Goal: Information Seeking & Learning: Compare options

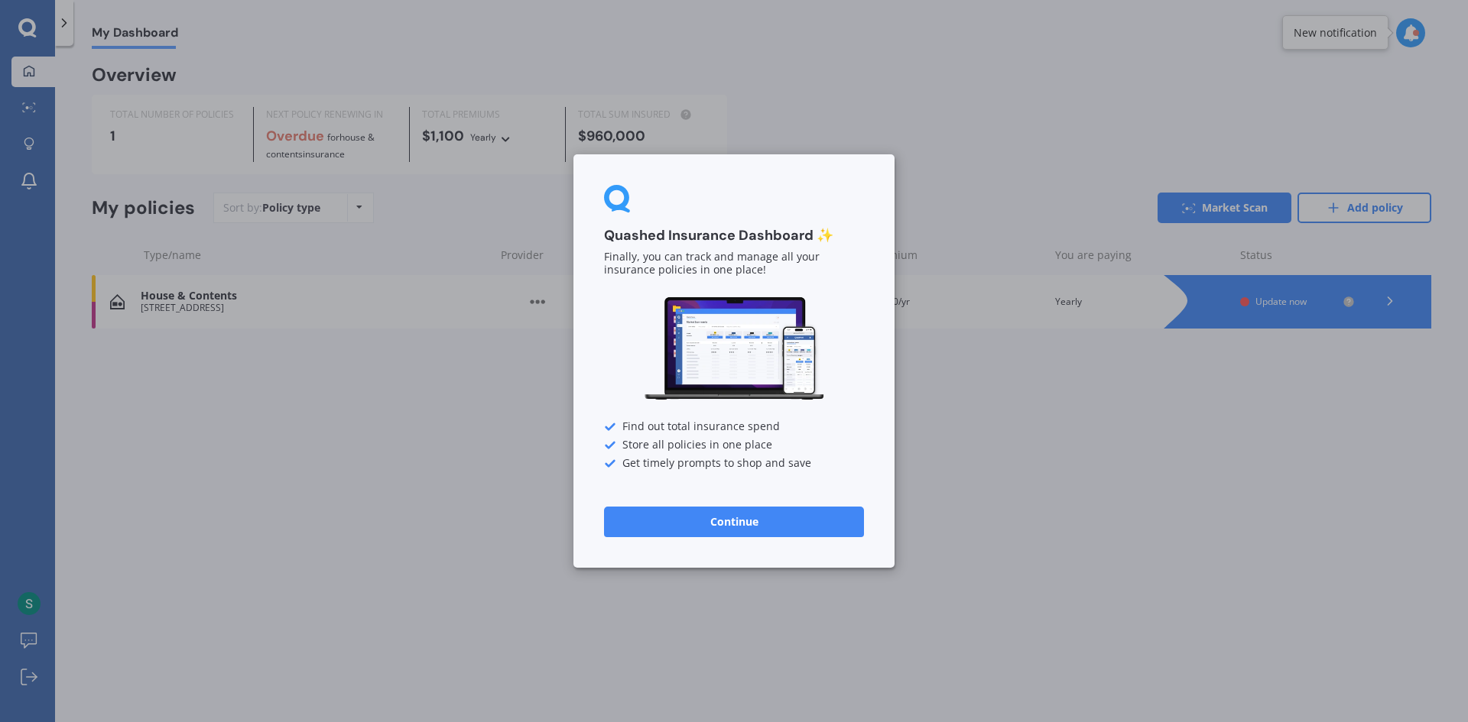
click at [738, 532] on button "Continue" at bounding box center [734, 522] width 260 height 31
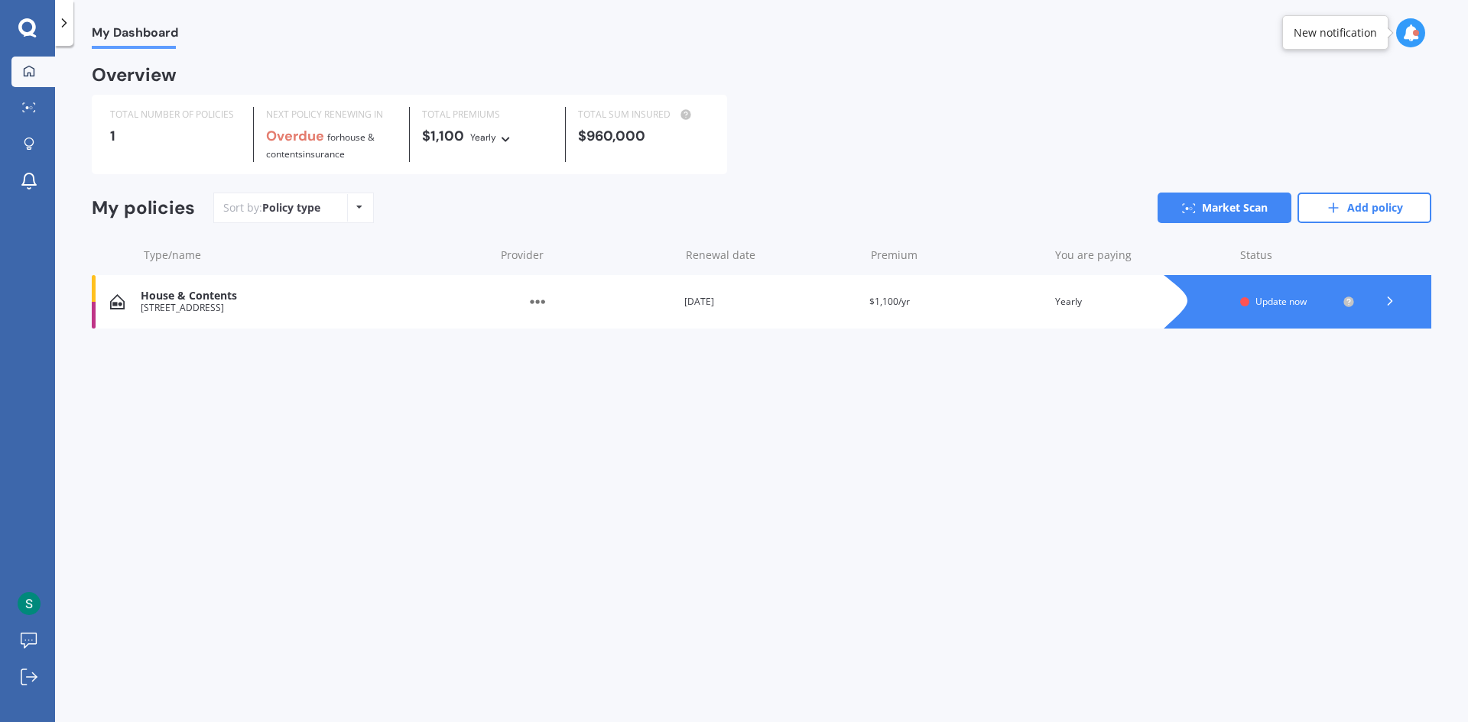
click at [1236, 310] on div at bounding box center [1312, 302] width 237 height 54
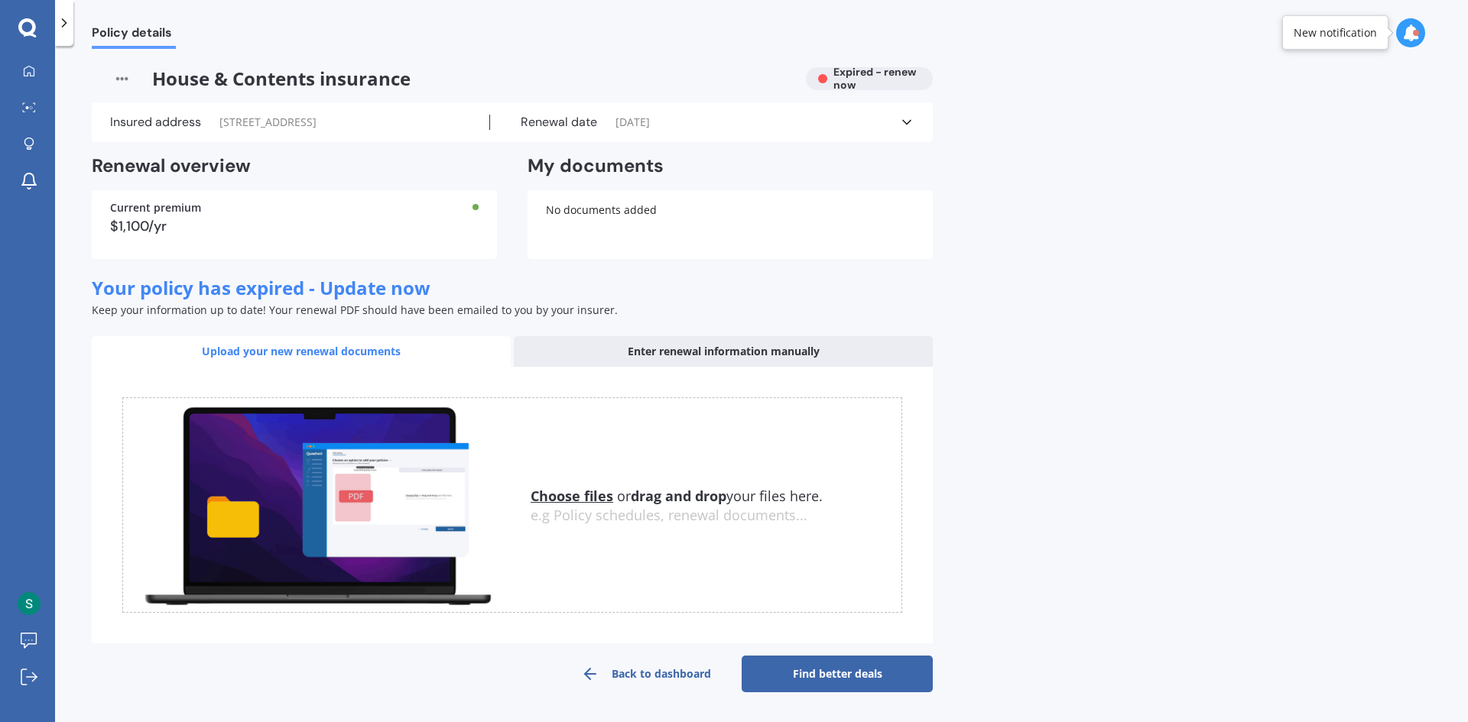
click at [835, 672] on link "Find better deals" at bounding box center [836, 674] width 191 height 37
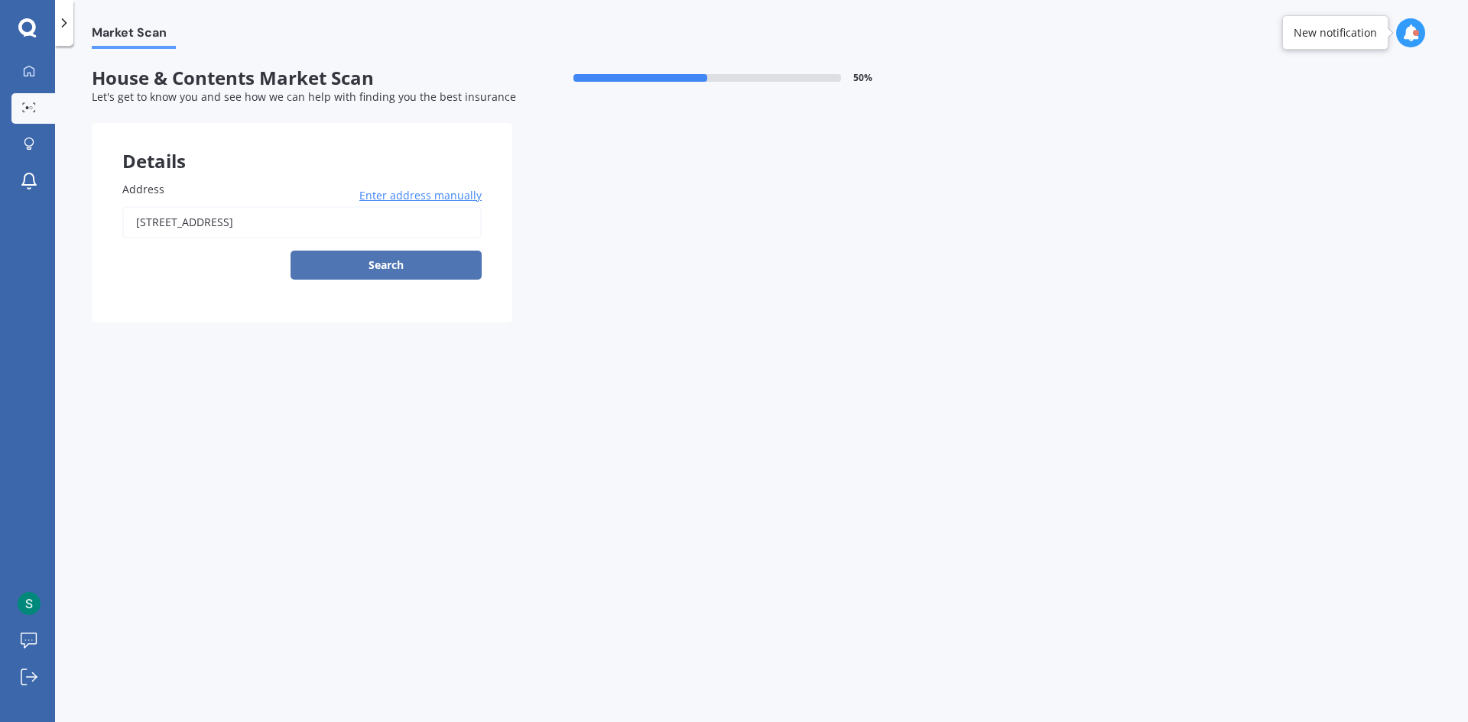
click at [434, 264] on button "Search" at bounding box center [385, 265] width 191 height 29
type input "[STREET_ADDRESS]"
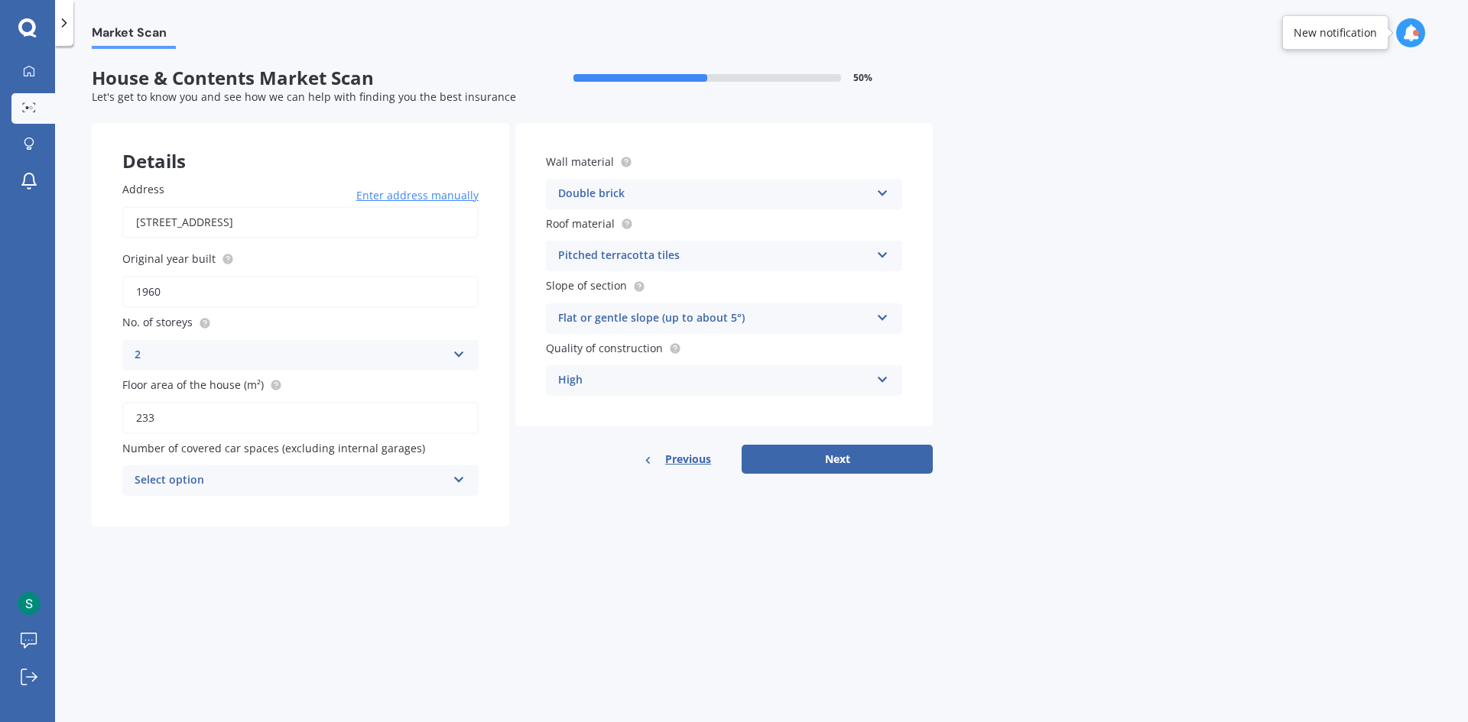
click at [714, 196] on div "Double brick" at bounding box center [714, 194] width 312 height 18
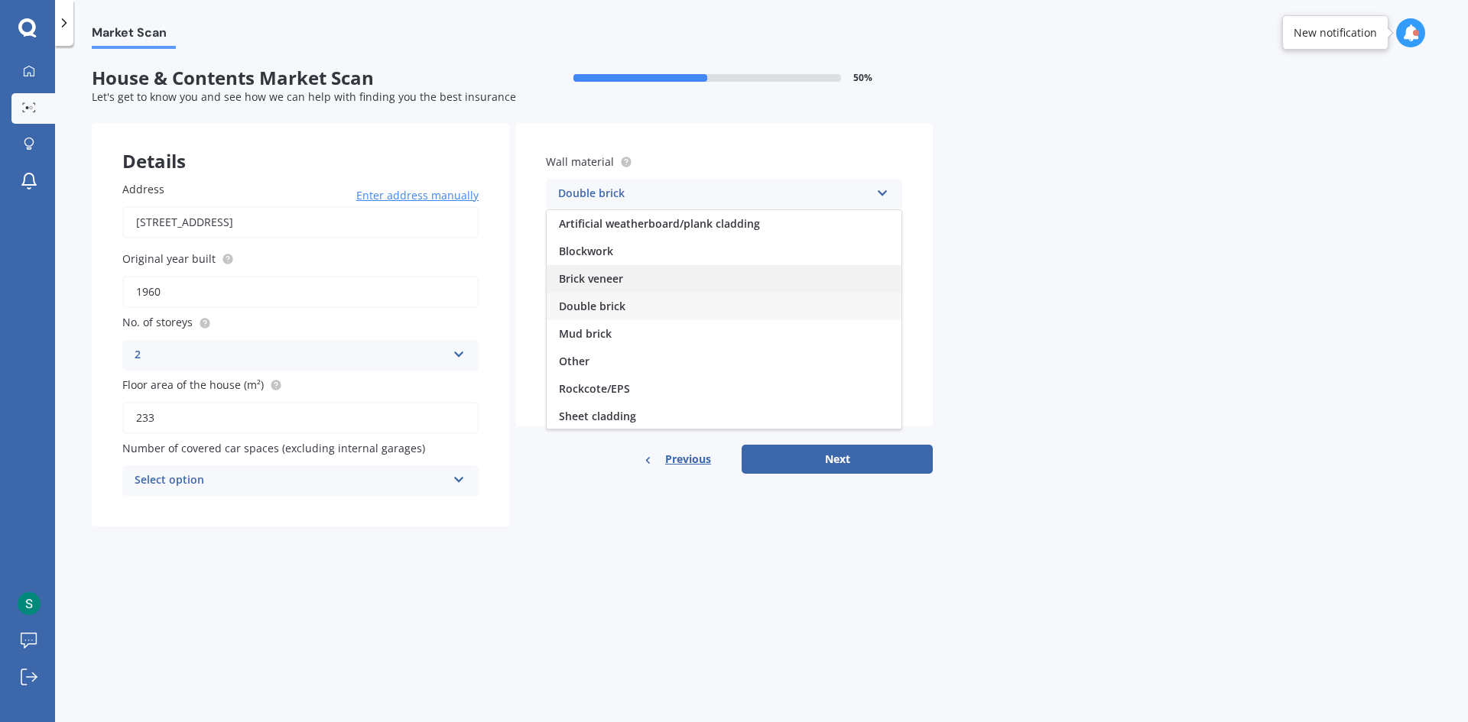
click at [678, 282] on div "Brick veneer" at bounding box center [724, 279] width 355 height 28
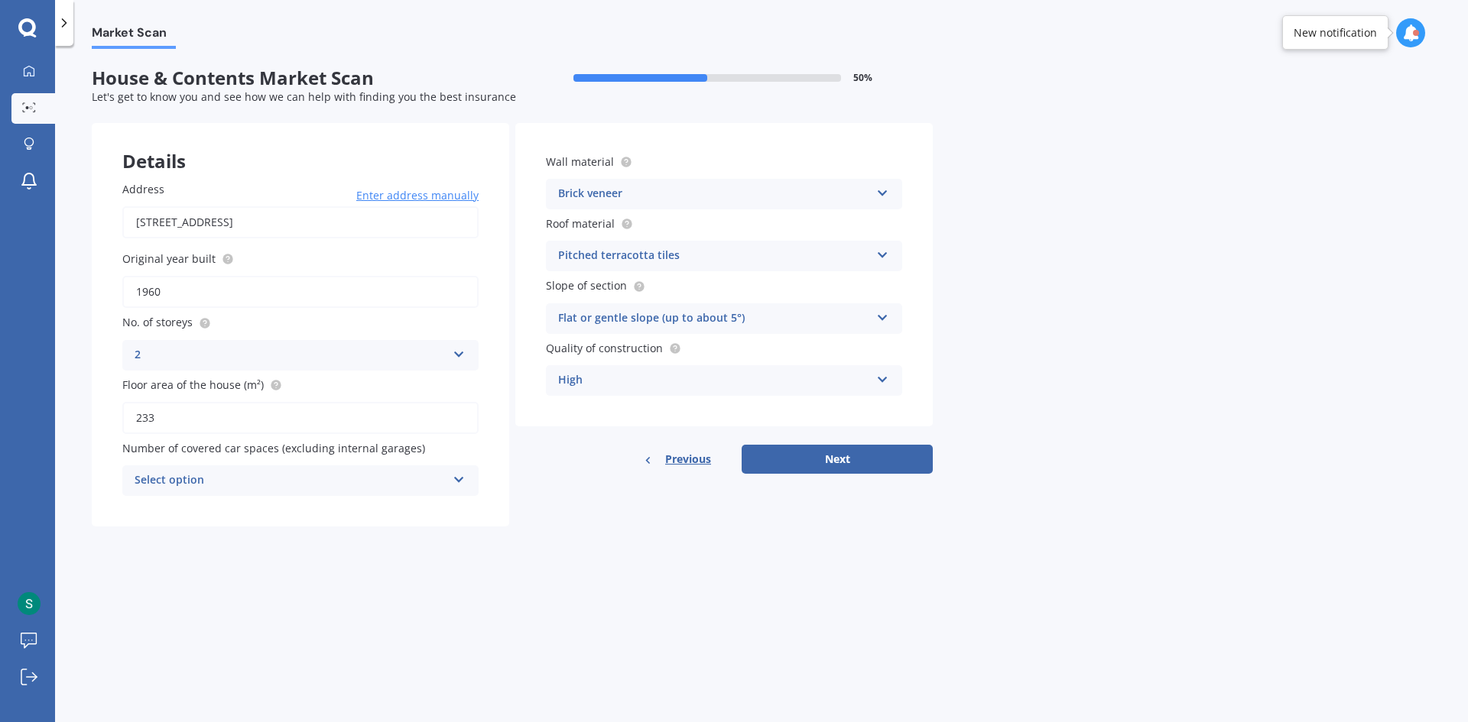
click at [703, 263] on div "Pitched terracotta tiles" at bounding box center [714, 256] width 312 height 18
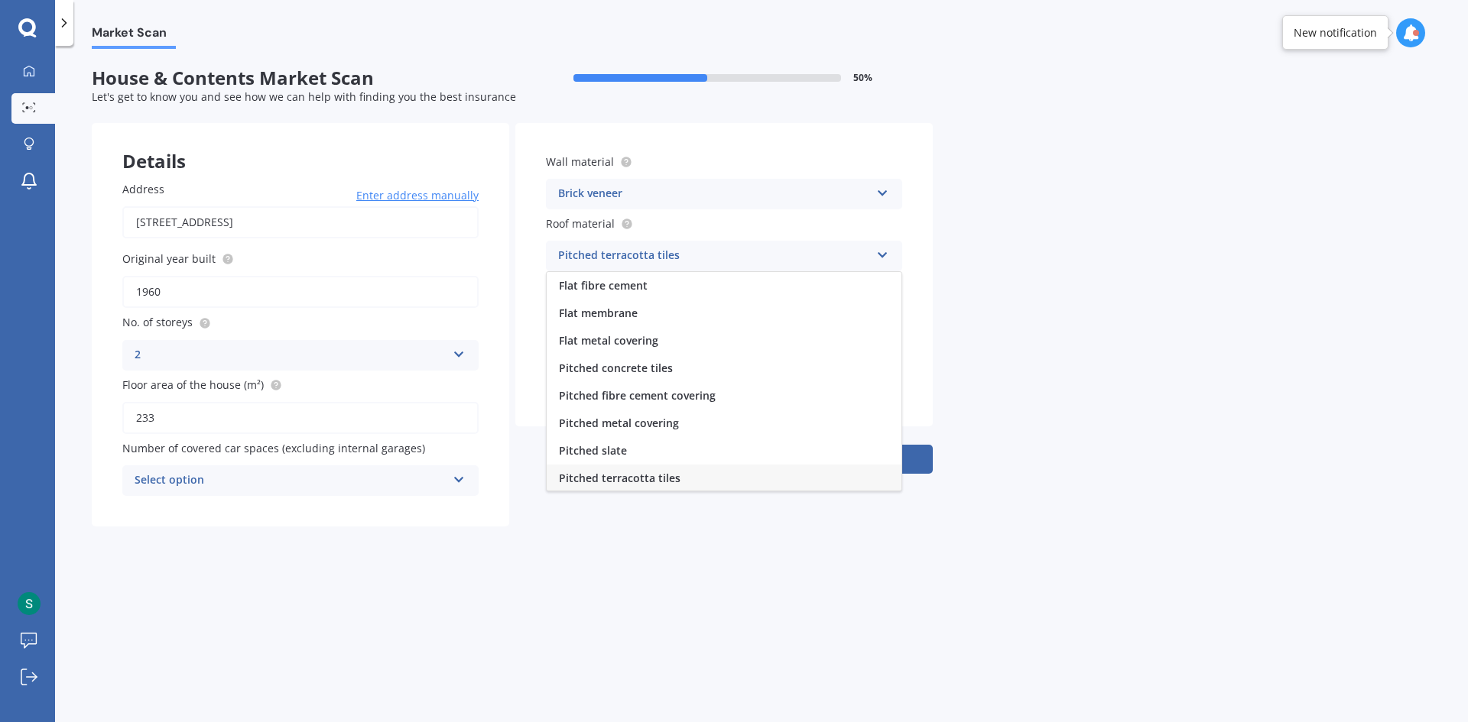
scroll to position [2, 0]
click at [673, 341] on div "Flat metal covering" at bounding box center [724, 340] width 355 height 28
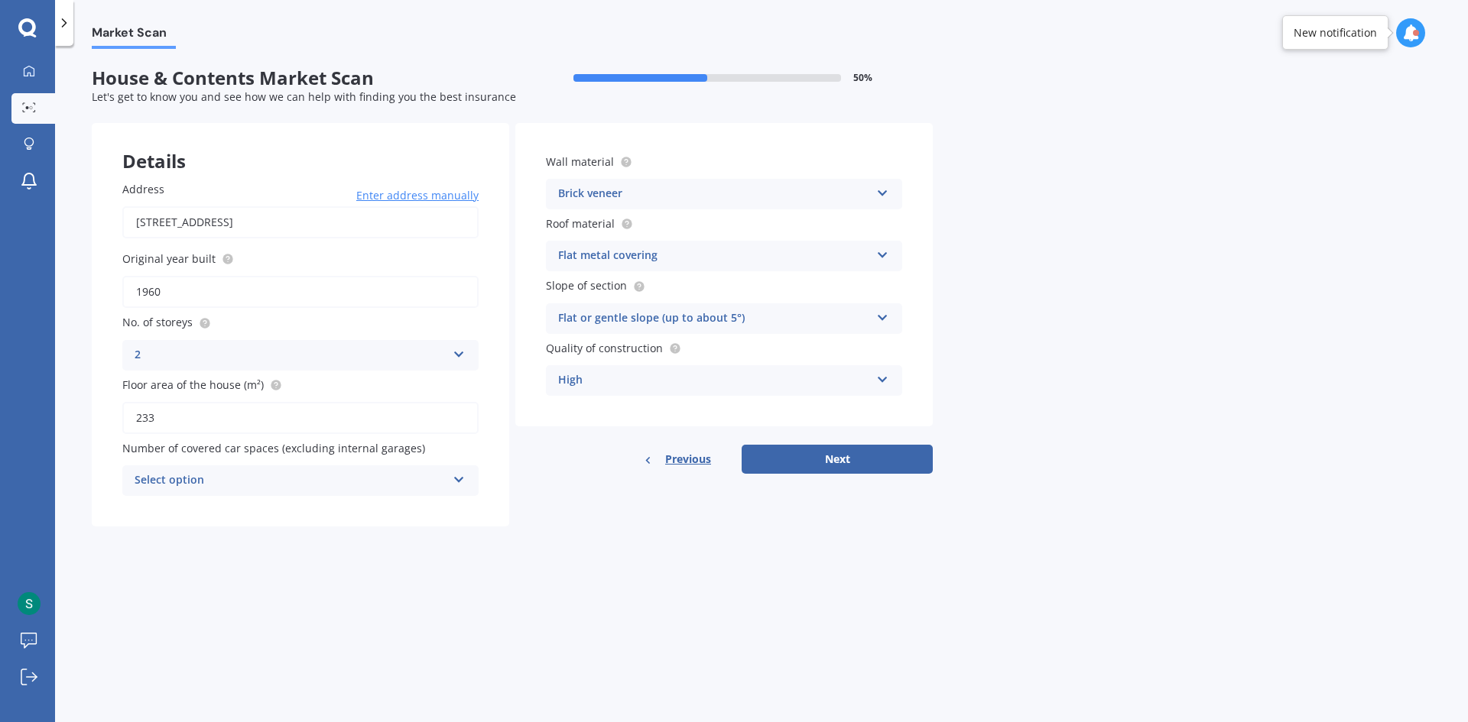
click at [687, 244] on div "Flat metal covering Flat fibre cement Flat membrane Flat metal covering Pitched…" at bounding box center [724, 256] width 356 height 31
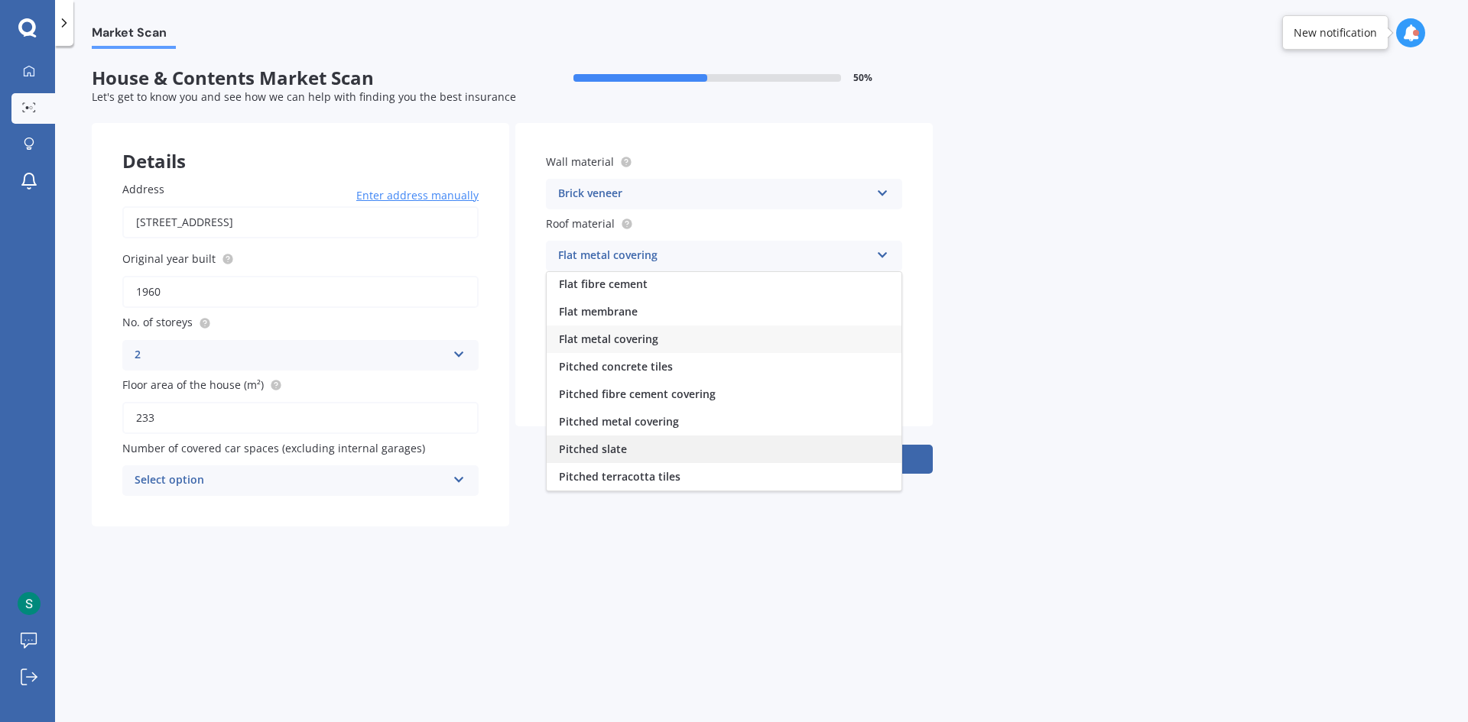
scroll to position [57, 0]
click at [684, 364] on div "Pitched metal covering" at bounding box center [724, 367] width 355 height 28
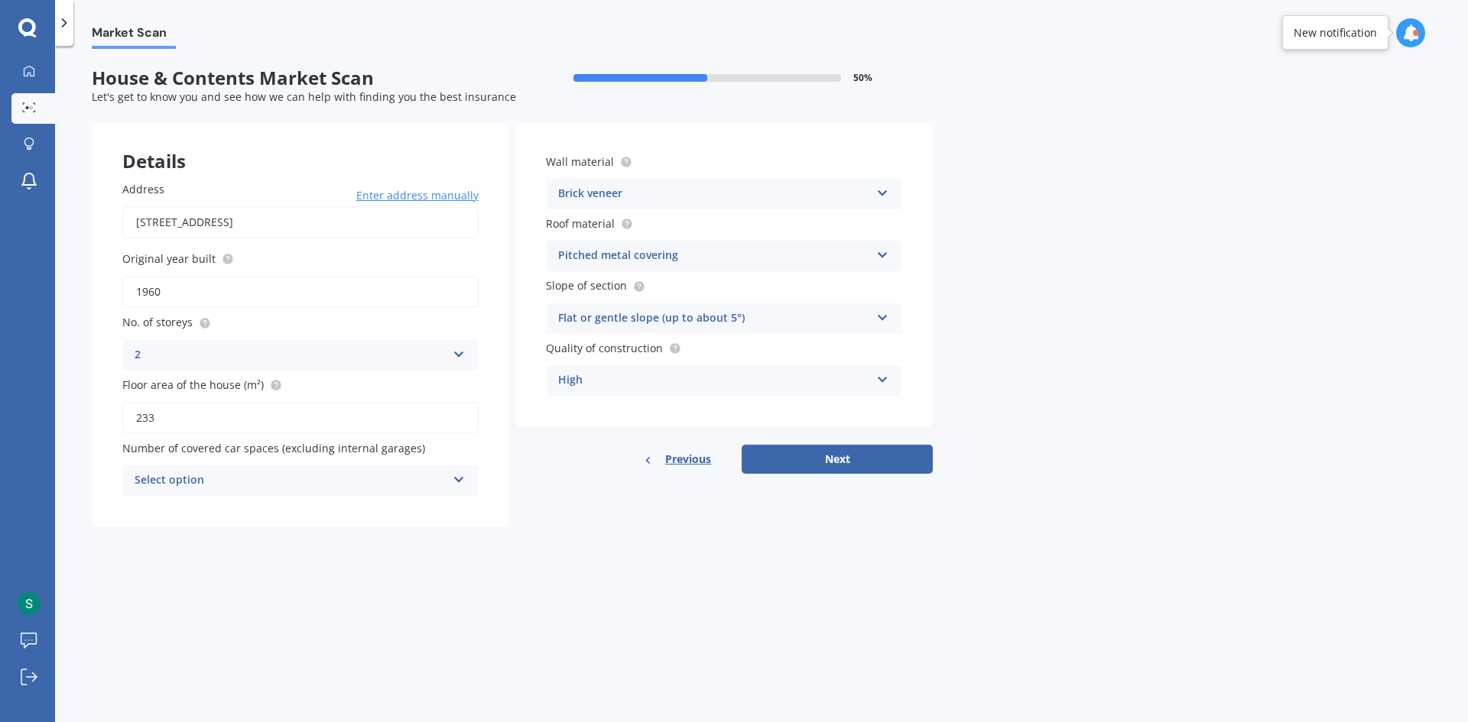
click at [679, 322] on div "Flat or gentle slope (up to about 5°)" at bounding box center [714, 319] width 312 height 18
click at [679, 325] on div "Flat or gentle slope (up to about 5°)" at bounding box center [714, 319] width 312 height 18
click at [665, 385] on div "High" at bounding box center [714, 380] width 312 height 18
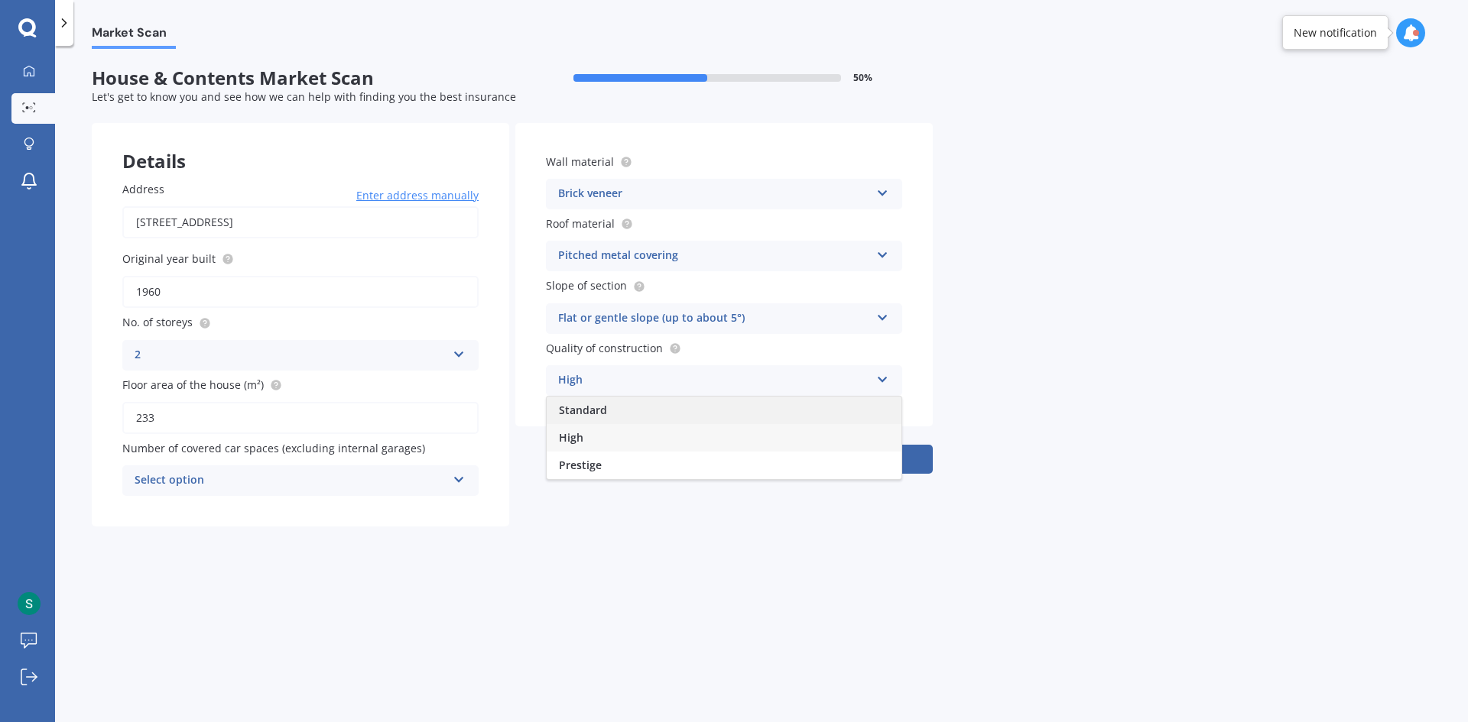
click at [628, 415] on div "Standard" at bounding box center [724, 411] width 355 height 28
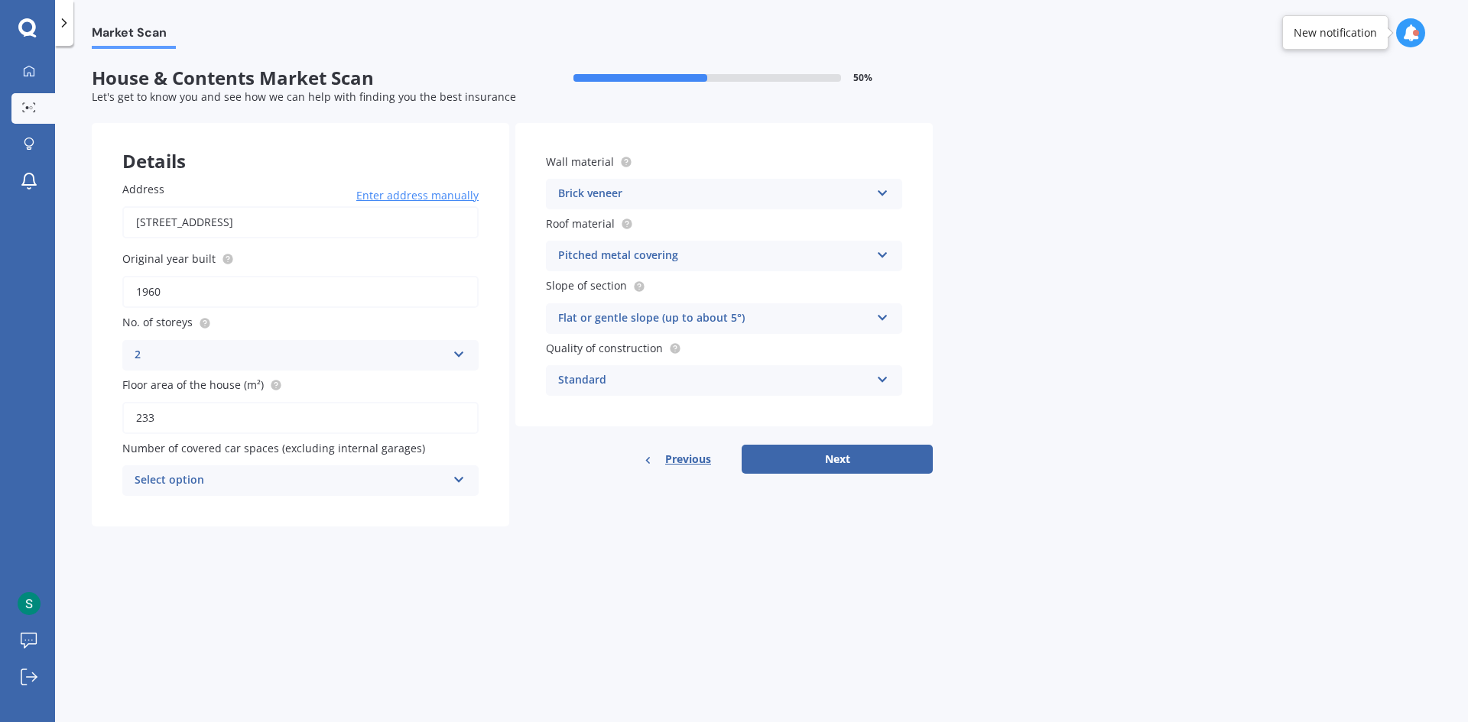
drag, startPoint x: 200, startPoint y: 293, endPoint x: 151, endPoint y: 291, distance: 48.9
click at [151, 291] on input "1960" at bounding box center [300, 292] width 356 height 32
type input "1970"
click at [284, 348] on div "2" at bounding box center [291, 355] width 312 height 18
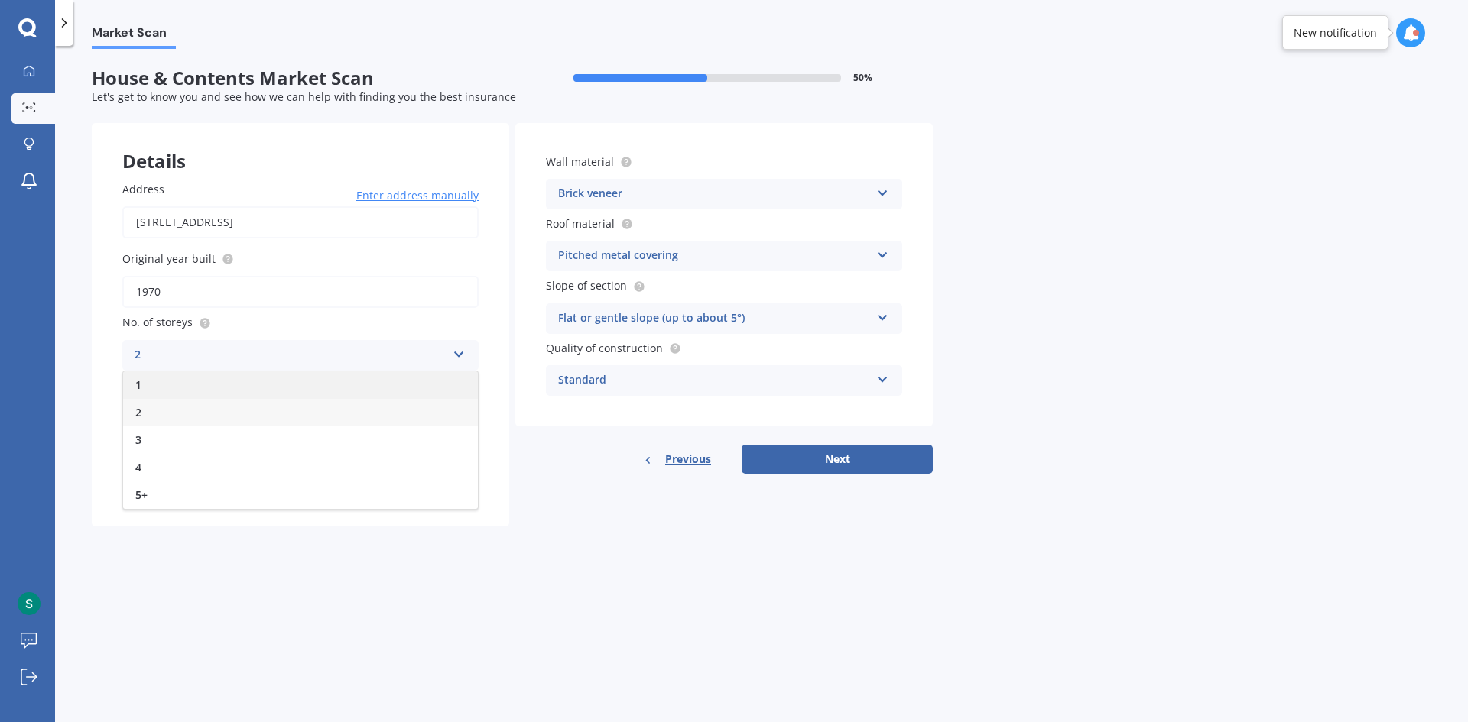
click at [187, 385] on div "1" at bounding box center [300, 385] width 355 height 28
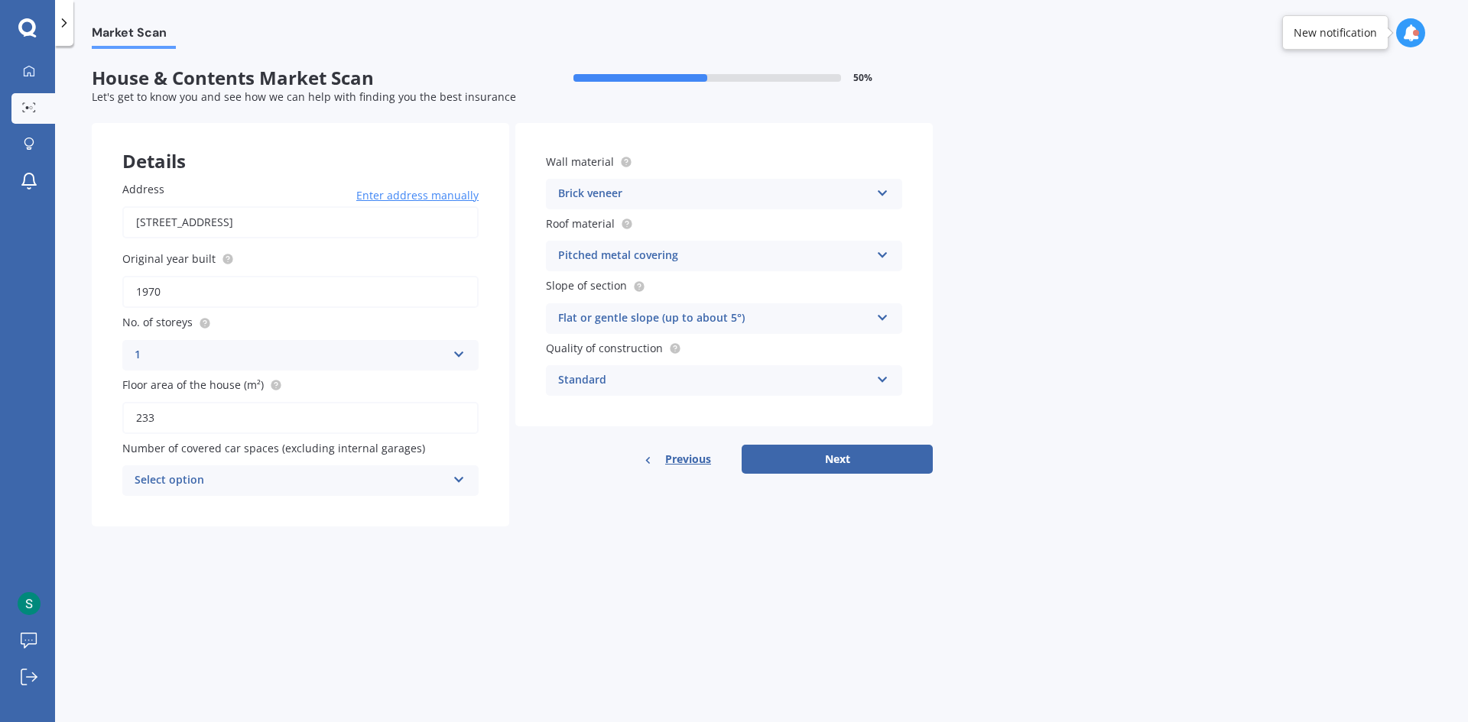
click at [891, 460] on button "Next" at bounding box center [836, 459] width 191 height 29
click at [431, 484] on div "Select option" at bounding box center [293, 480] width 304 height 17
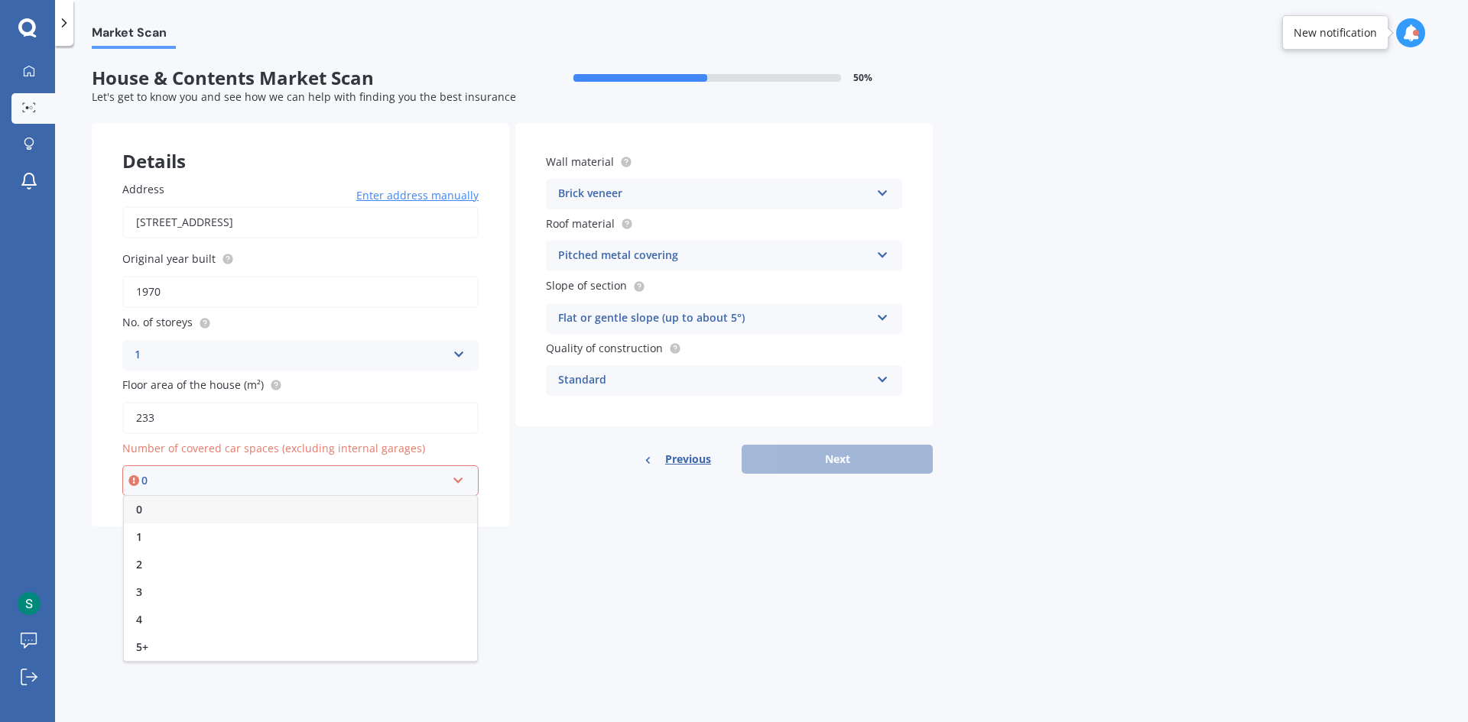
click at [267, 512] on div "0" at bounding box center [300, 510] width 353 height 28
click at [796, 472] on button "Next" at bounding box center [836, 459] width 191 height 29
select select "06"
select select "11"
select select "1990"
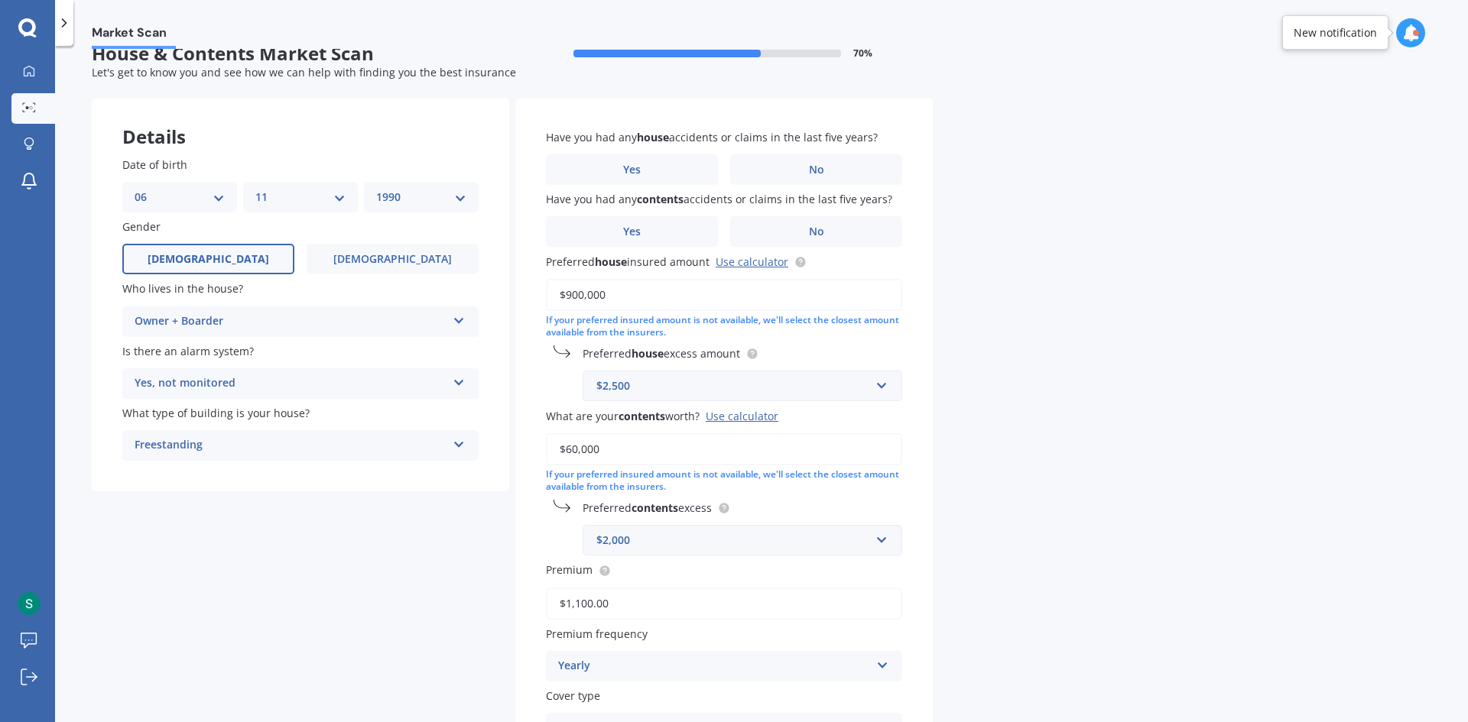
scroll to position [0, 0]
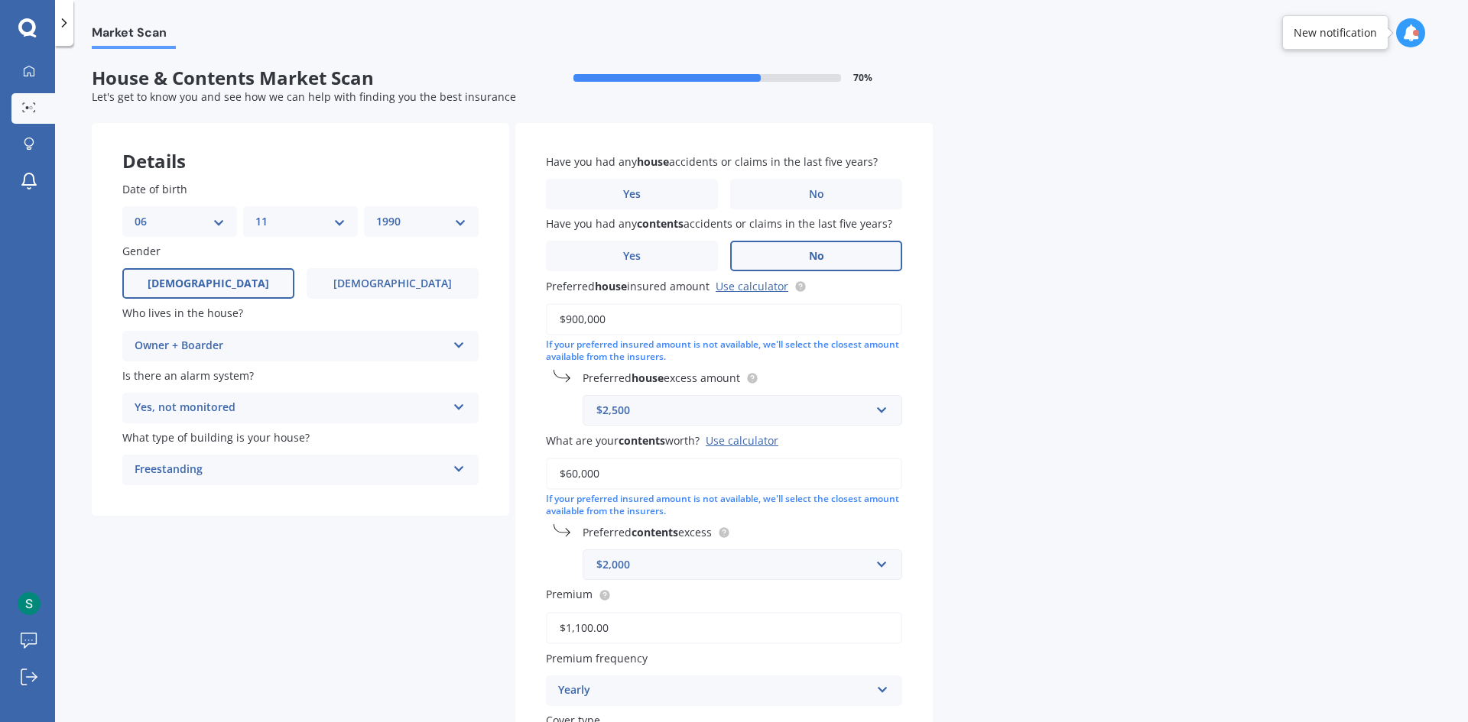
click at [804, 258] on label "No" at bounding box center [816, 256] width 172 height 31
click at [0, 0] on input "No" at bounding box center [0, 0] width 0 height 0
click at [820, 200] on span "No" at bounding box center [816, 194] width 15 height 13
click at [0, 0] on input "No" at bounding box center [0, 0] width 0 height 0
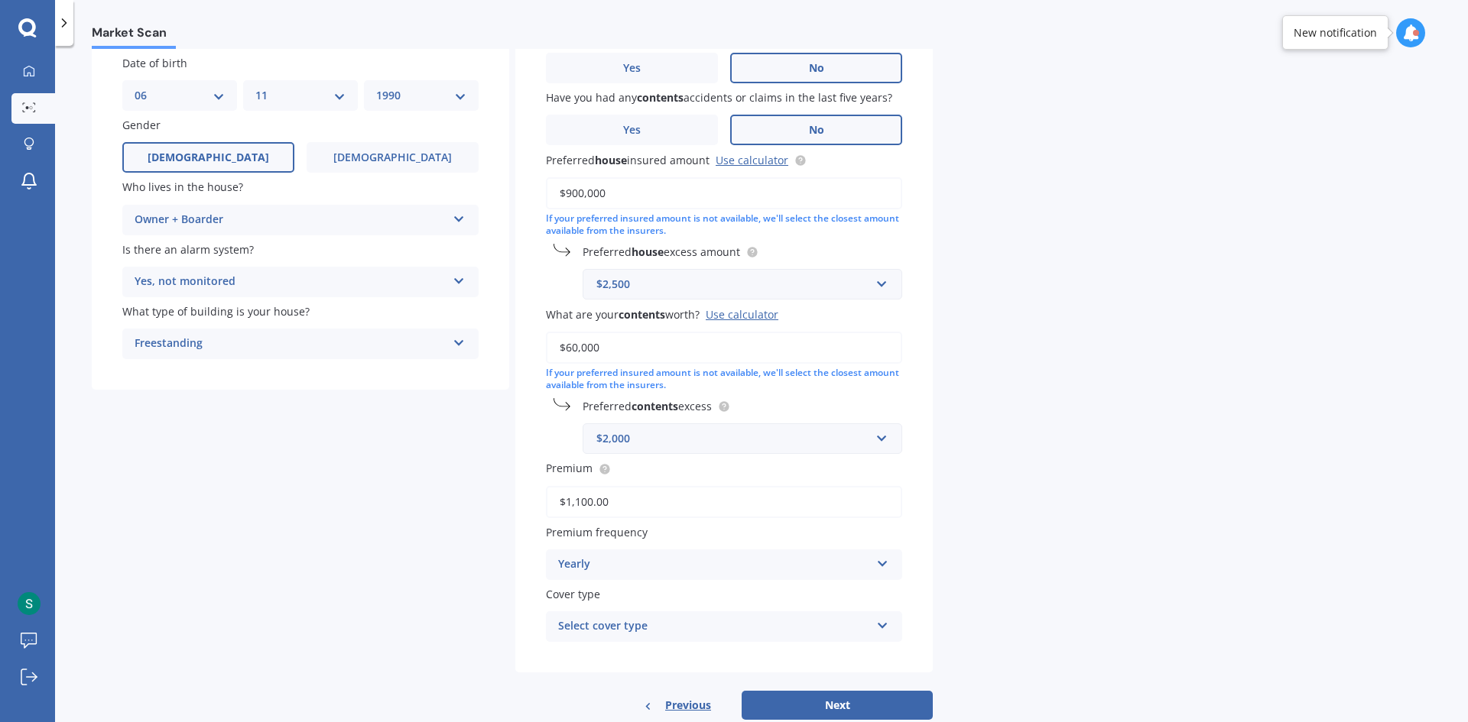
scroll to position [153, 0]
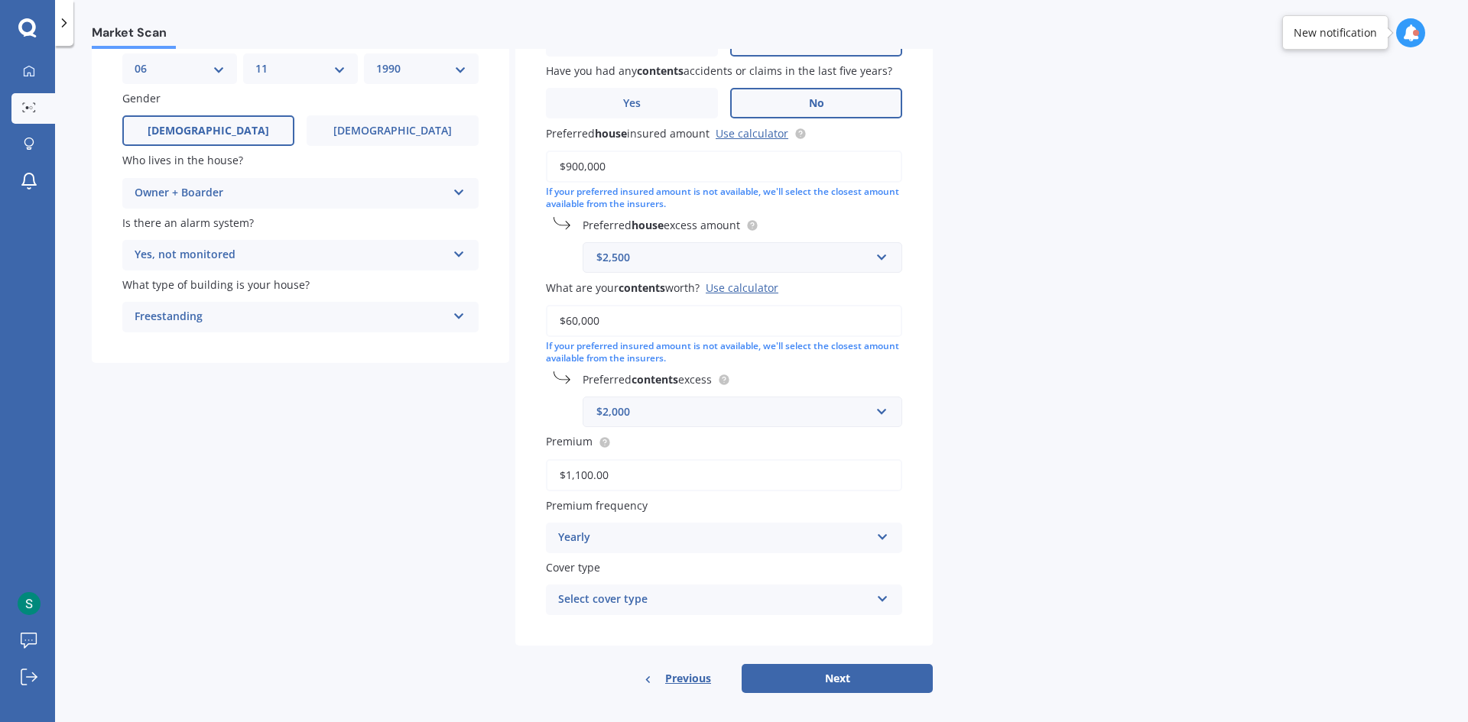
click at [628, 328] on input "$60,000" at bounding box center [724, 321] width 356 height 32
drag, startPoint x: 621, startPoint y: 320, endPoint x: 460, endPoint y: 323, distance: 160.5
click at [460, 322] on div "Details Date of birth DD 01 02 03 04 05 06 07 08 09 10 11 12 13 14 15 16 17 18 …" at bounding box center [512, 331] width 841 height 723
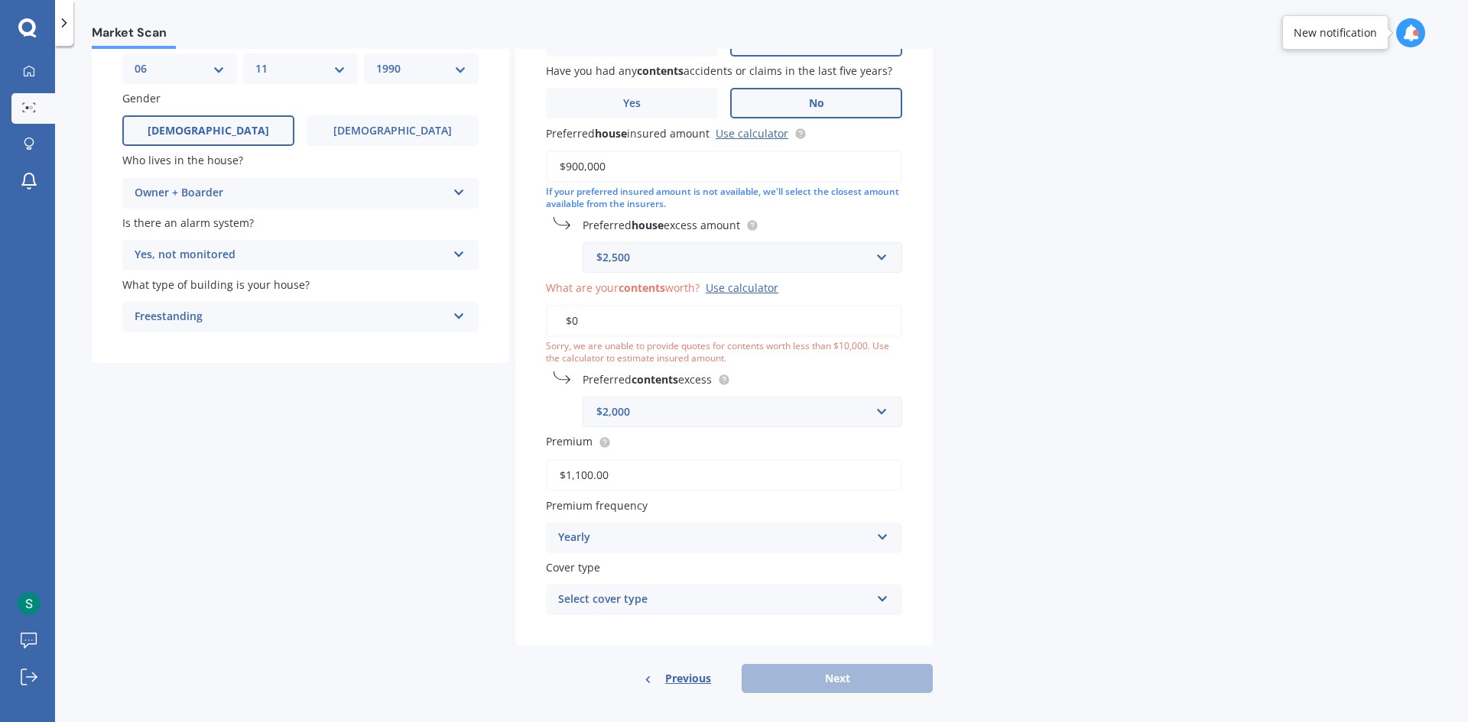
click at [328, 445] on div "Details Date of birth DD 01 02 03 04 05 06 07 08 09 10 11 12 13 14 15 16 17 18 …" at bounding box center [512, 331] width 841 height 723
click at [780, 611] on div "Select cover type Home and Contents" at bounding box center [724, 600] width 356 height 31
click at [1020, 592] on div "Market Scan House & Contents Market Scan 70 % Let's get to know you and see how…" at bounding box center [761, 387] width 1413 height 676
click at [855, 679] on div "Previous Next" at bounding box center [723, 678] width 417 height 29
click at [819, 602] on div "Home and Contents" at bounding box center [714, 600] width 312 height 18
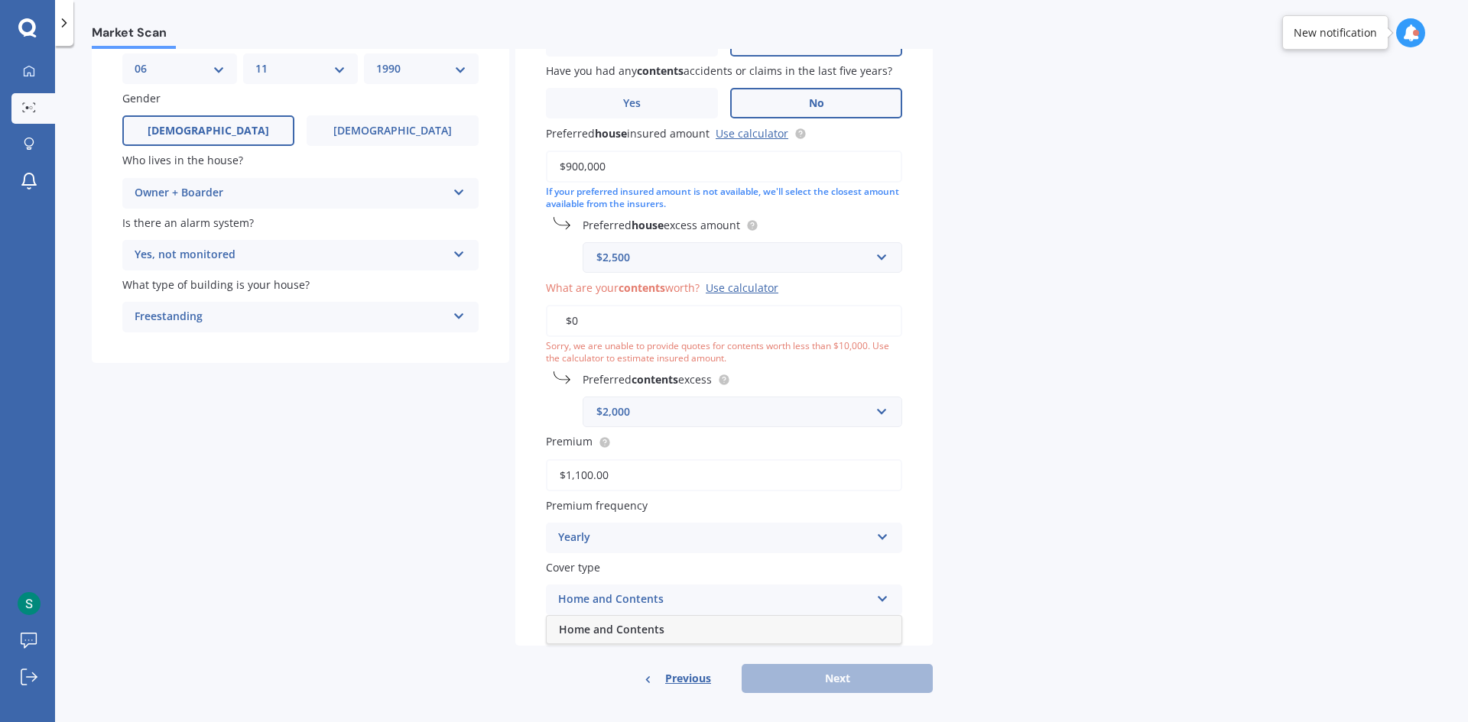
click at [622, 639] on div "Home and Contents" at bounding box center [724, 630] width 355 height 28
click at [789, 673] on div "Previous Next" at bounding box center [723, 678] width 417 height 29
drag, startPoint x: 650, startPoint y: 327, endPoint x: 549, endPoint y: 317, distance: 101.4
click at [549, 317] on input "$0" at bounding box center [724, 321] width 356 height 32
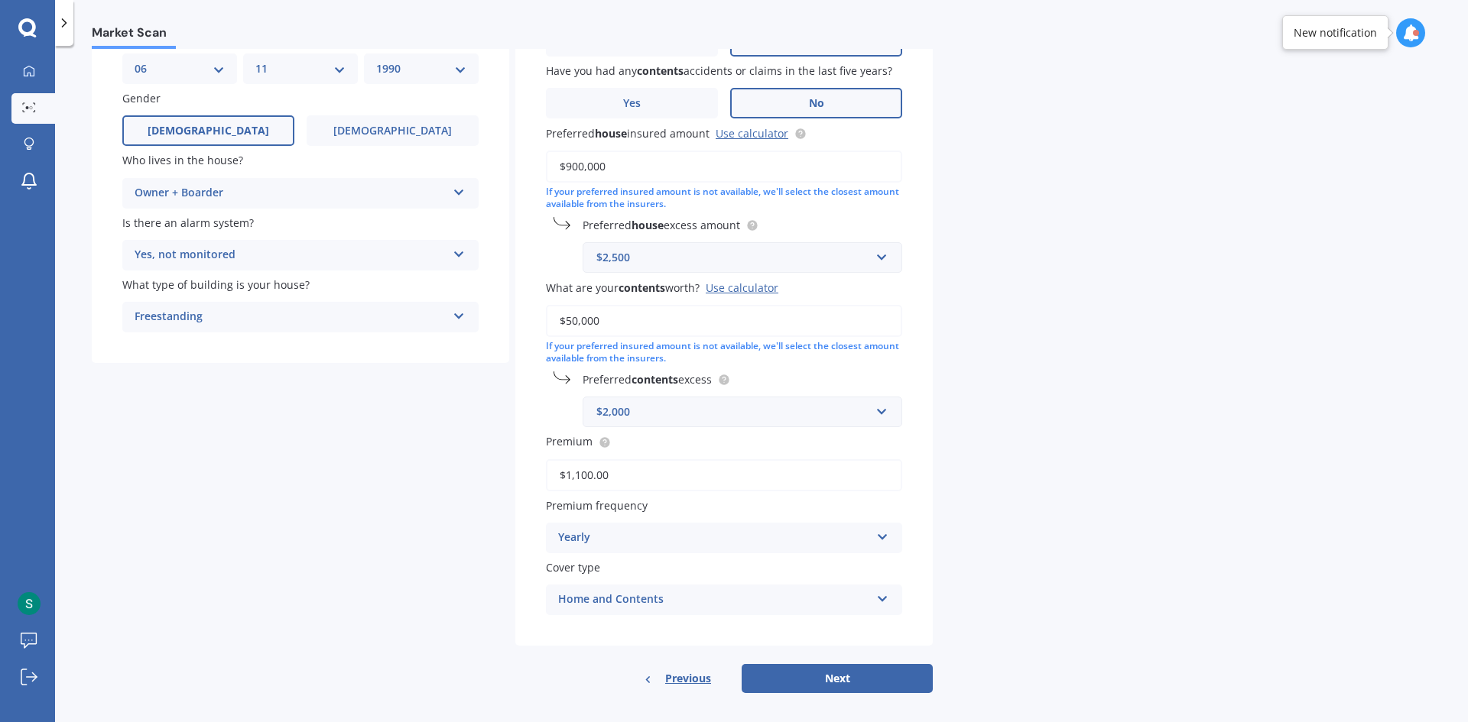
type input "$50,000"
click at [1139, 394] on div "Market Scan House & Contents Market Scan 70 % Let's get to know you and see how…" at bounding box center [761, 387] width 1413 height 676
click at [793, 670] on button "Next" at bounding box center [836, 678] width 191 height 29
select select "06"
select select "11"
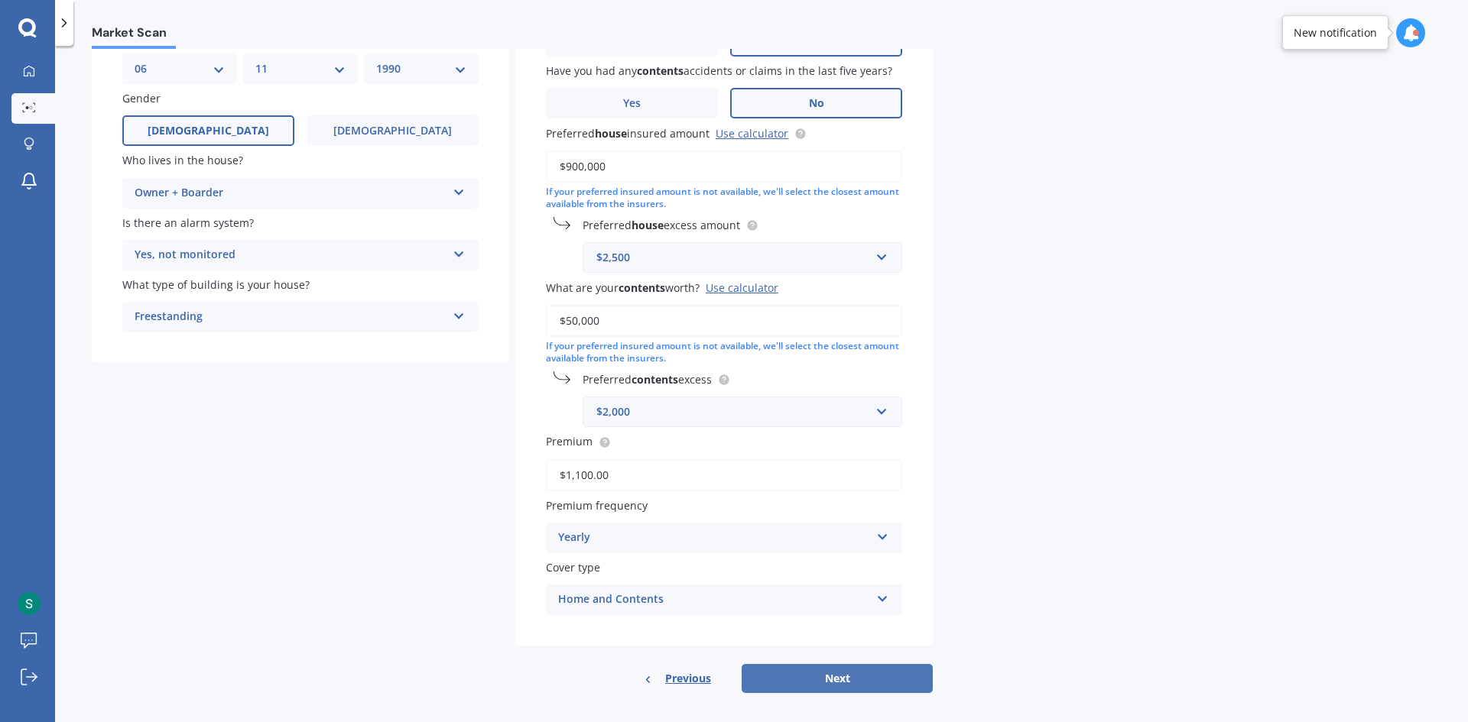
select select "1990"
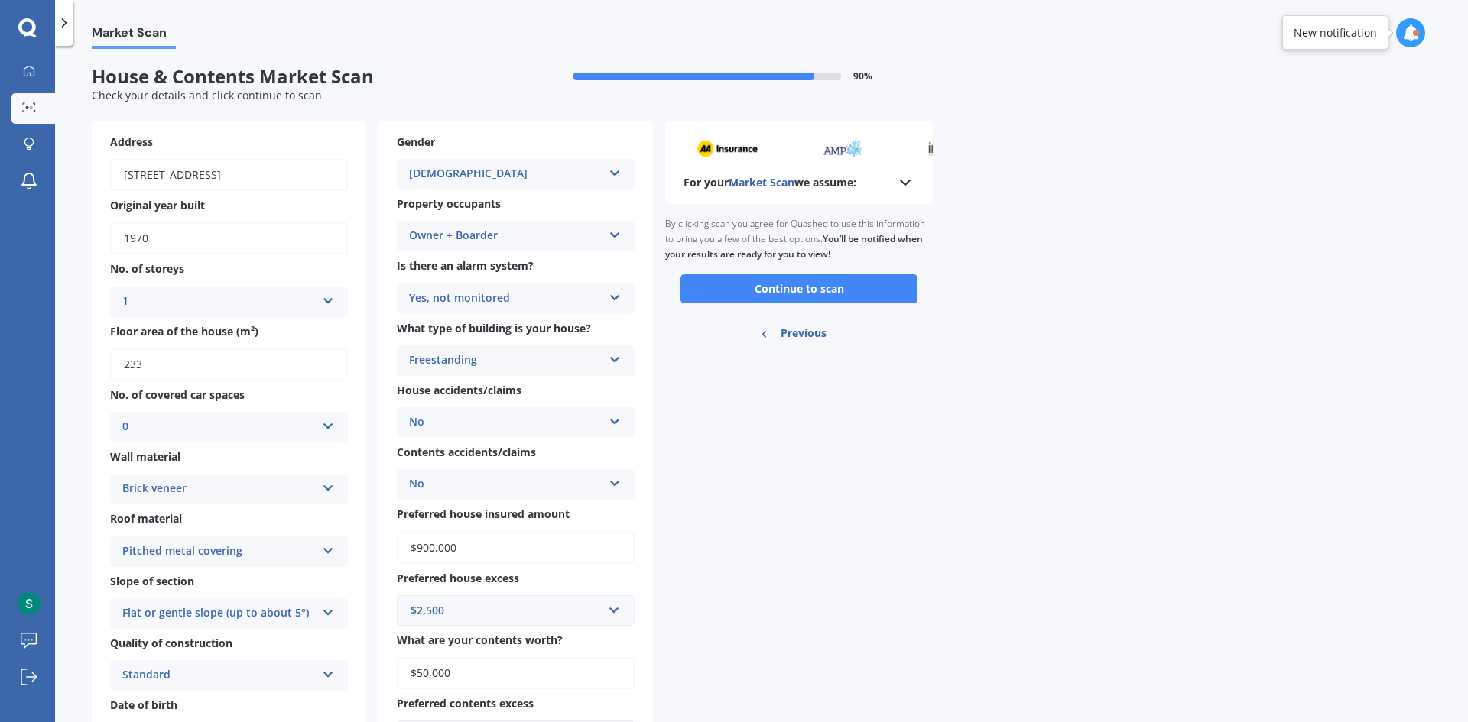
scroll to position [0, 0]
click at [808, 294] on button "Continue to scan" at bounding box center [798, 290] width 237 height 29
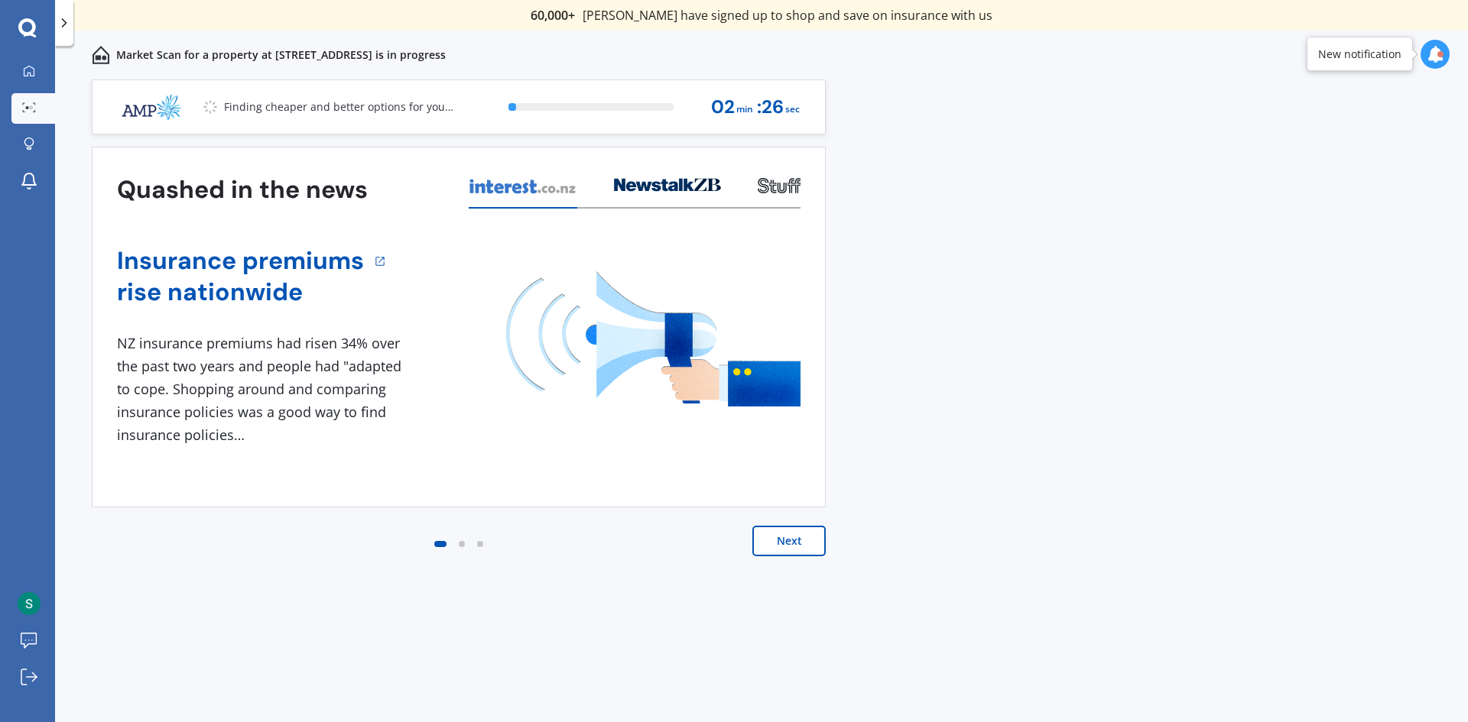
click at [774, 533] on button "Next" at bounding box center [788, 541] width 73 height 31
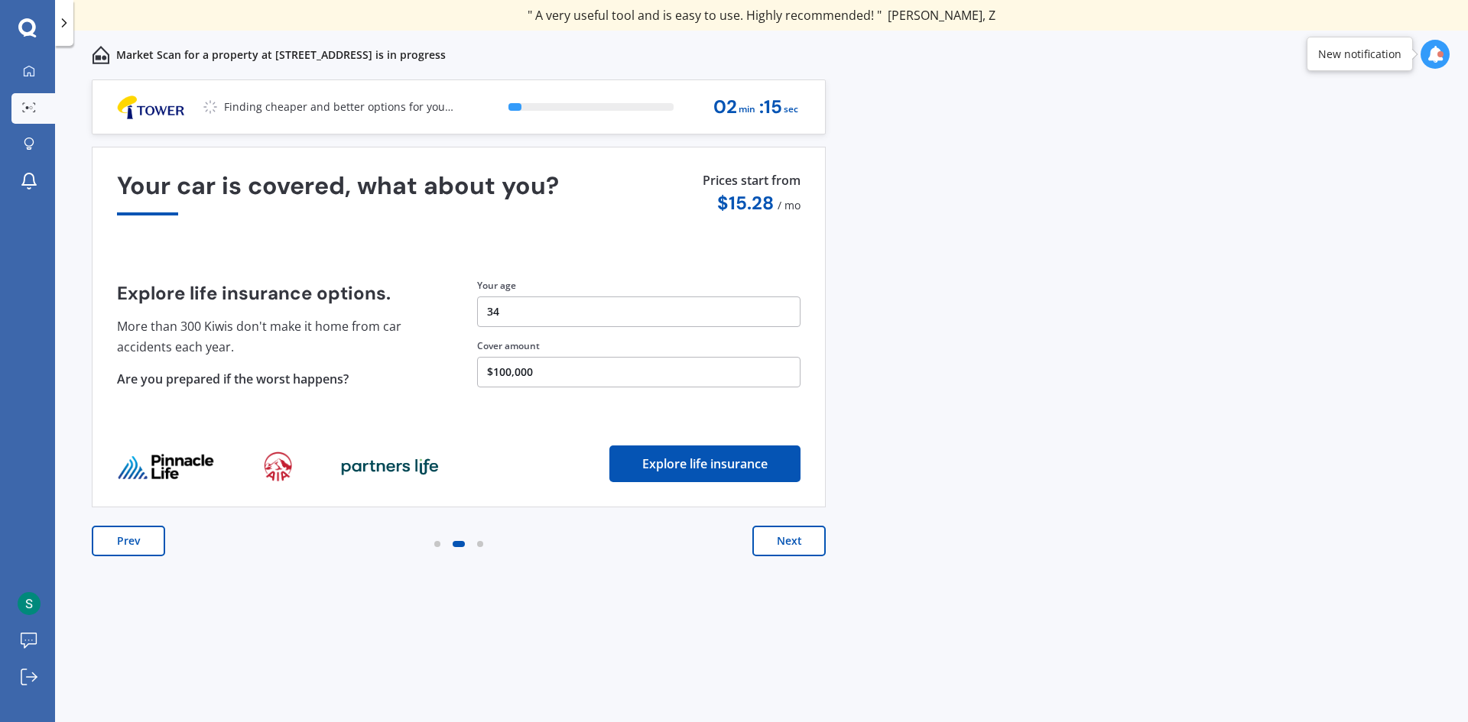
click at [756, 535] on button "Next" at bounding box center [788, 541] width 73 height 31
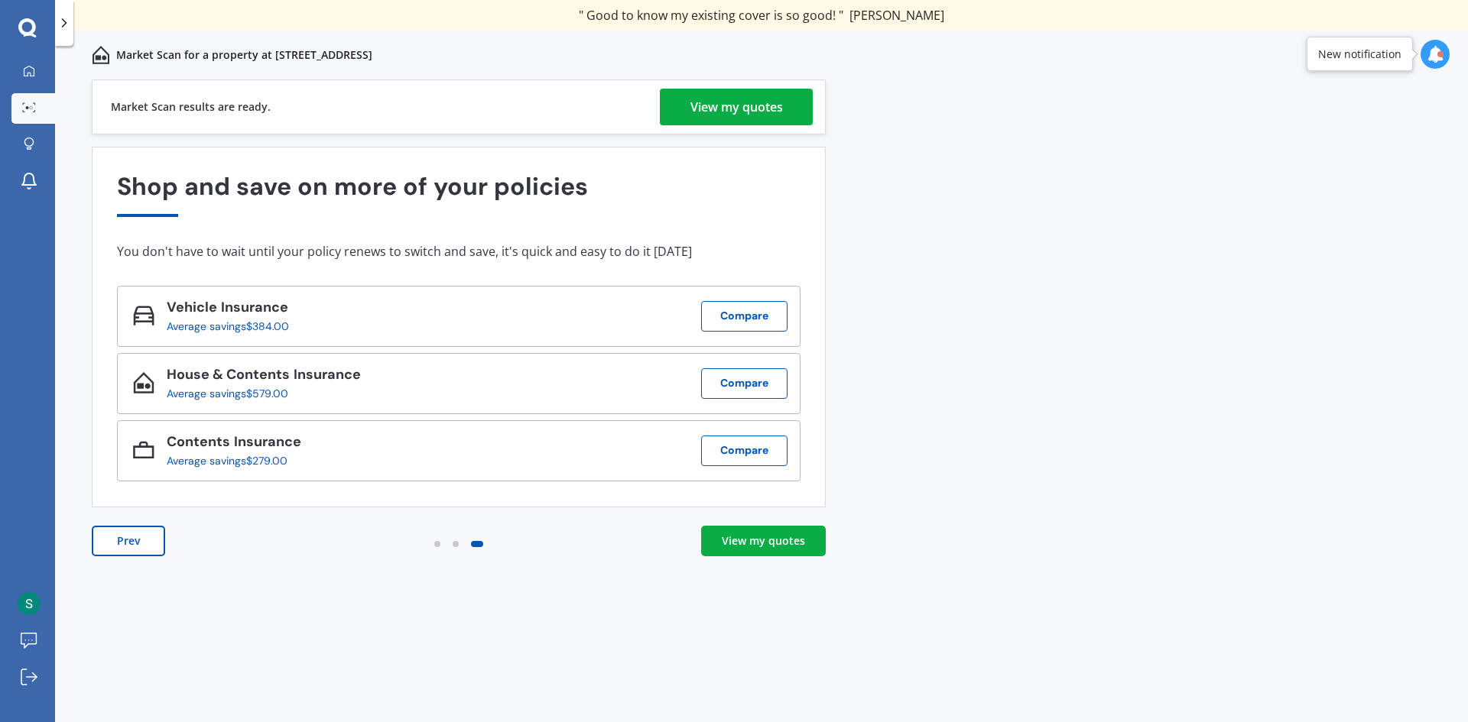
click at [734, 546] on div "View my quotes" at bounding box center [763, 541] width 83 height 15
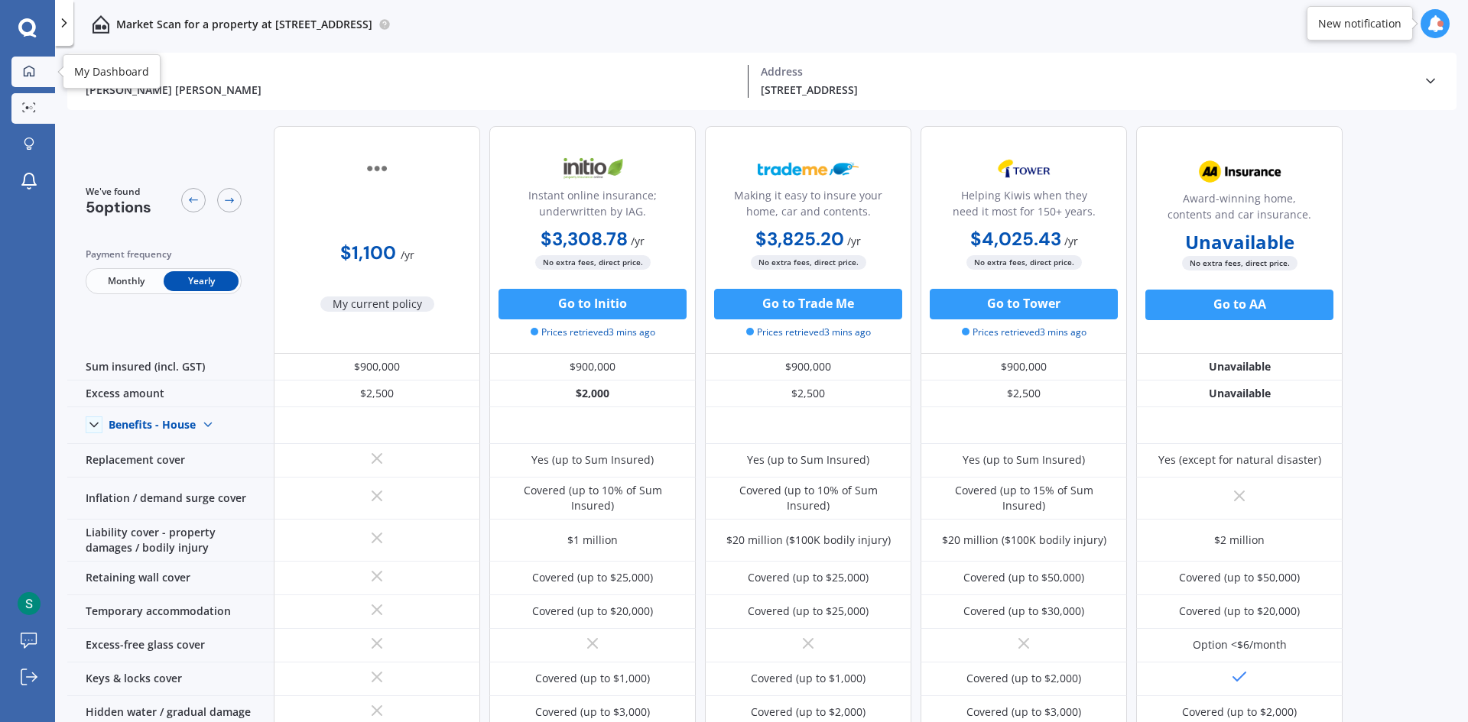
click at [30, 71] on icon at bounding box center [29, 71] width 12 height 12
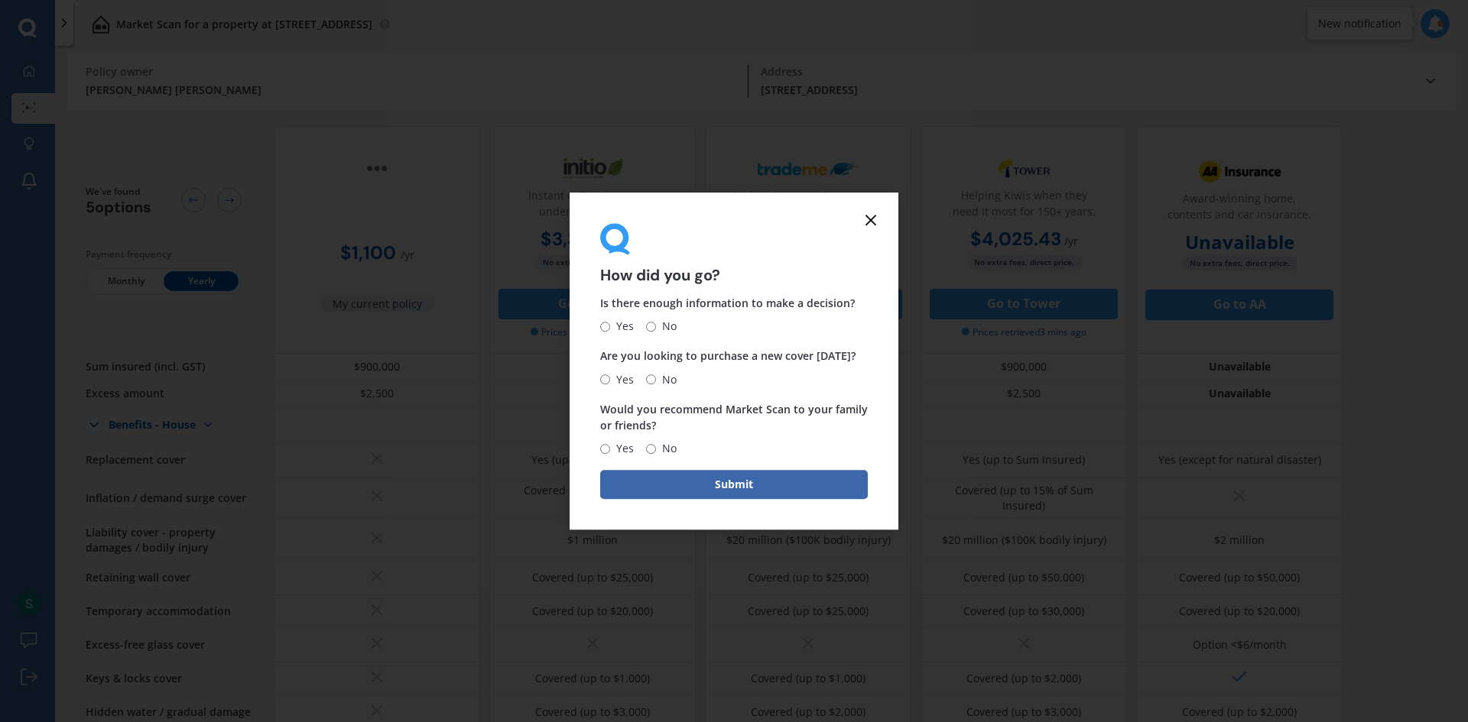
click at [646, 326] on input "No" at bounding box center [651, 327] width 10 height 10
radio input "true"
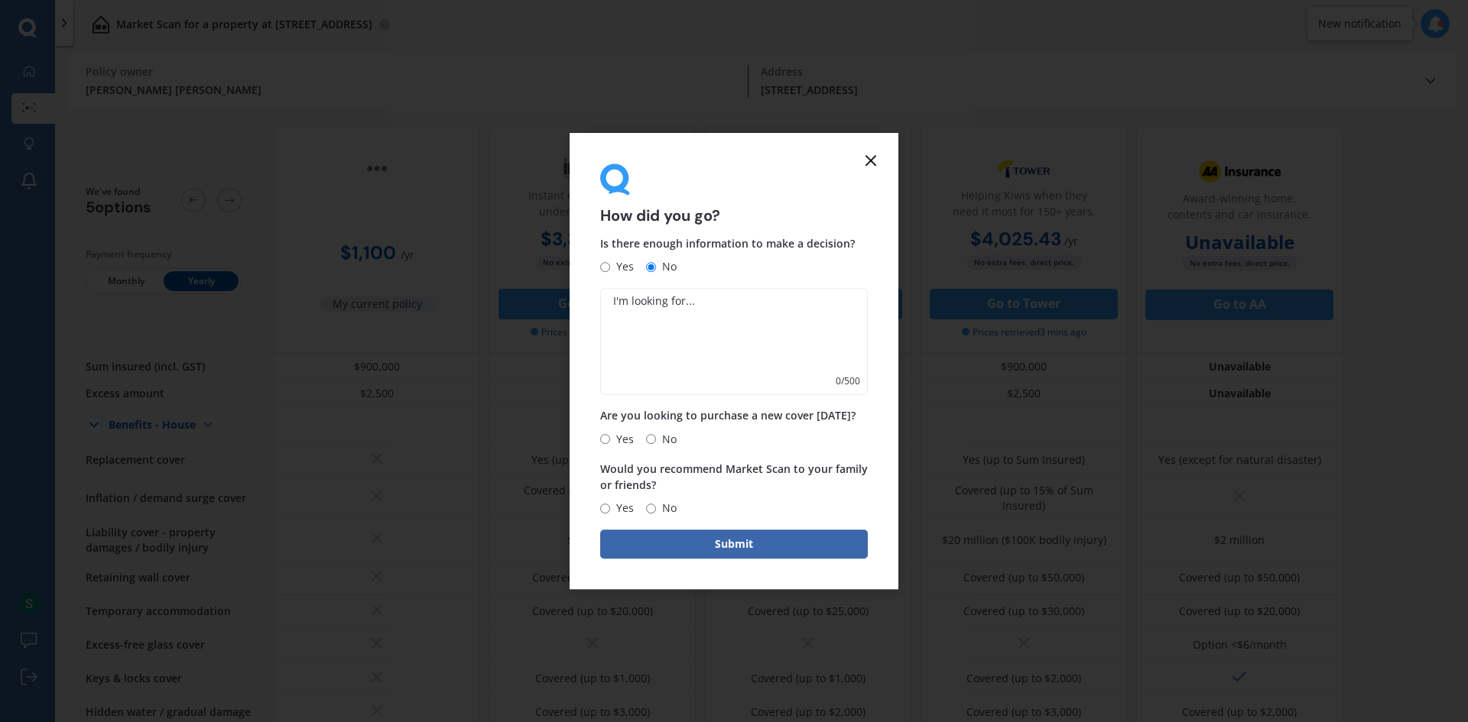
click at [601, 439] on input "Yes" at bounding box center [605, 439] width 10 height 10
radio input "true"
click at [654, 508] on input "No" at bounding box center [651, 509] width 10 height 10
radio input "true"
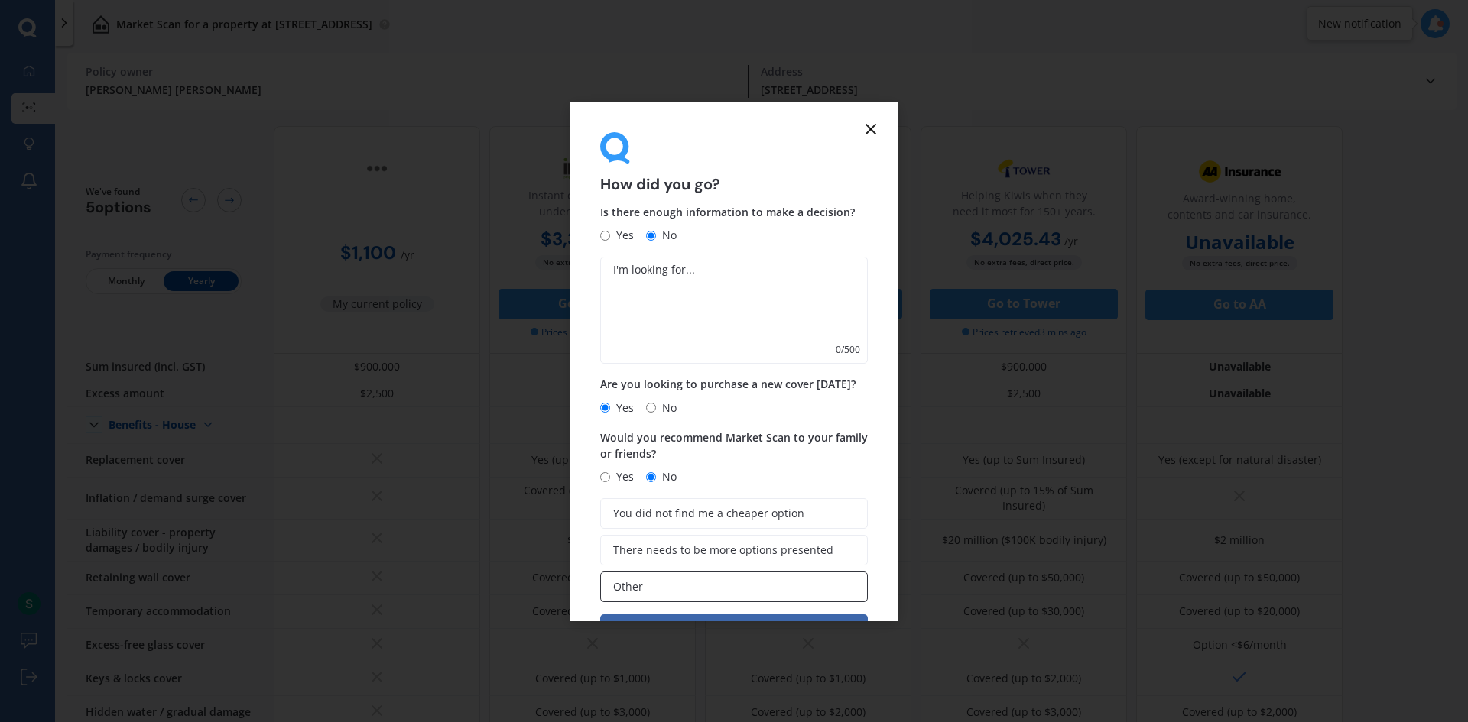
scroll to position [53, 0]
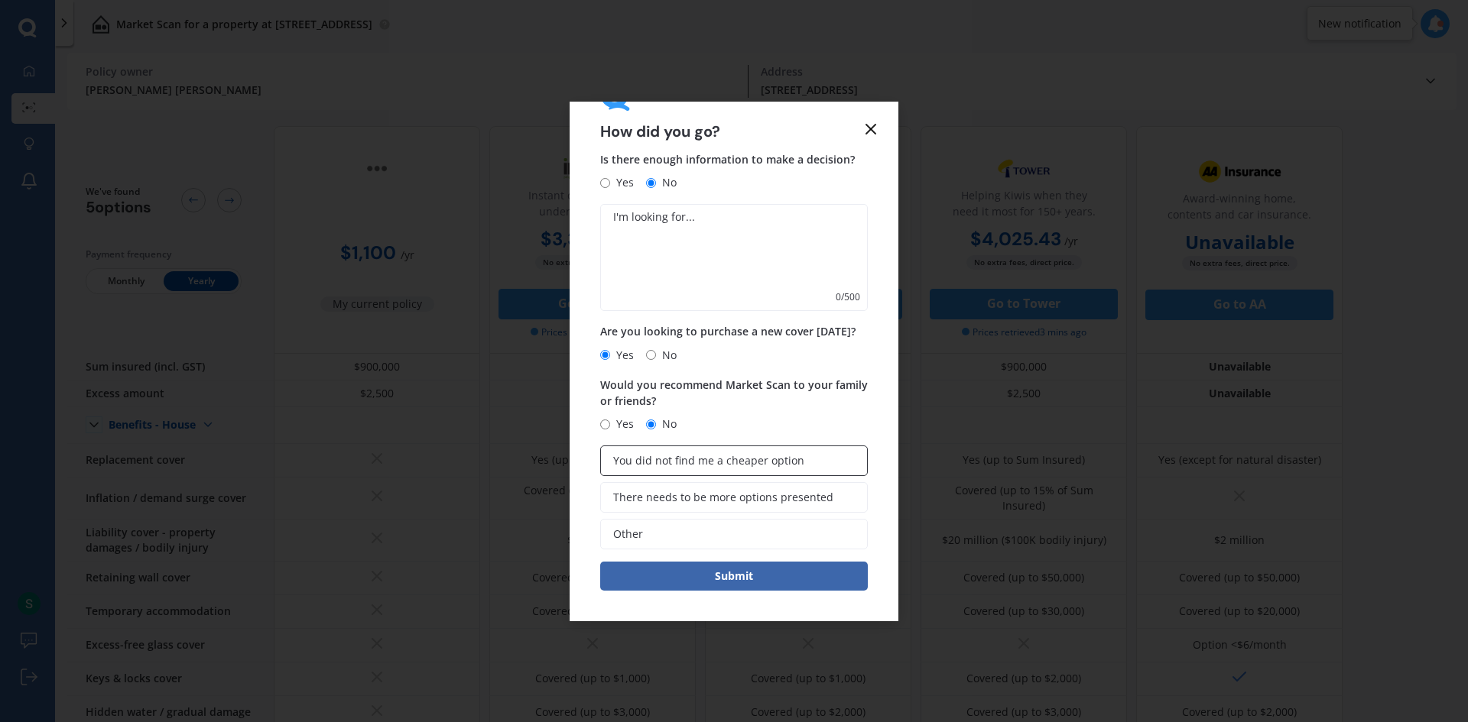
click at [708, 461] on span "You did not find me a cheaper option" at bounding box center [708, 461] width 191 height 13
click at [0, 0] on input "You did not find me a cheaper option" at bounding box center [0, 0] width 0 height 0
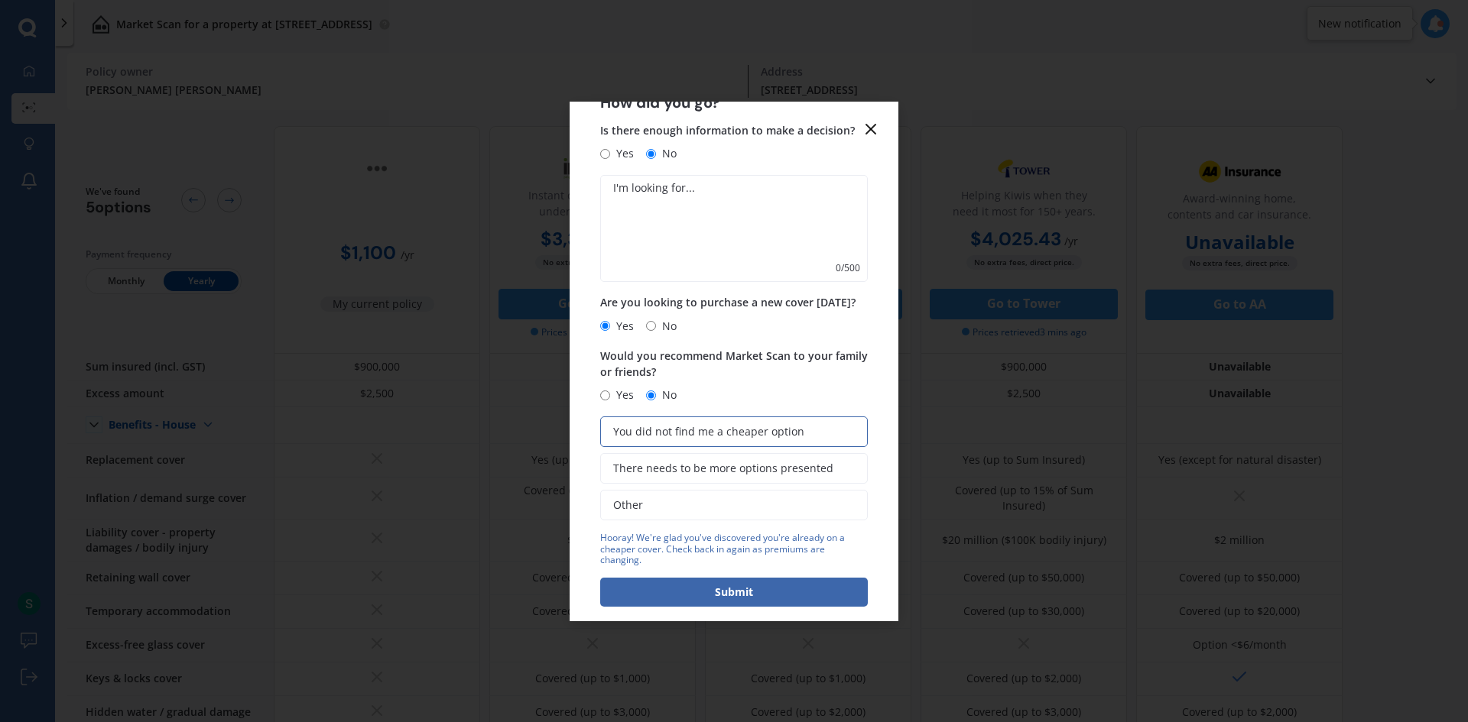
scroll to position [98, 0]
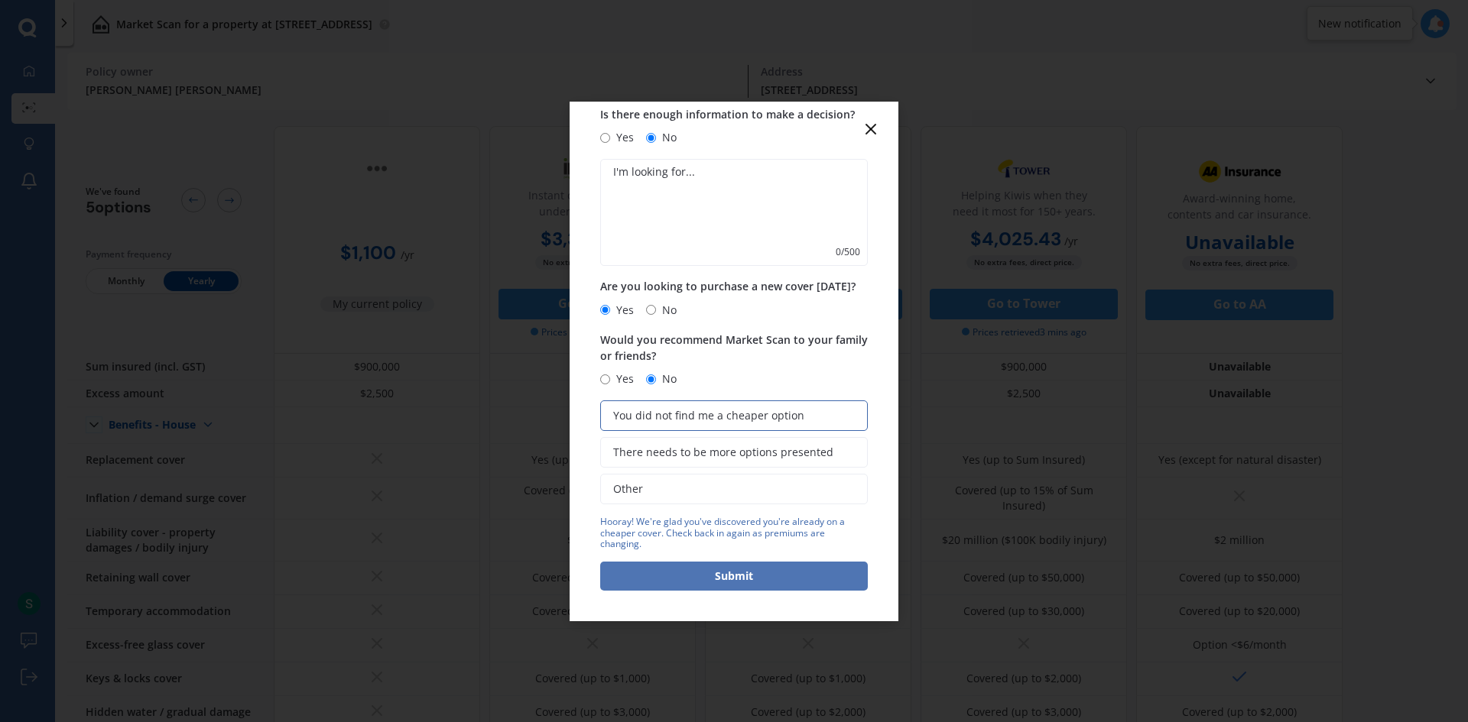
click at [706, 591] on button "Submit" at bounding box center [734, 576] width 268 height 29
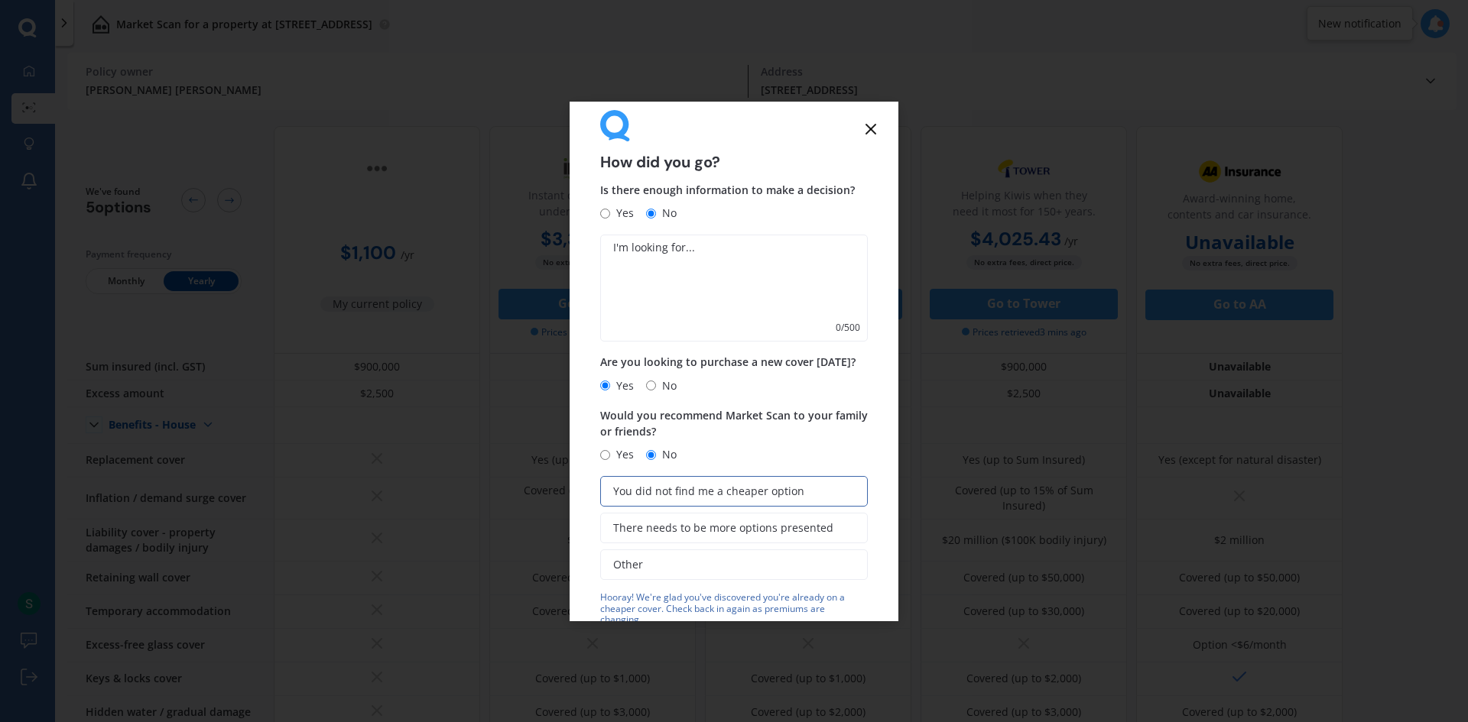
scroll to position [21, 0]
click at [706, 288] on textarea at bounding box center [734, 288] width 268 height 107
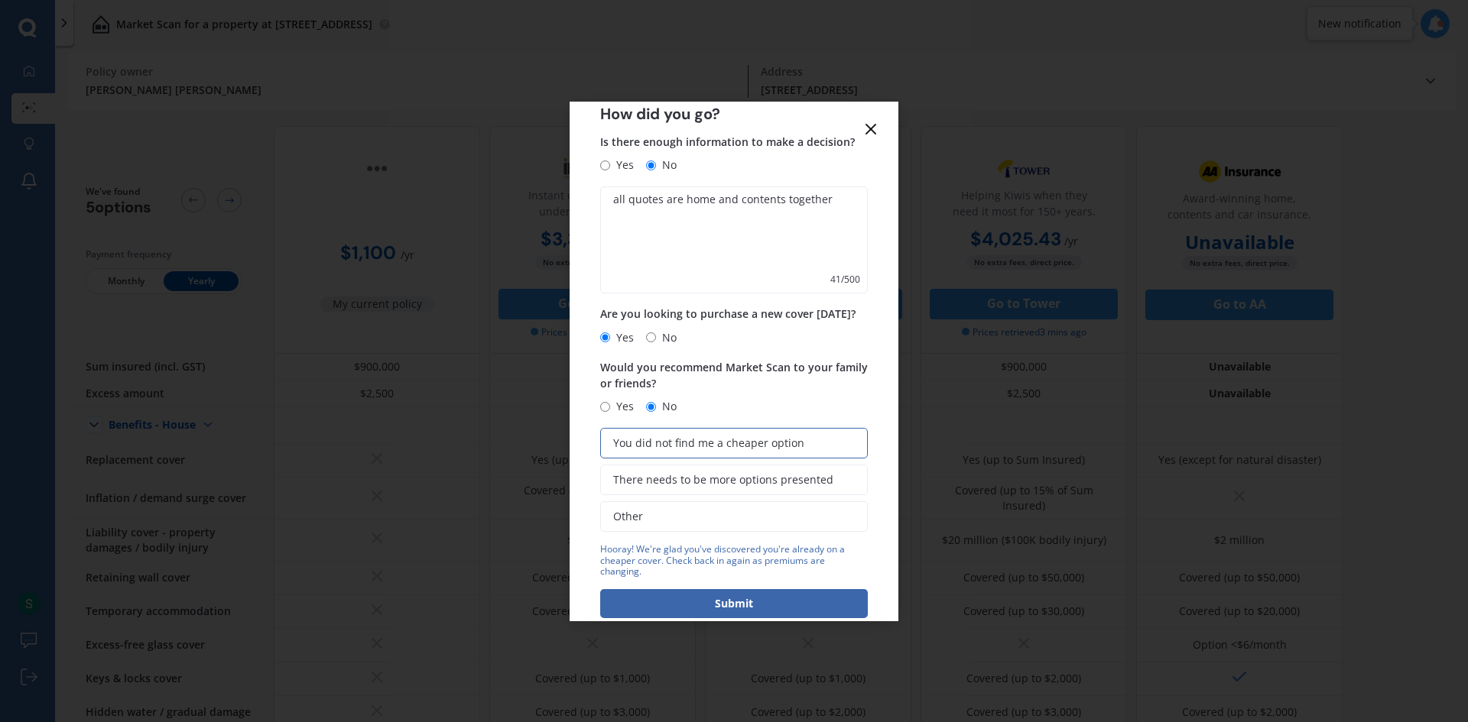
scroll to position [98, 0]
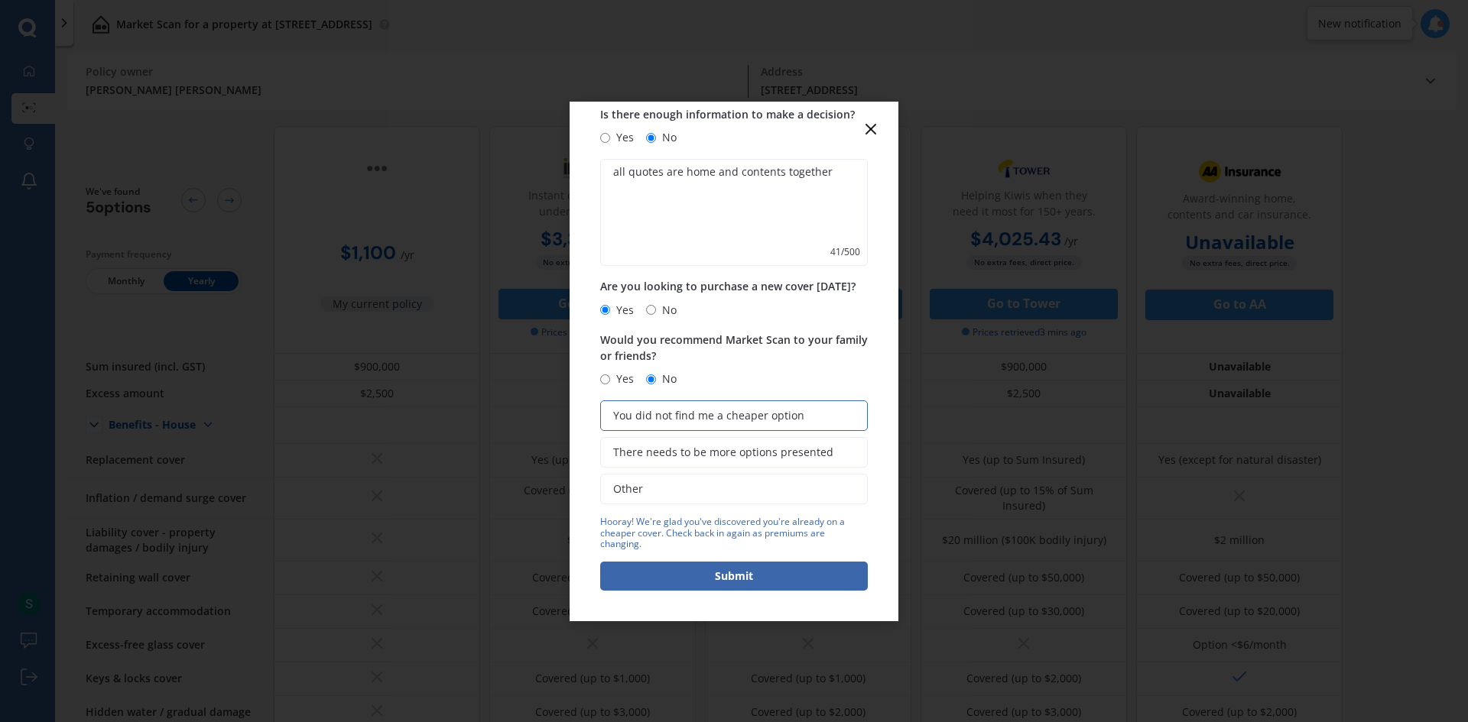
type textarea "all quotes are home and contents together"
click at [726, 592] on form "How did you go? Is there enough information to make a decision? Yes No all quot…" at bounding box center [733, 362] width 329 height 520
click at [735, 575] on button "Submit" at bounding box center [734, 576] width 268 height 29
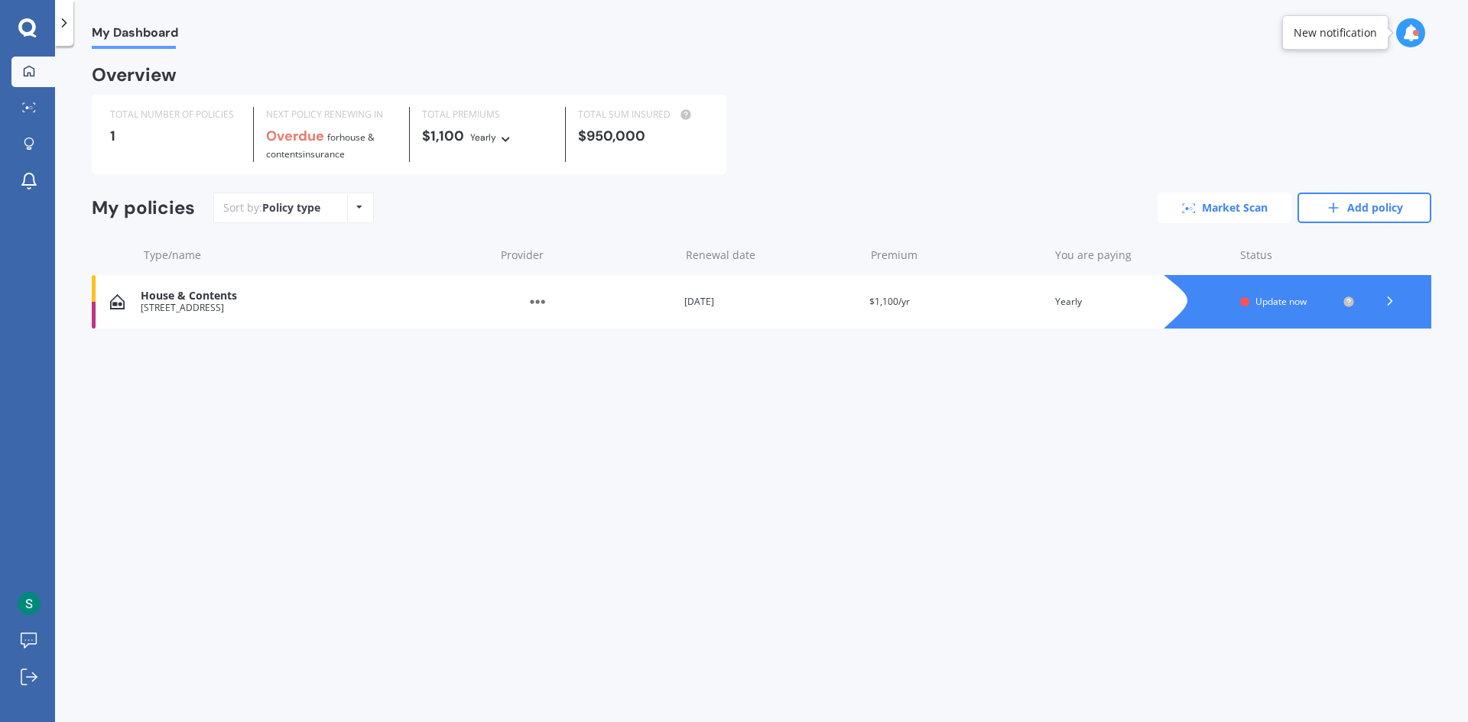
click at [1273, 209] on link "Market Scan" at bounding box center [1224, 208] width 134 height 31
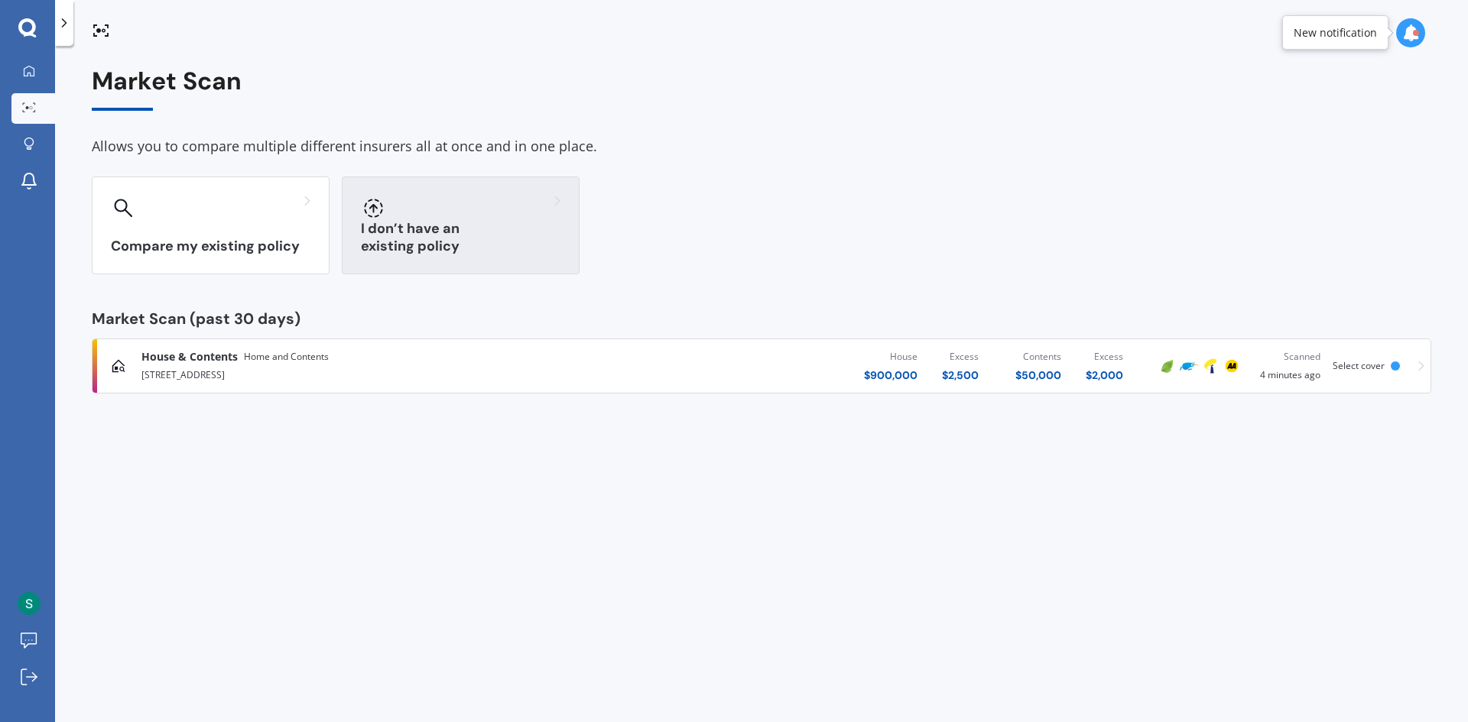
click at [410, 234] on div "I don’t have an existing policy" at bounding box center [461, 226] width 238 height 98
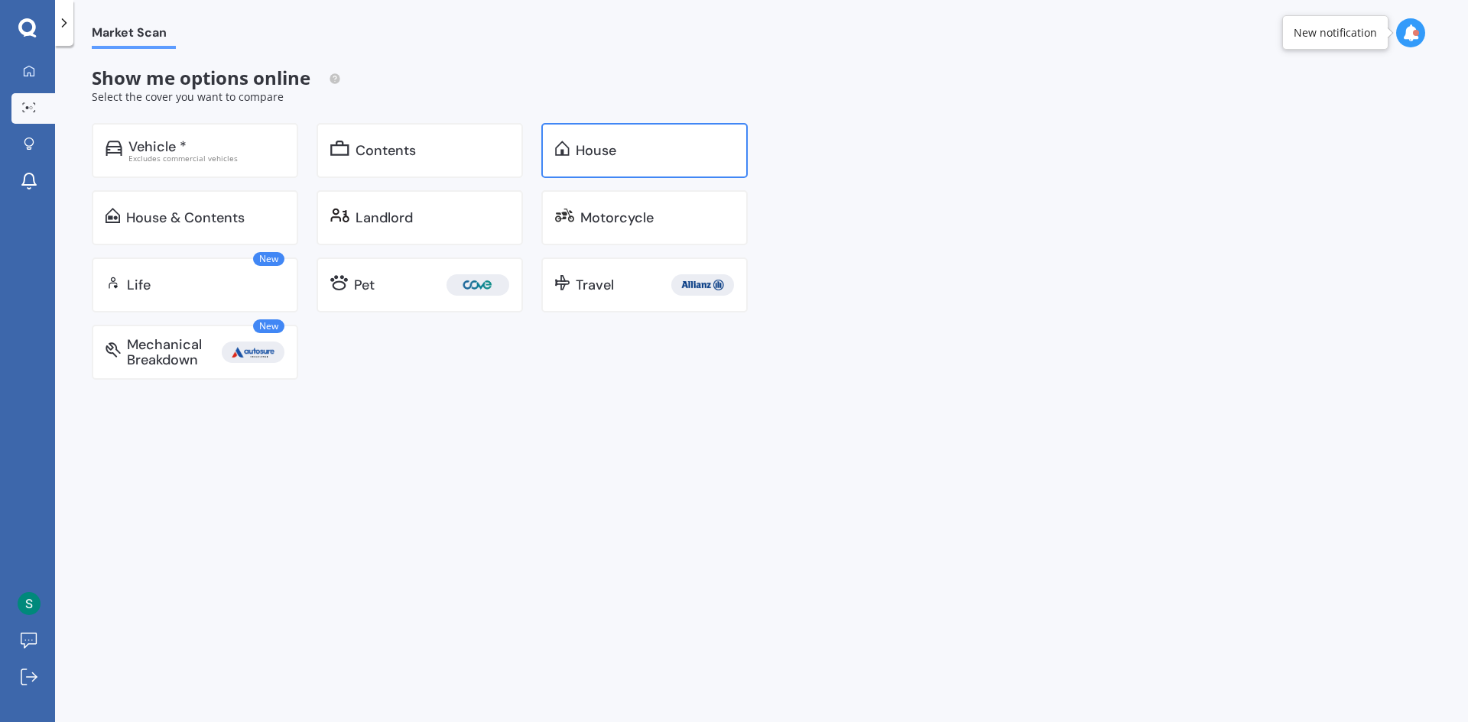
click at [606, 167] on div "House" at bounding box center [644, 150] width 206 height 55
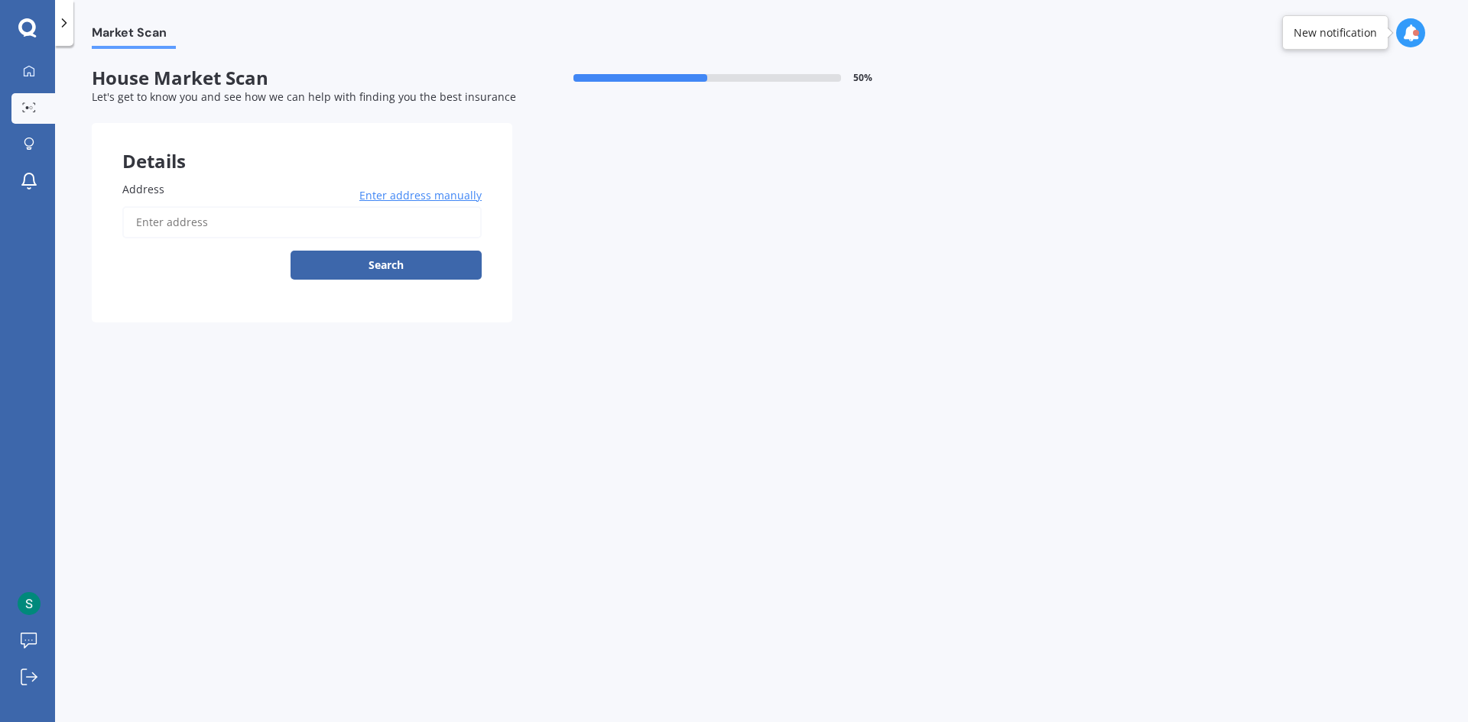
click at [225, 230] on input "Address" at bounding box center [301, 222] width 359 height 32
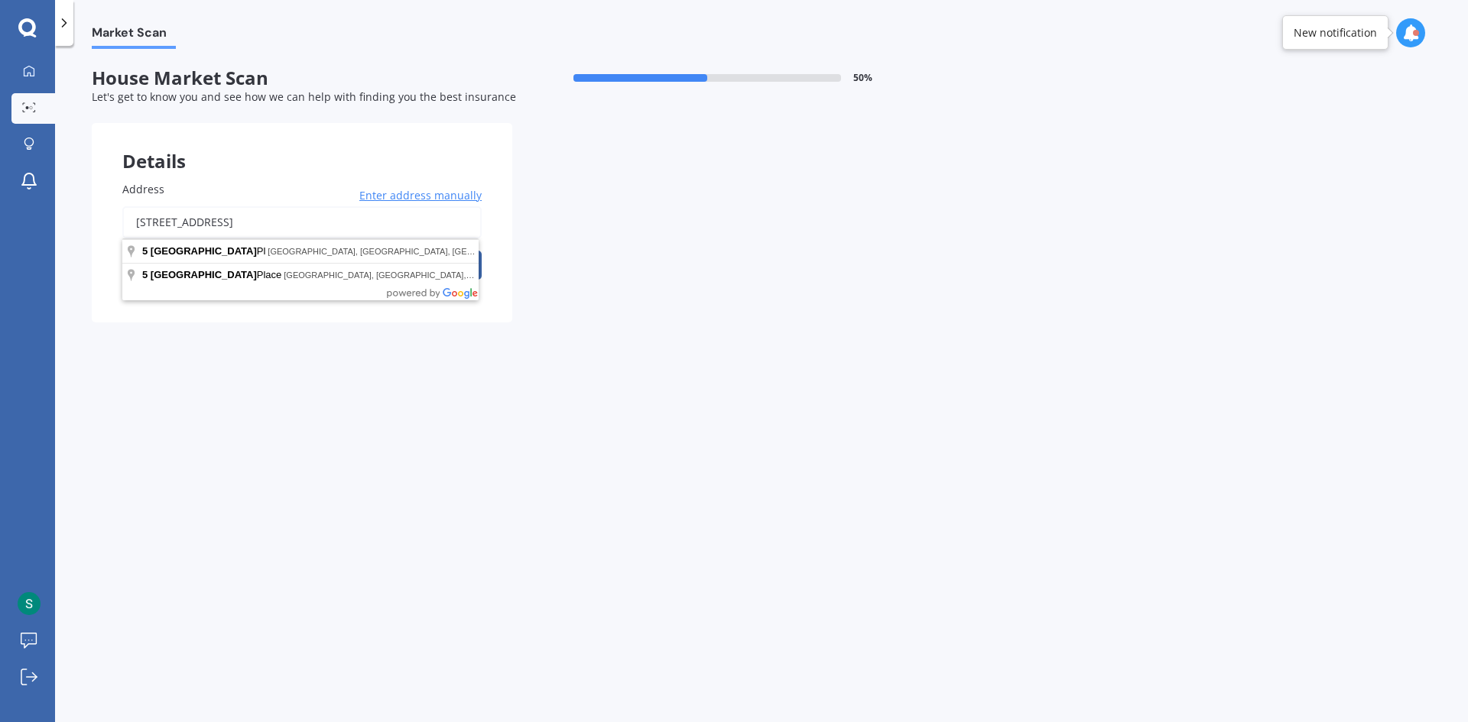
type input "[STREET_ADDRESS]"
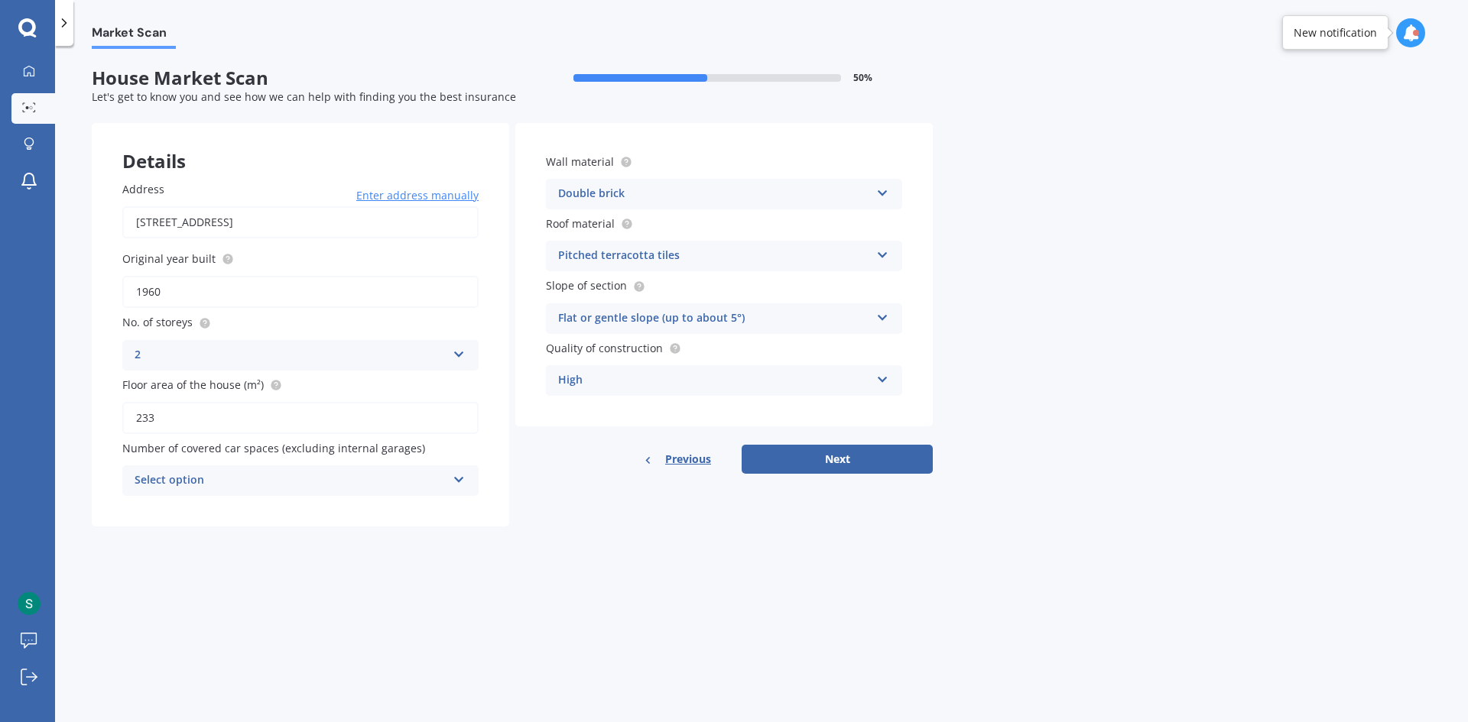
click at [616, 196] on div "Double brick" at bounding box center [714, 194] width 312 height 18
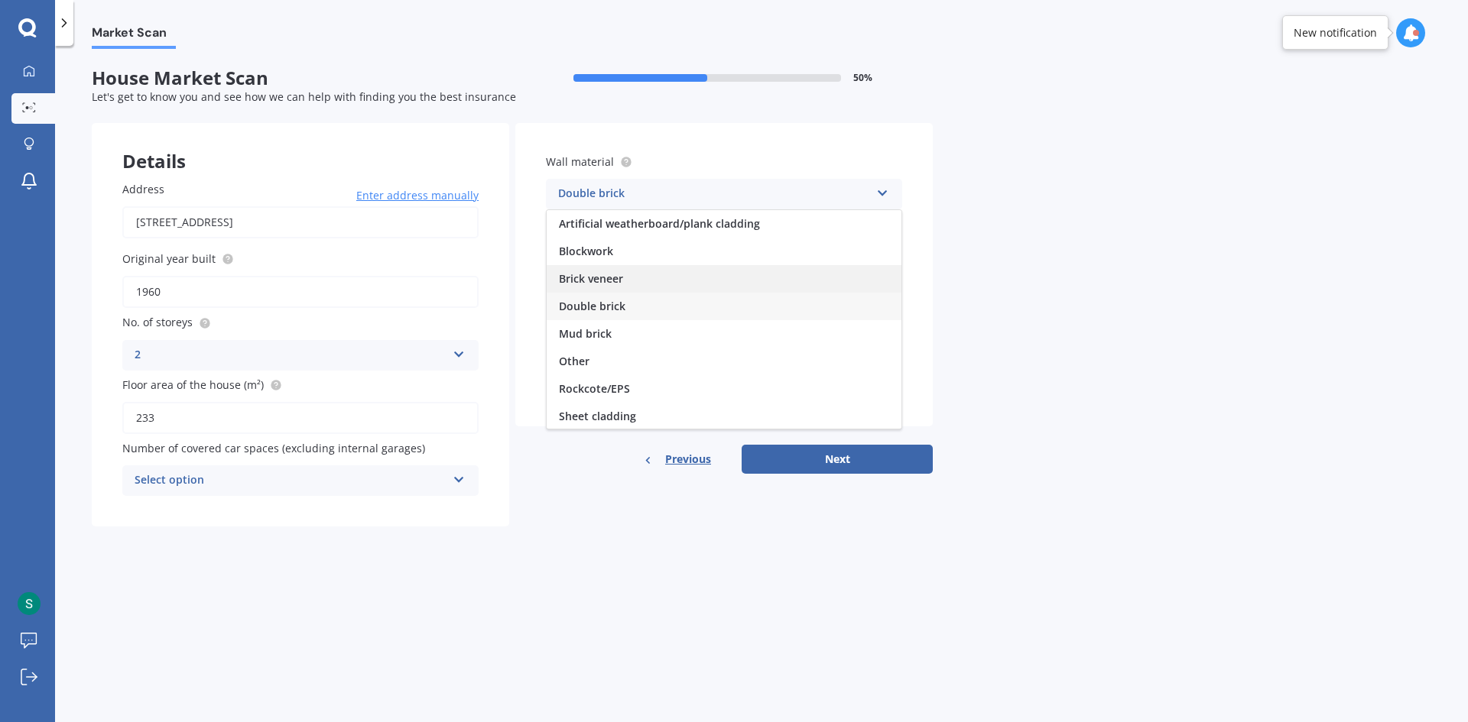
click at [637, 273] on div "Brick veneer" at bounding box center [724, 279] width 355 height 28
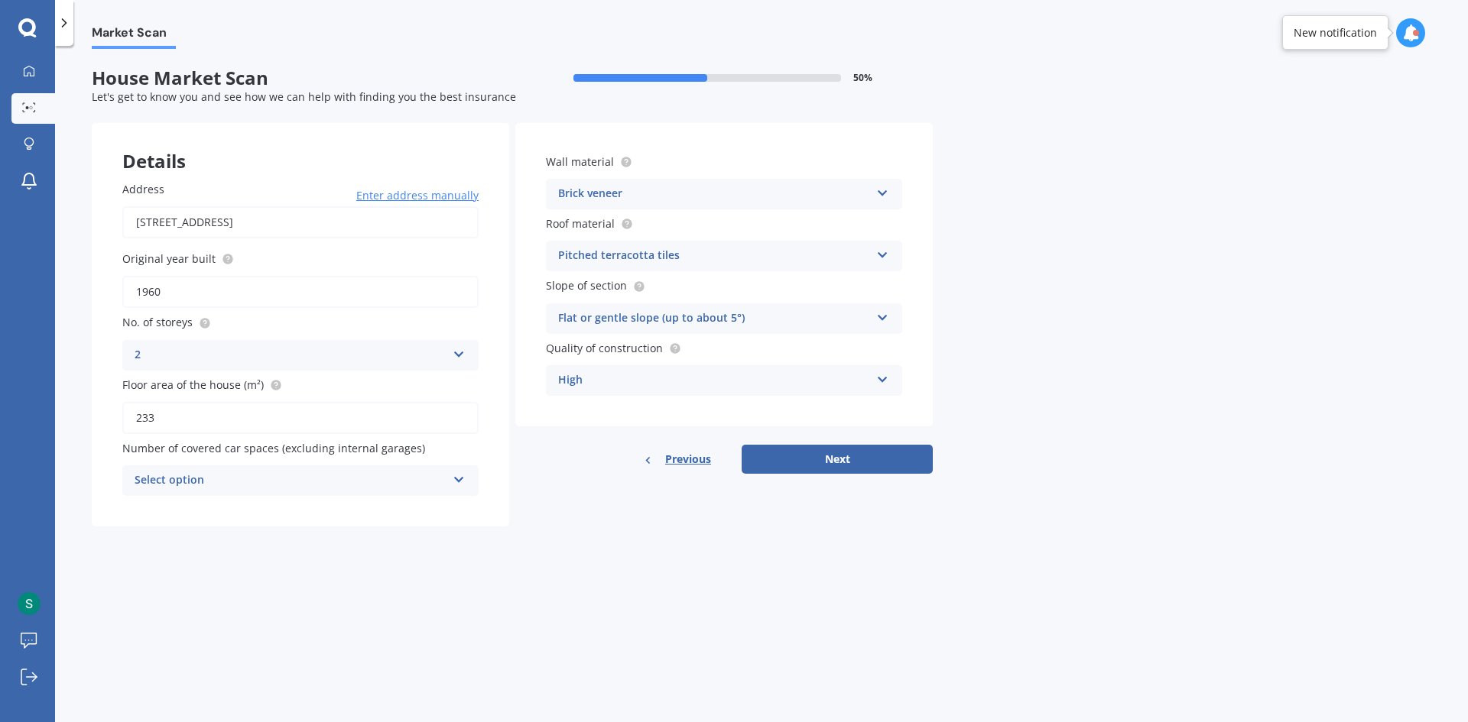
click at [651, 261] on div "Pitched terracotta tiles" at bounding box center [714, 256] width 312 height 18
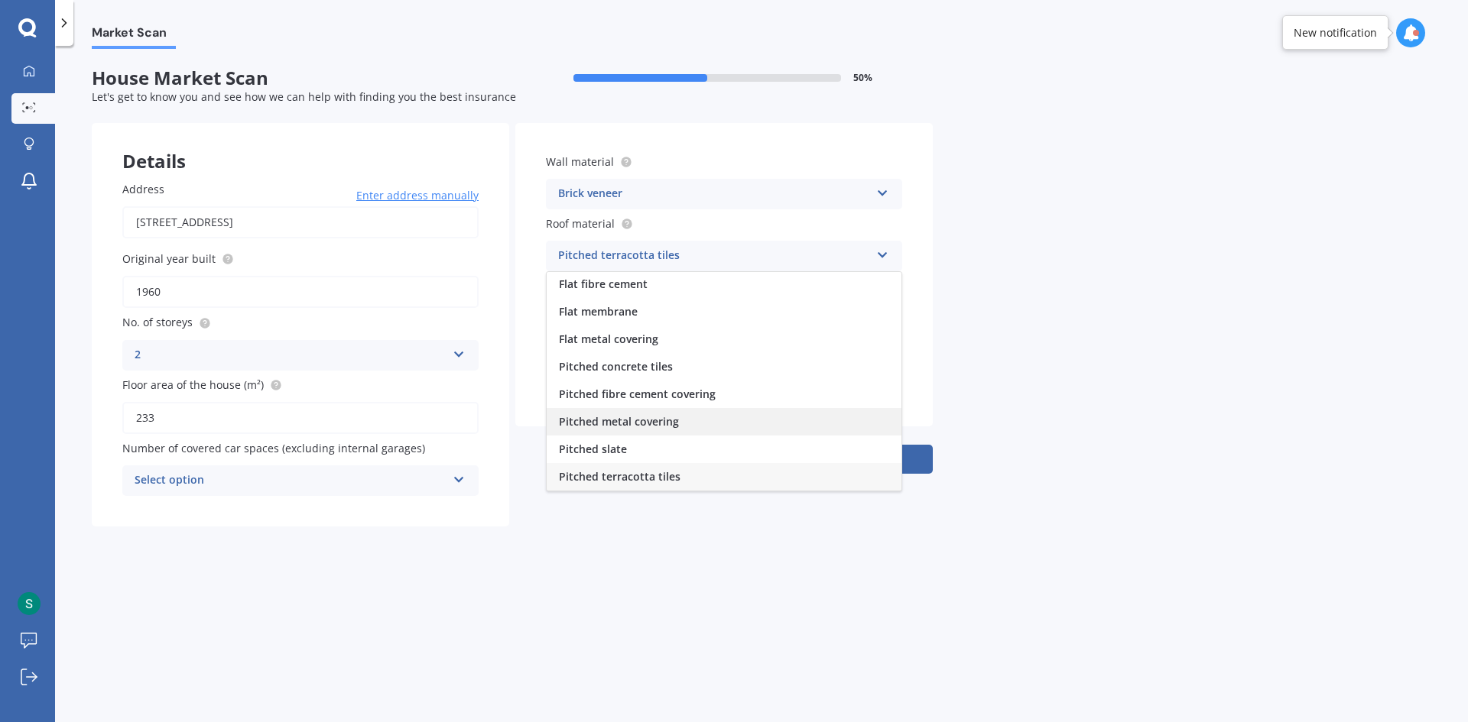
click at [665, 420] on span "Pitched metal covering" at bounding box center [619, 421] width 120 height 15
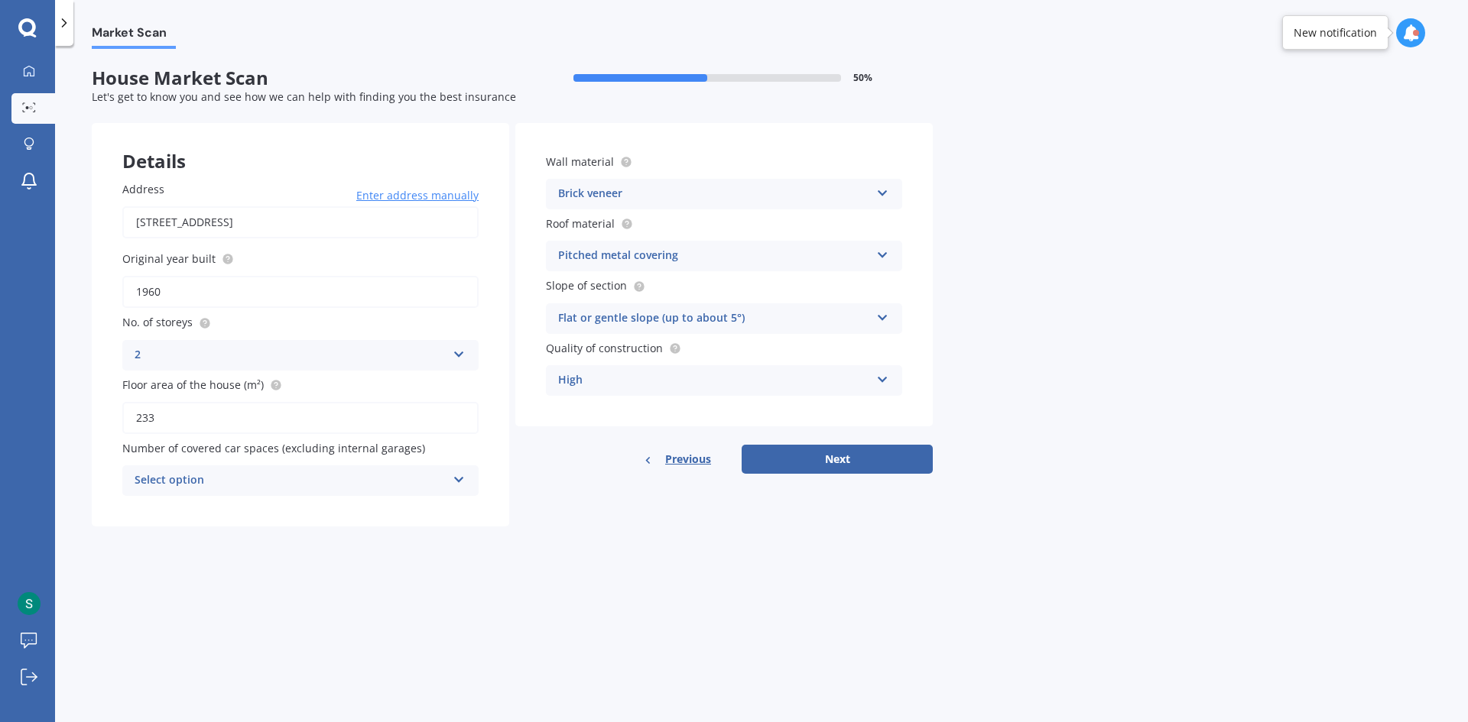
click at [608, 388] on div "High" at bounding box center [714, 380] width 312 height 18
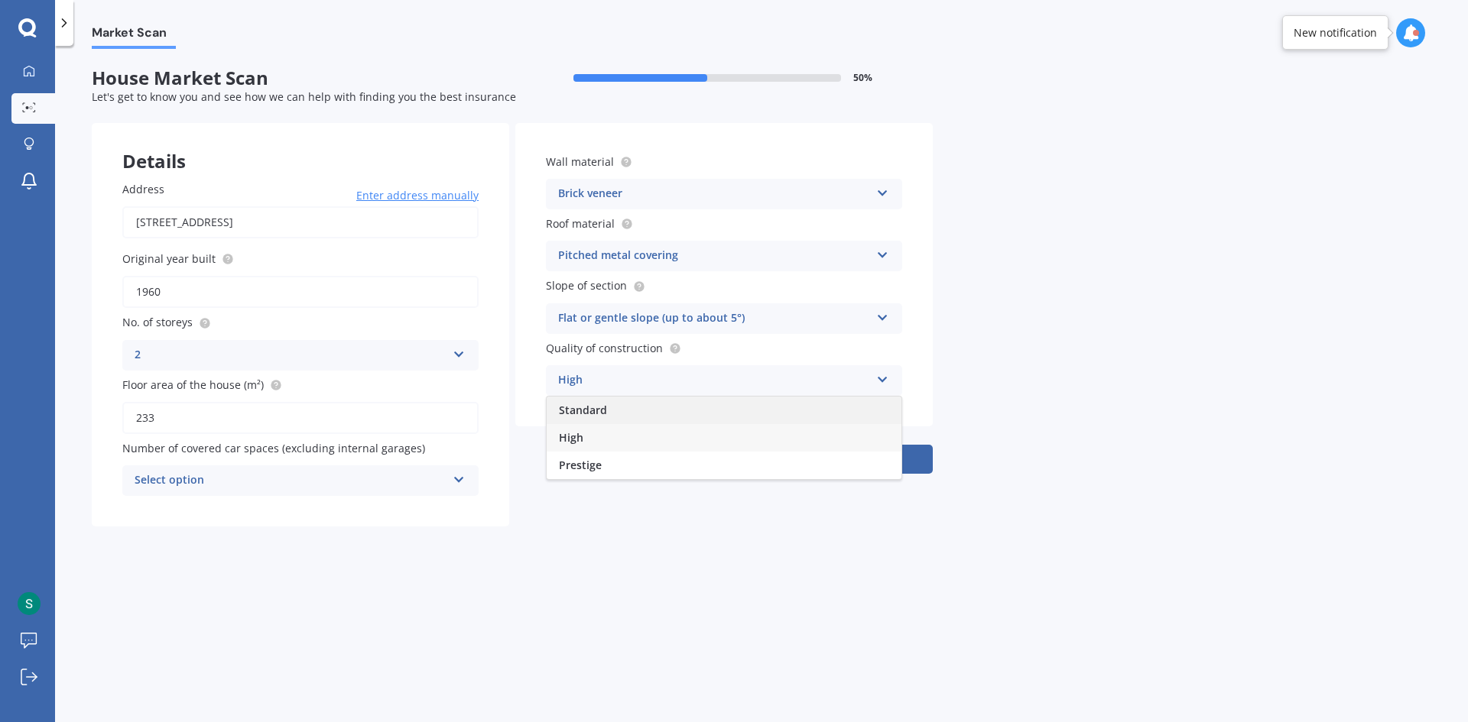
click at [592, 410] on span "Standard" at bounding box center [583, 410] width 48 height 15
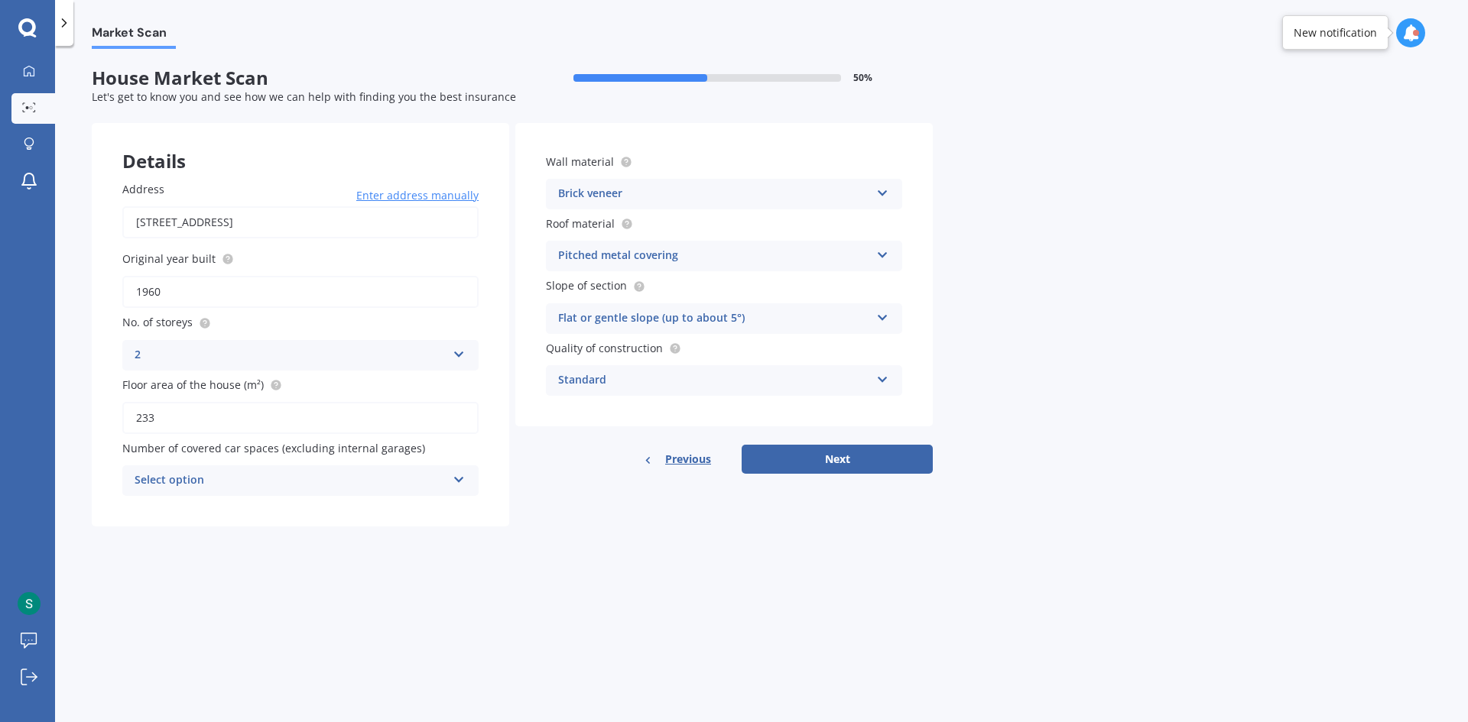
click at [451, 472] on div "Select option 0 1 2 3 4 5+" at bounding box center [300, 481] width 356 height 31
click at [221, 512] on div "0" at bounding box center [300, 511] width 355 height 28
click at [829, 451] on button "Next" at bounding box center [836, 459] width 191 height 29
select select "06"
select select "11"
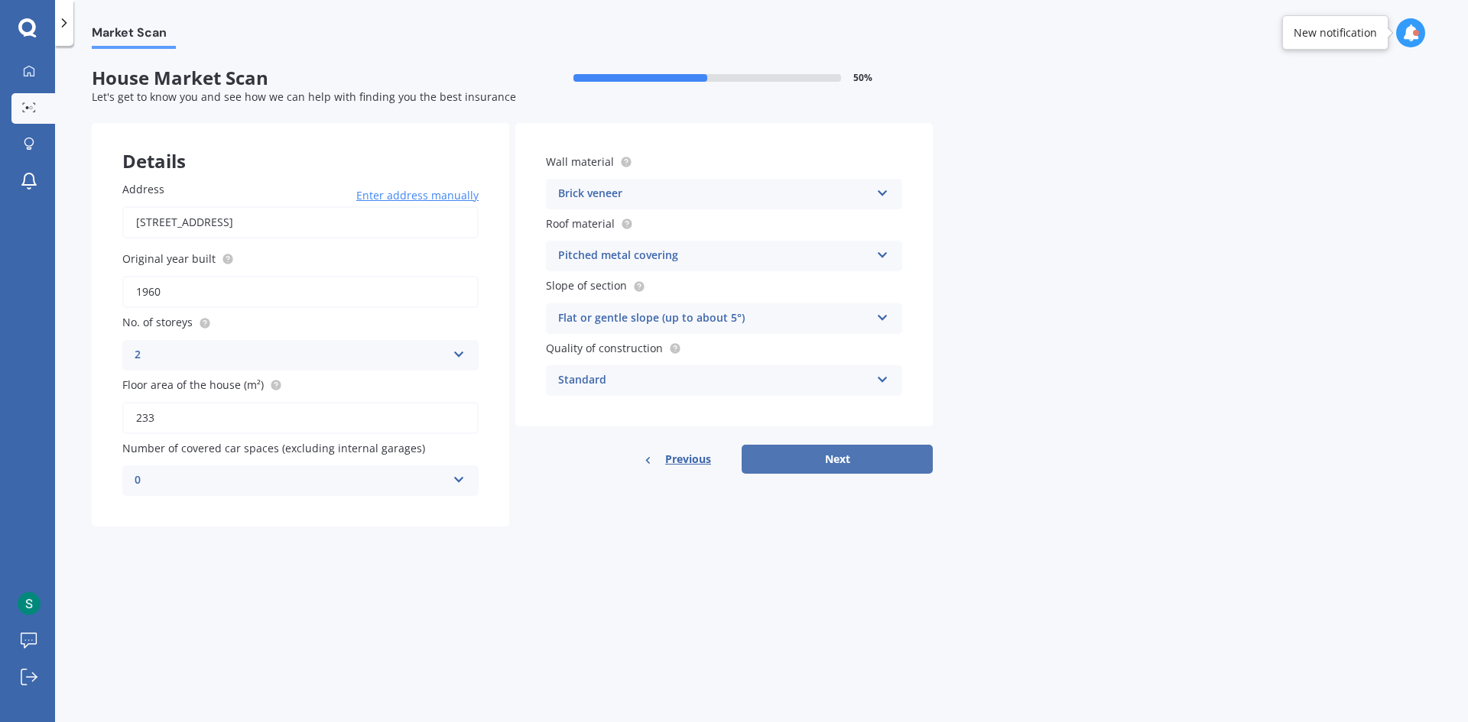
select select "1990"
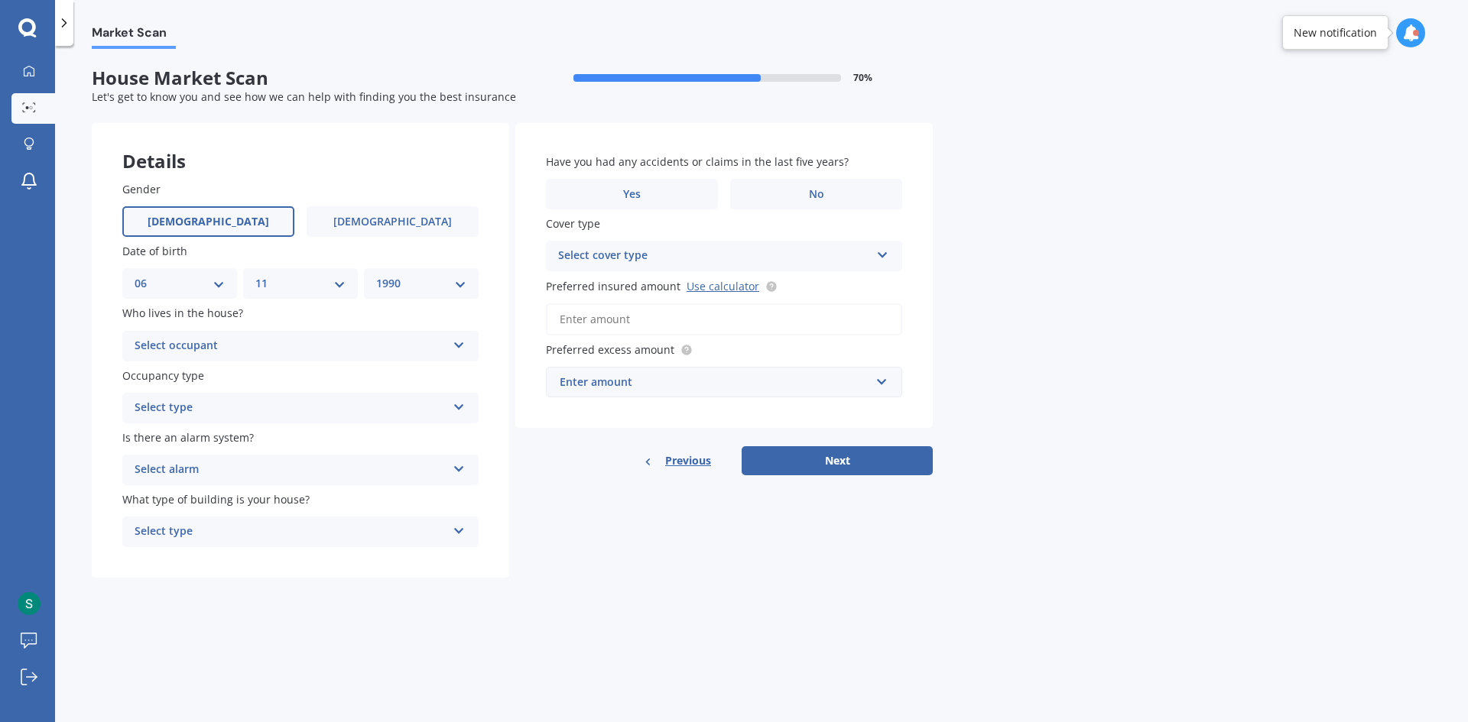
click at [322, 345] on div "Select occupant" at bounding box center [291, 346] width 312 height 18
click at [307, 374] on div "Owner" at bounding box center [300, 376] width 355 height 28
click at [318, 345] on div "Owner" at bounding box center [291, 346] width 312 height 18
click at [290, 402] on div "Owner + Boarder" at bounding box center [300, 404] width 355 height 28
click at [266, 407] on div "Select type" at bounding box center [291, 408] width 312 height 18
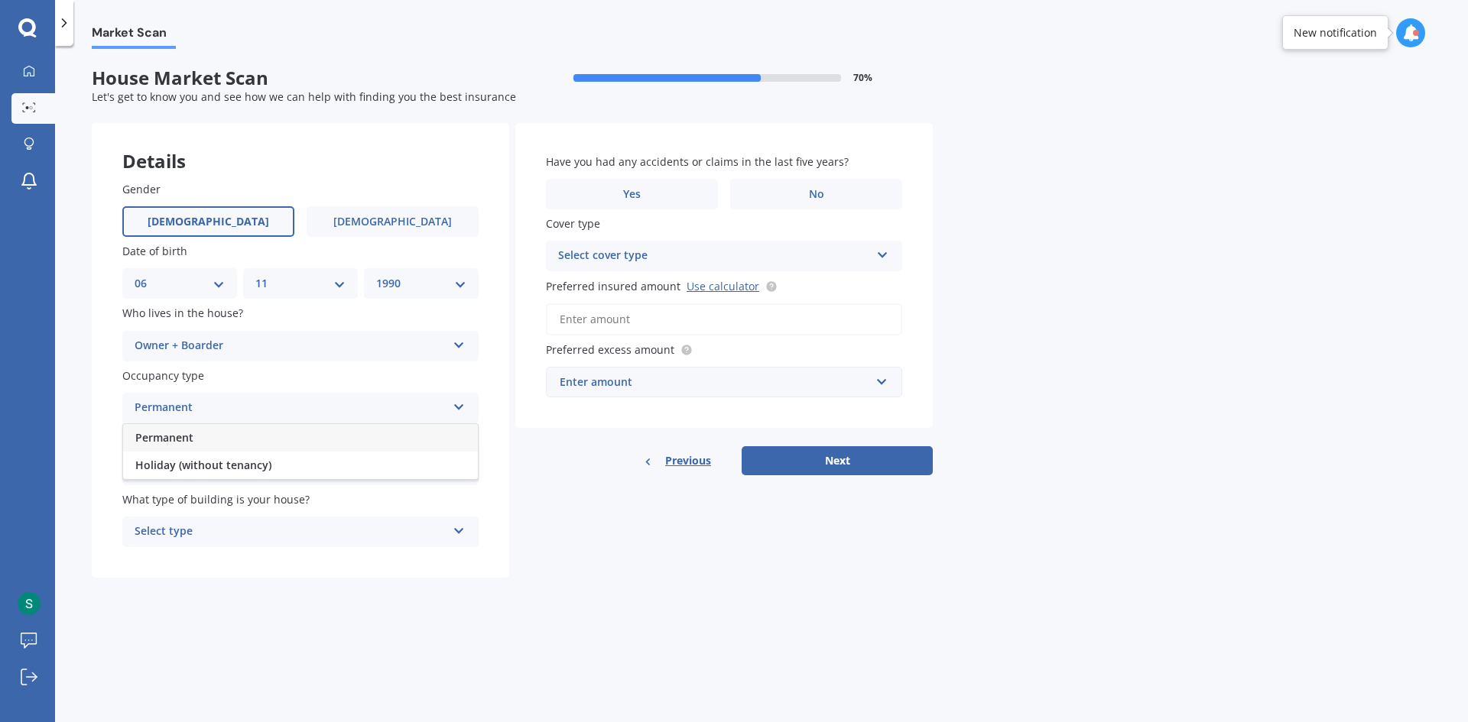
click at [247, 439] on div "Permanent" at bounding box center [300, 438] width 355 height 28
click at [200, 476] on div "Select alarm" at bounding box center [291, 470] width 312 height 18
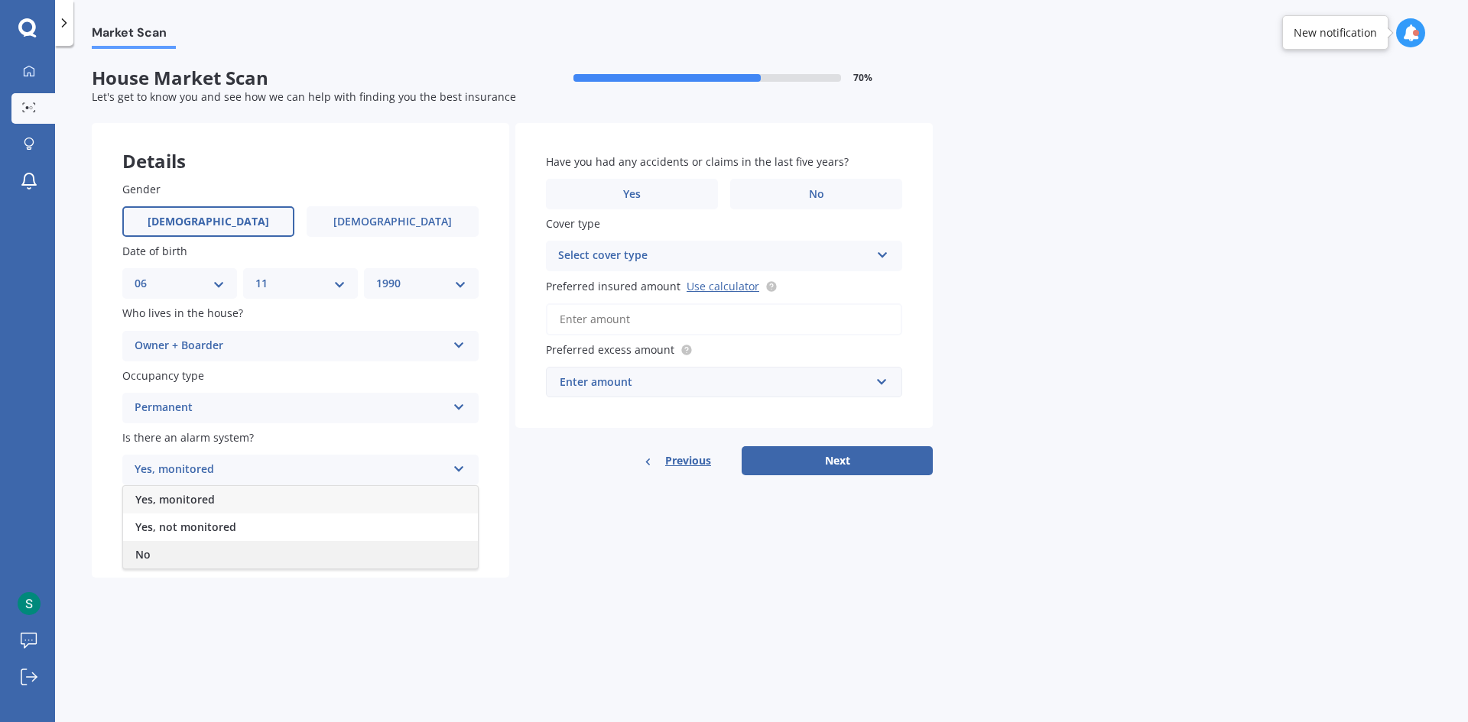
click at [164, 550] on div "No" at bounding box center [300, 555] width 355 height 28
click at [251, 535] on div "Select type" at bounding box center [291, 532] width 312 height 18
drag, startPoint x: 194, startPoint y: 563, endPoint x: 218, endPoint y: 552, distance: 26.3
click at [195, 563] on span "Freestanding" at bounding box center [169, 561] width 68 height 15
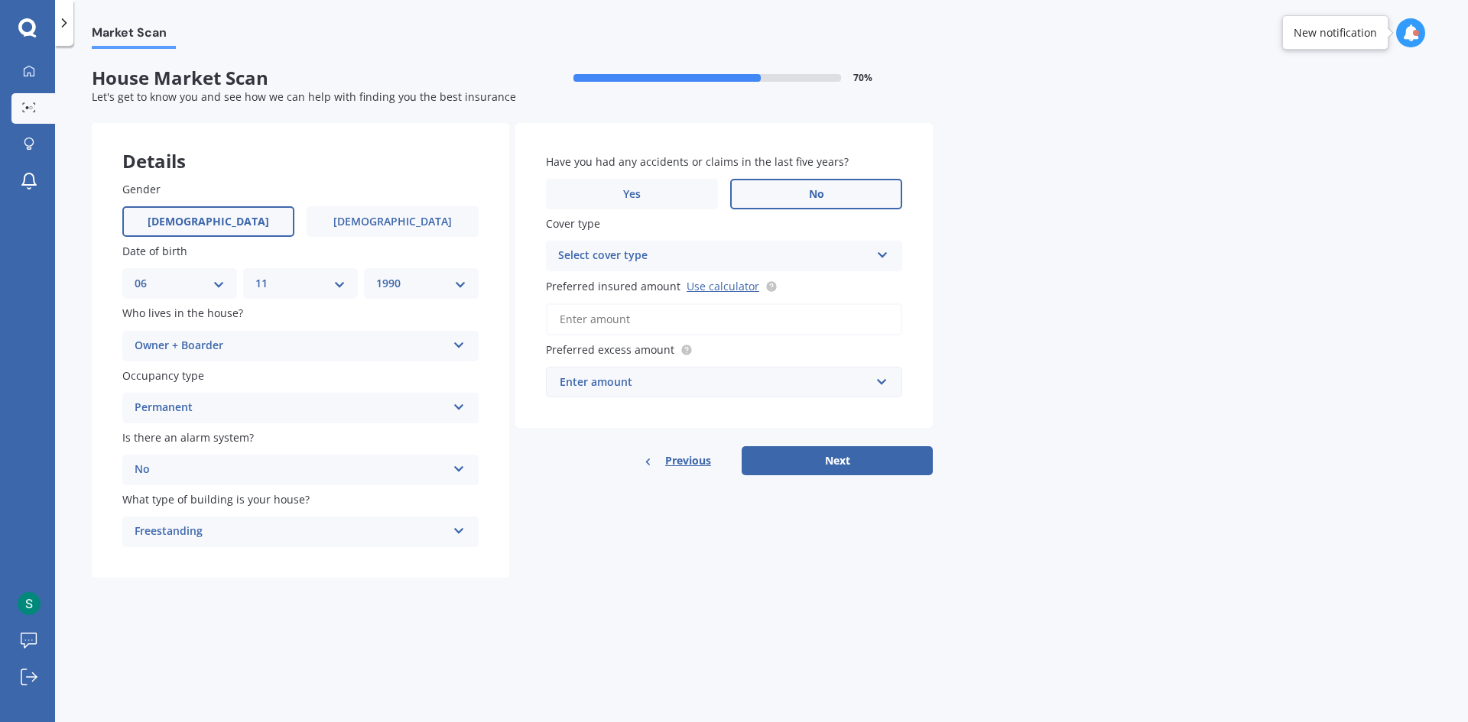
click at [790, 194] on label "No" at bounding box center [816, 194] width 172 height 31
click at [0, 0] on input "No" at bounding box center [0, 0] width 0 height 0
click at [773, 255] on div "Select cover type" at bounding box center [714, 256] width 312 height 18
click at [648, 278] on div "High" at bounding box center [724, 286] width 355 height 28
click at [641, 252] on div "High" at bounding box center [714, 256] width 312 height 18
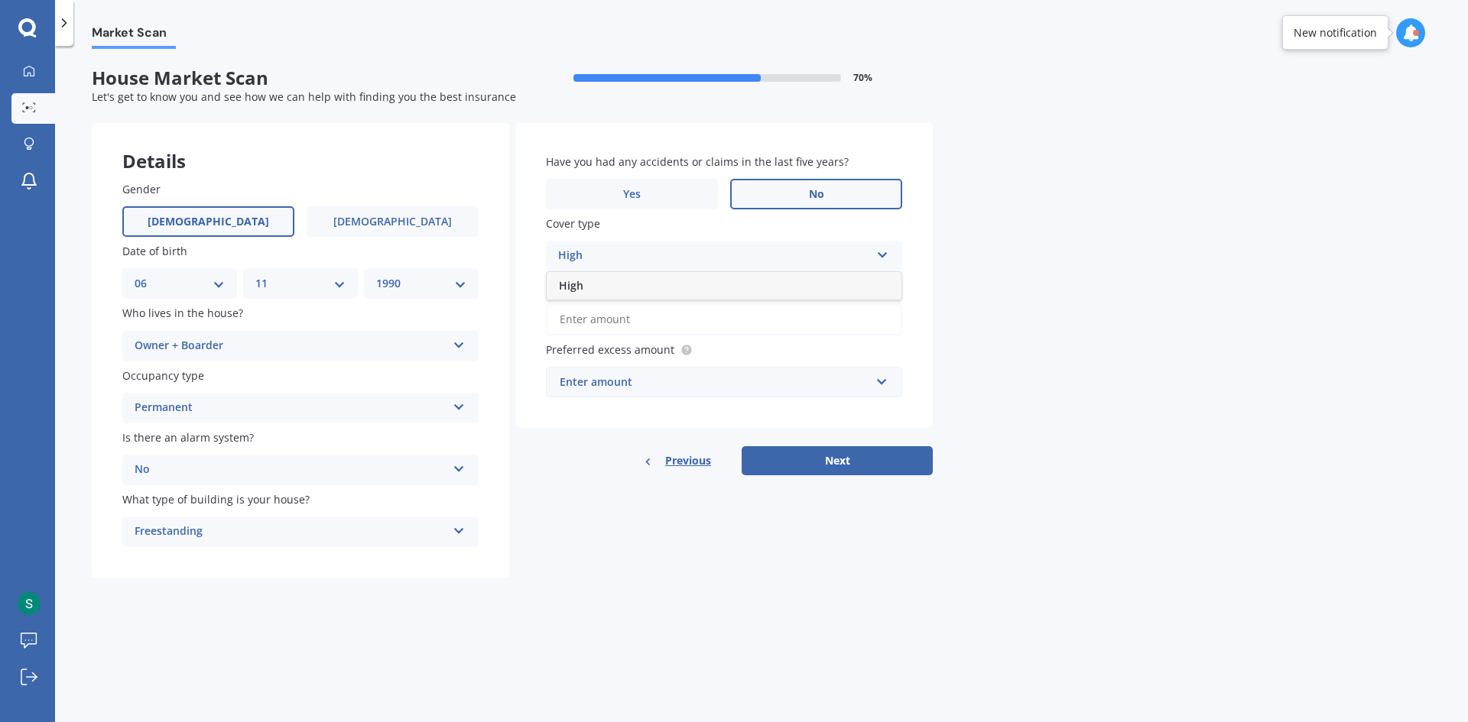
click at [605, 293] on div "High" at bounding box center [724, 286] width 355 height 28
click at [620, 312] on input "Preferred insured amount Use calculator" at bounding box center [724, 319] width 356 height 32
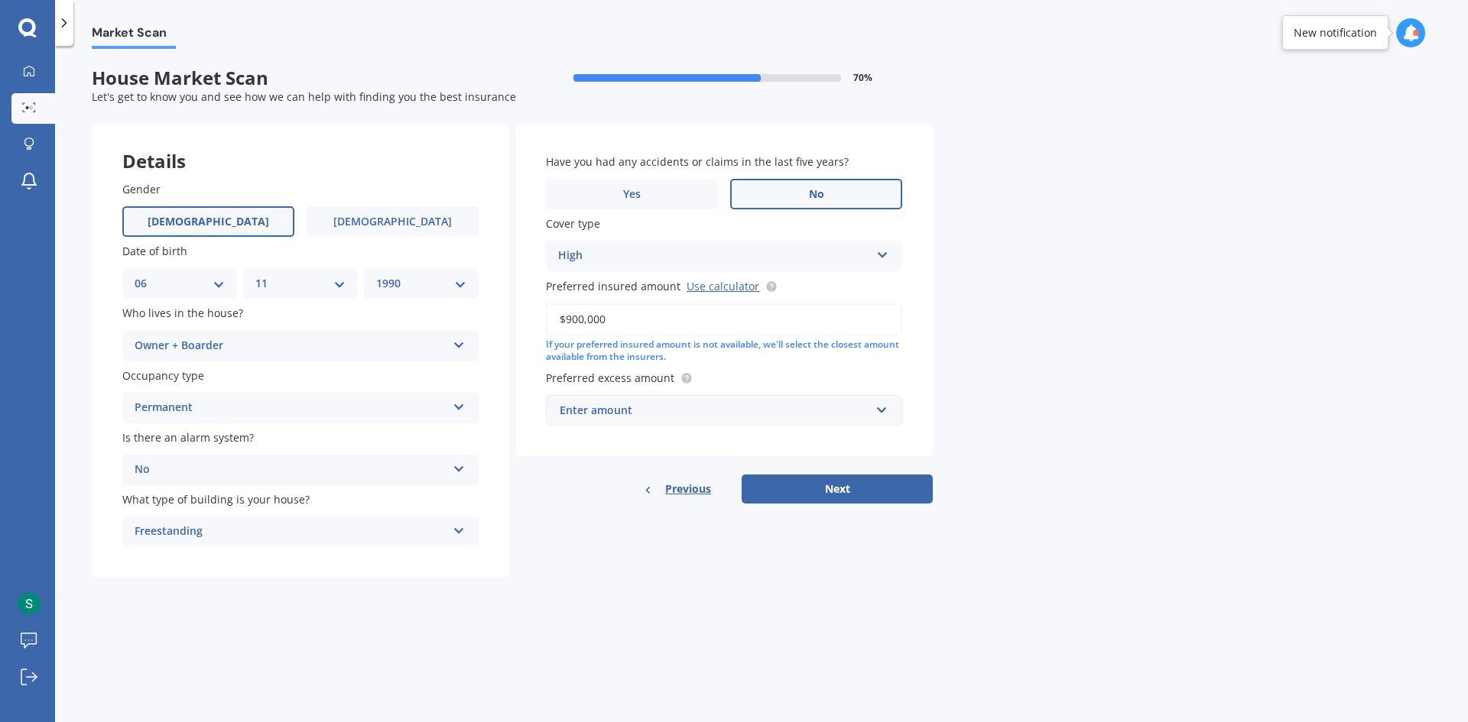
type input "$900,000"
click at [693, 423] on input "text" at bounding box center [718, 410] width 342 height 29
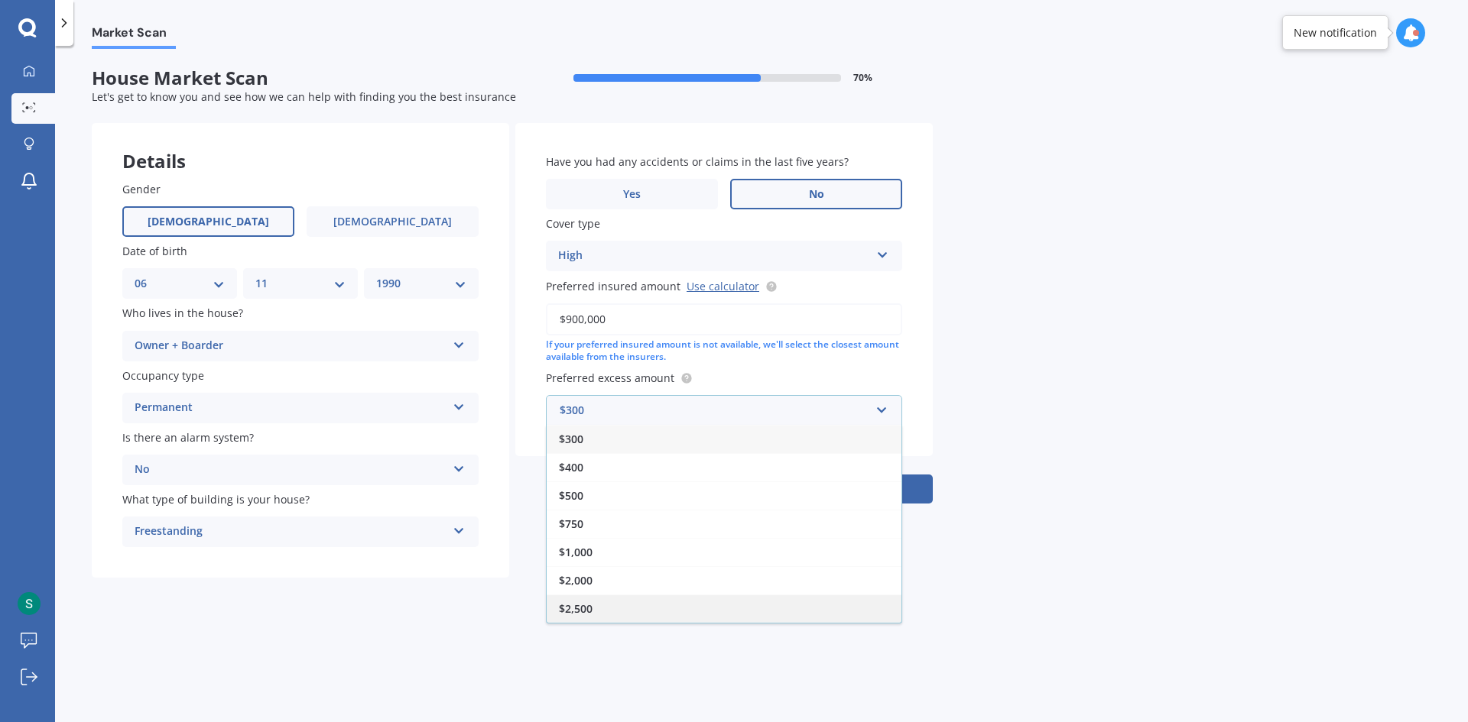
click at [595, 603] on div "$2,500" at bounding box center [724, 609] width 355 height 28
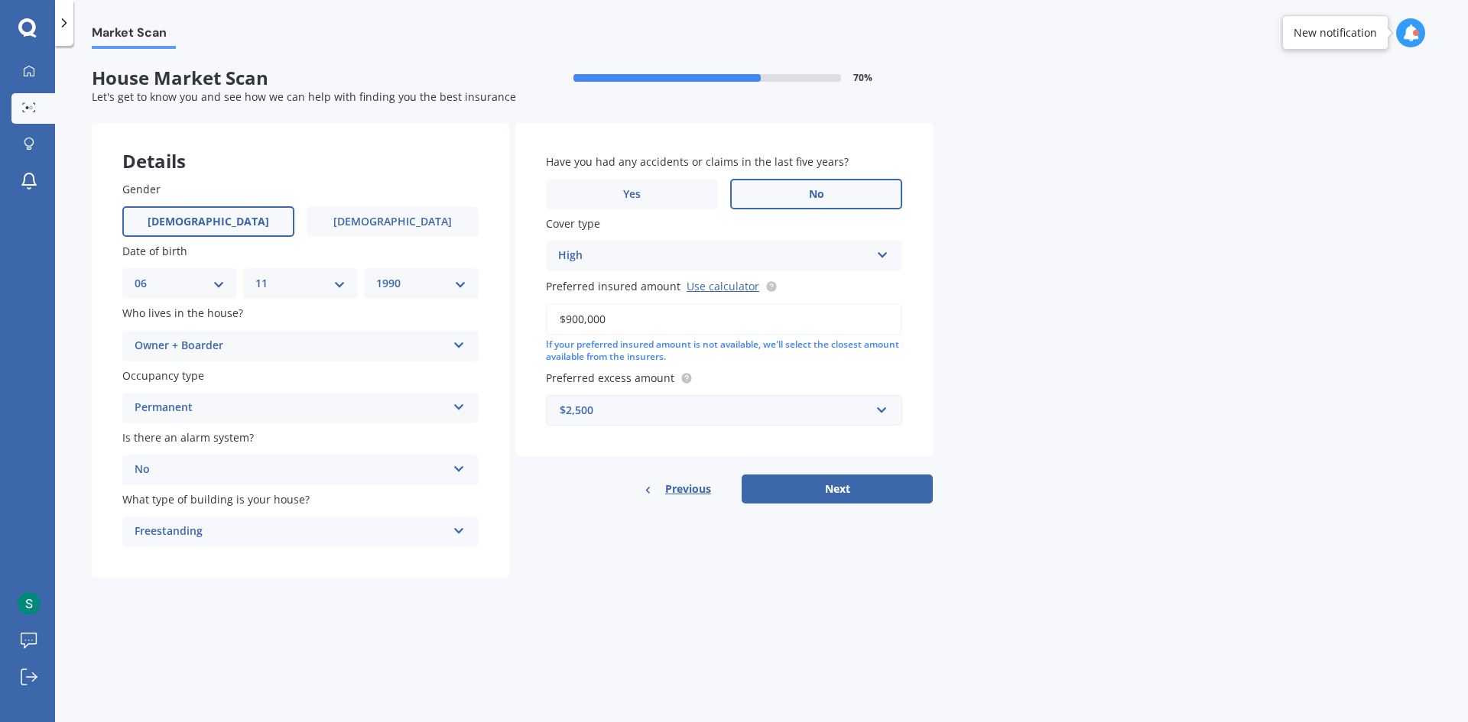
click at [878, 468] on div "Have you had any accidents or claims in the last five years? Yes No Cover type …" at bounding box center [723, 313] width 417 height 381
click at [866, 494] on button "Next" at bounding box center [836, 489] width 191 height 29
select select "06"
select select "11"
select select "1990"
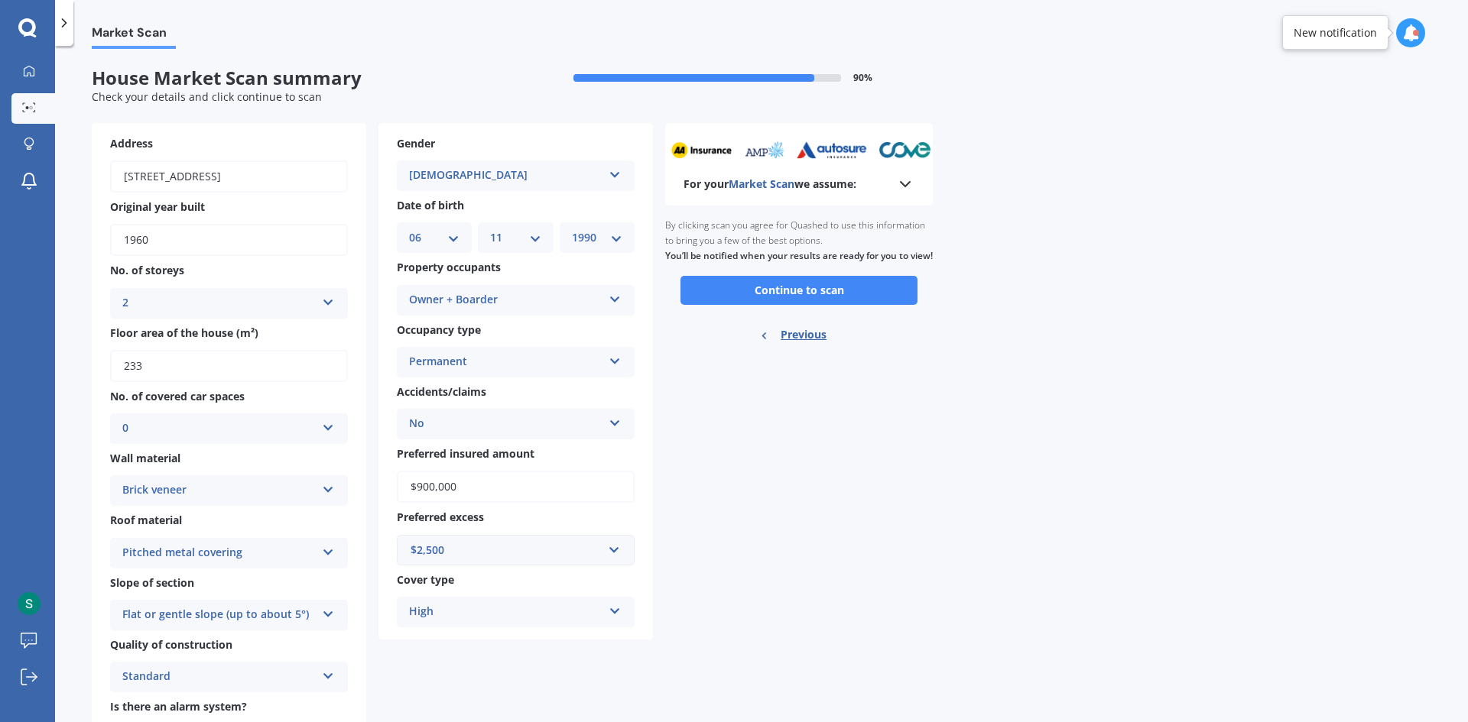
click at [758, 305] on button "Continue to scan" at bounding box center [798, 290] width 237 height 29
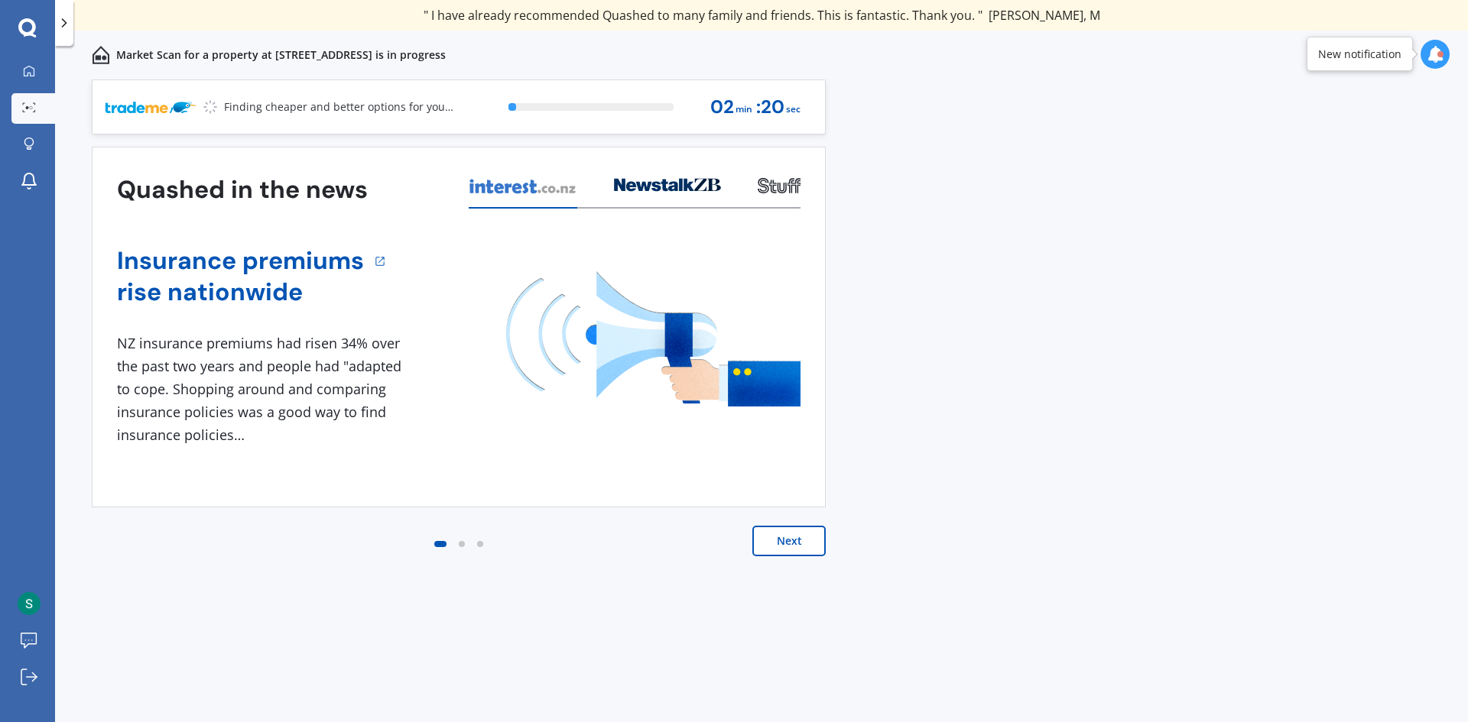
click at [778, 542] on button "Next" at bounding box center [788, 541] width 73 height 31
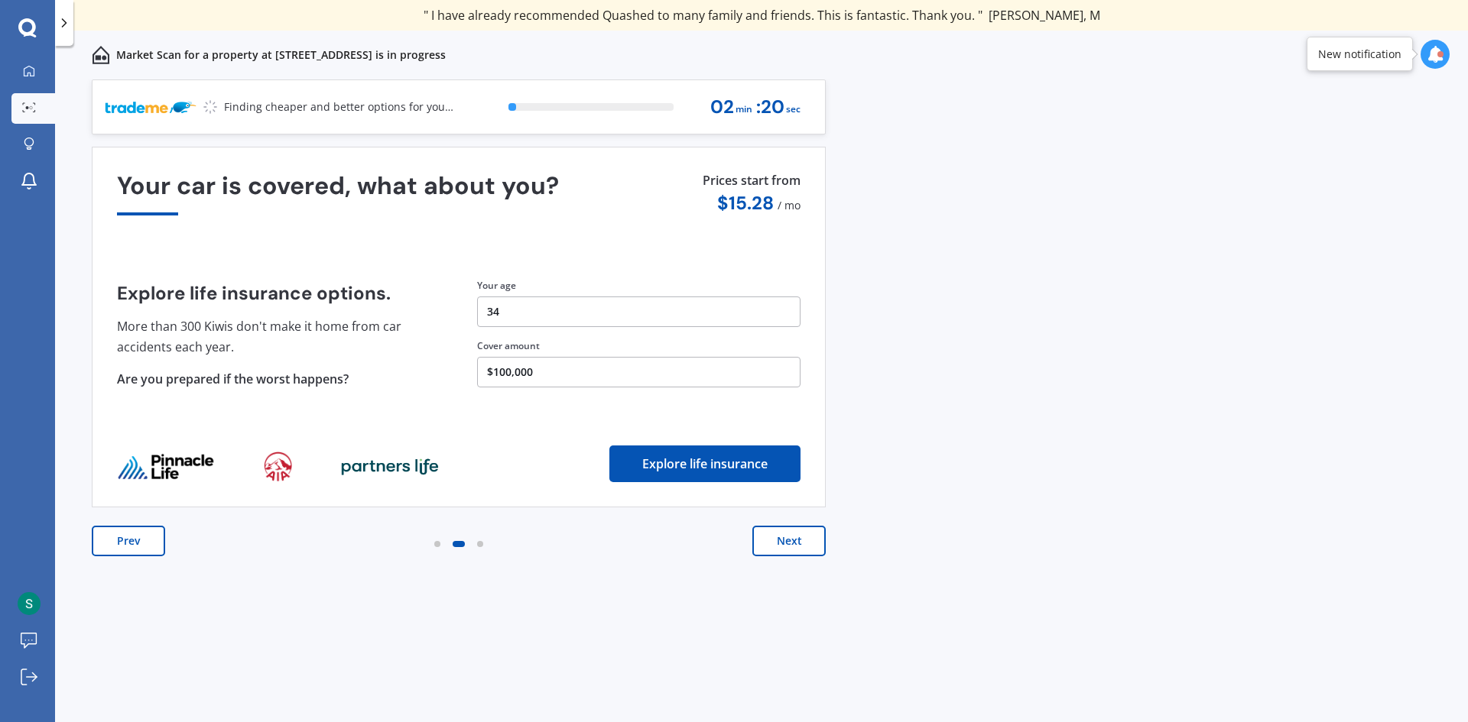
click at [783, 546] on button "Next" at bounding box center [788, 541] width 73 height 31
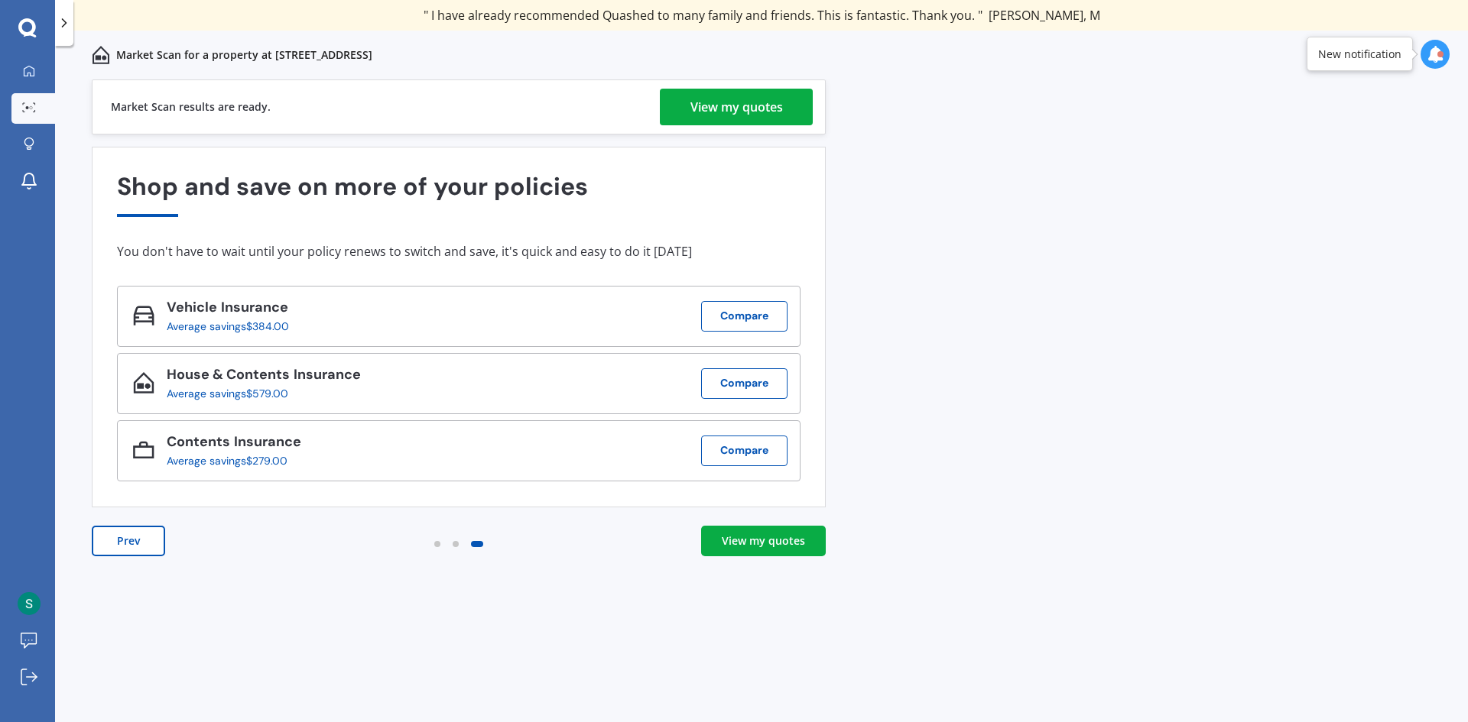
click at [773, 103] on div "View my quotes" at bounding box center [736, 107] width 92 height 37
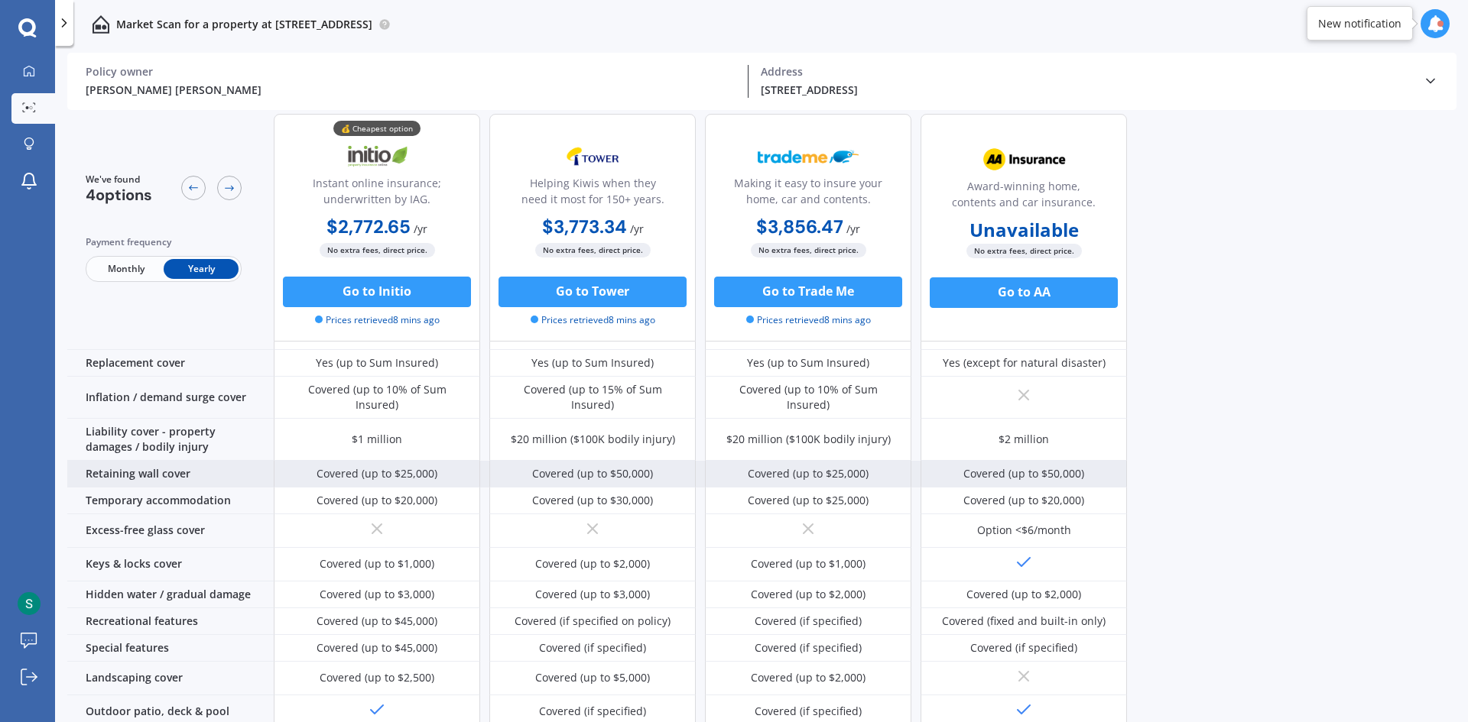
scroll to position [0, 0]
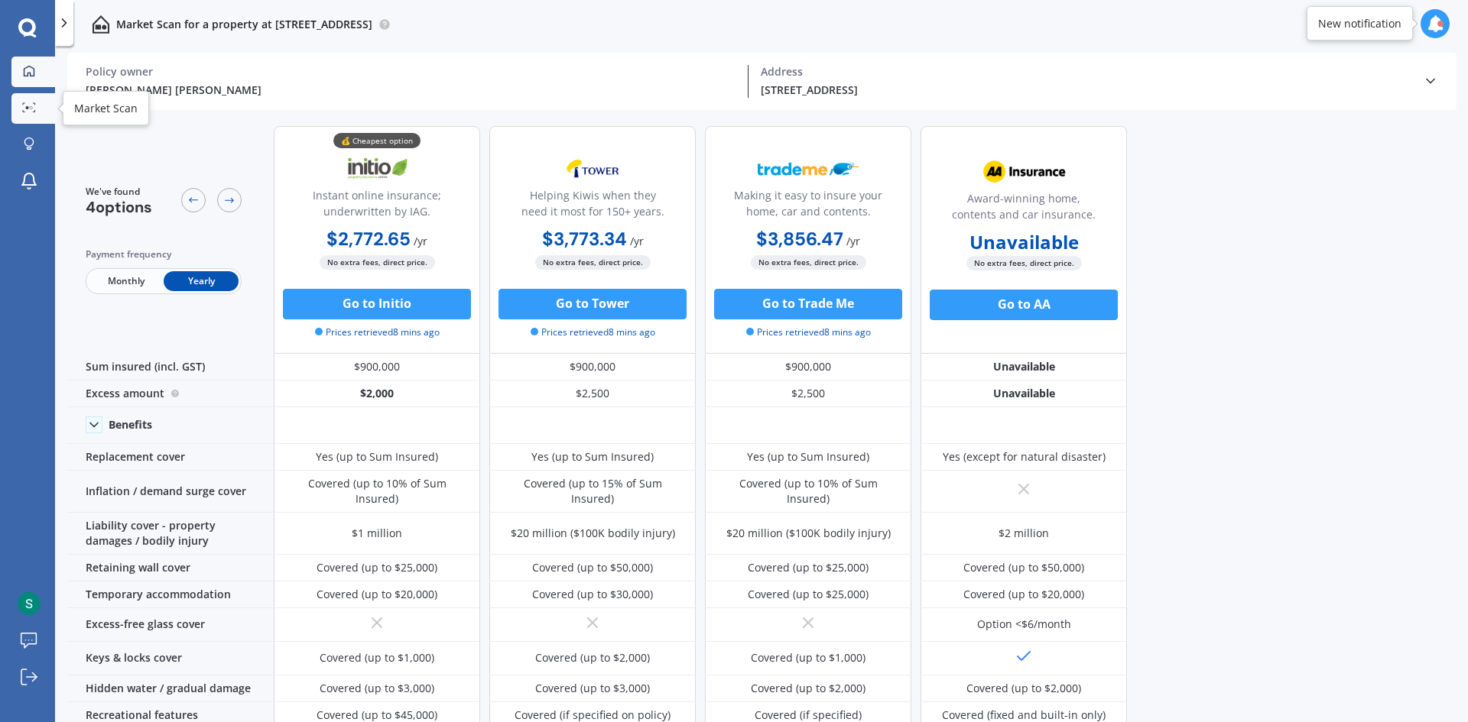
click at [25, 72] on icon at bounding box center [29, 71] width 12 height 12
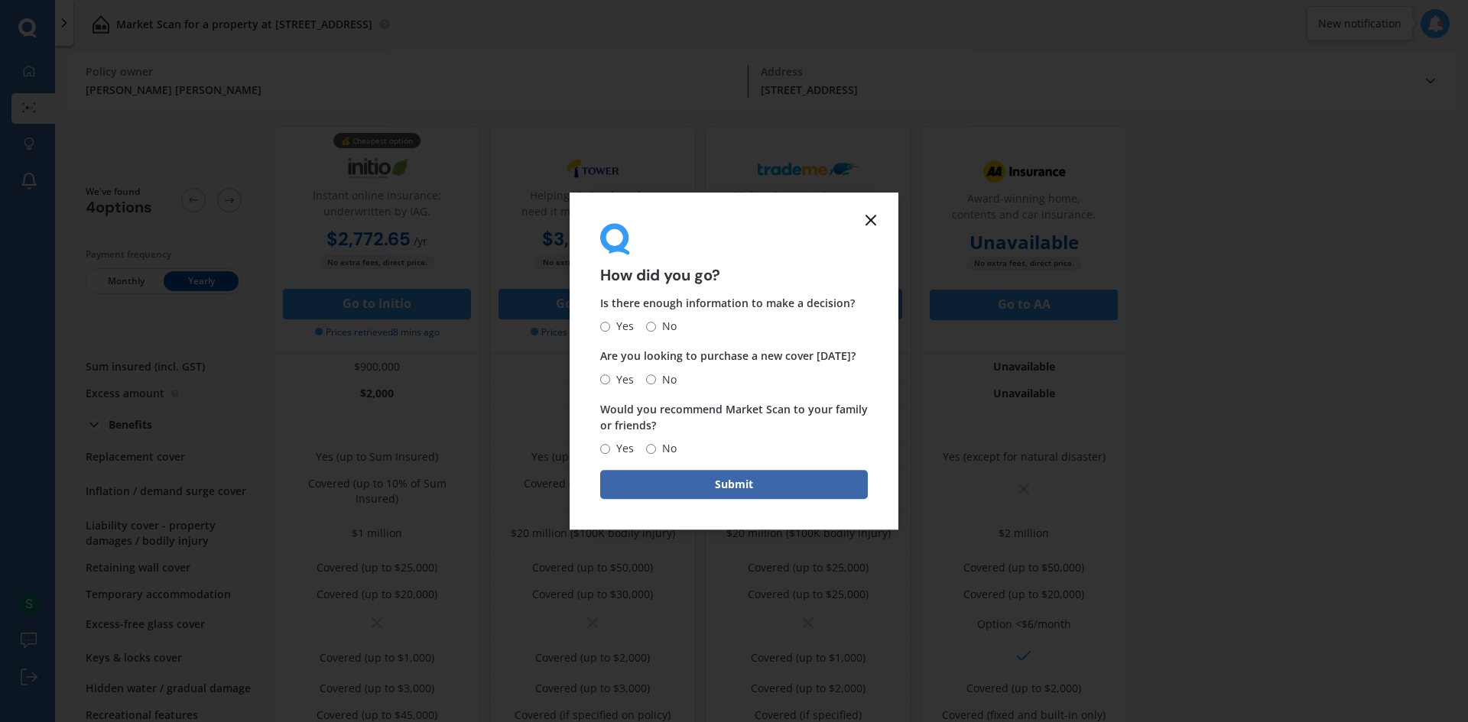
click at [649, 327] on input "No" at bounding box center [651, 327] width 10 height 10
radio input "true"
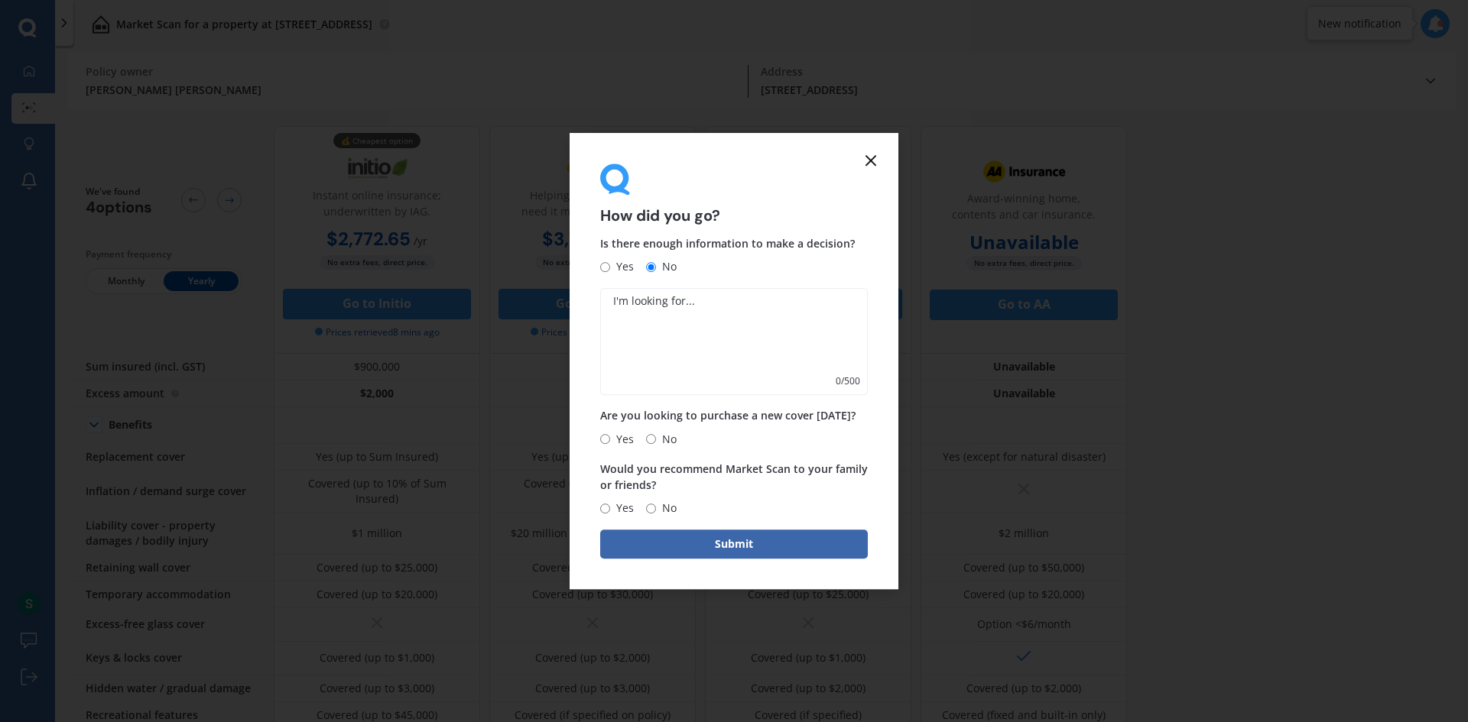
click at [608, 443] on input "Yes" at bounding box center [605, 439] width 10 height 10
radio input "true"
click at [657, 514] on span "No" at bounding box center [666, 508] width 21 height 18
click at [656, 514] on input "No" at bounding box center [651, 509] width 10 height 10
radio input "true"
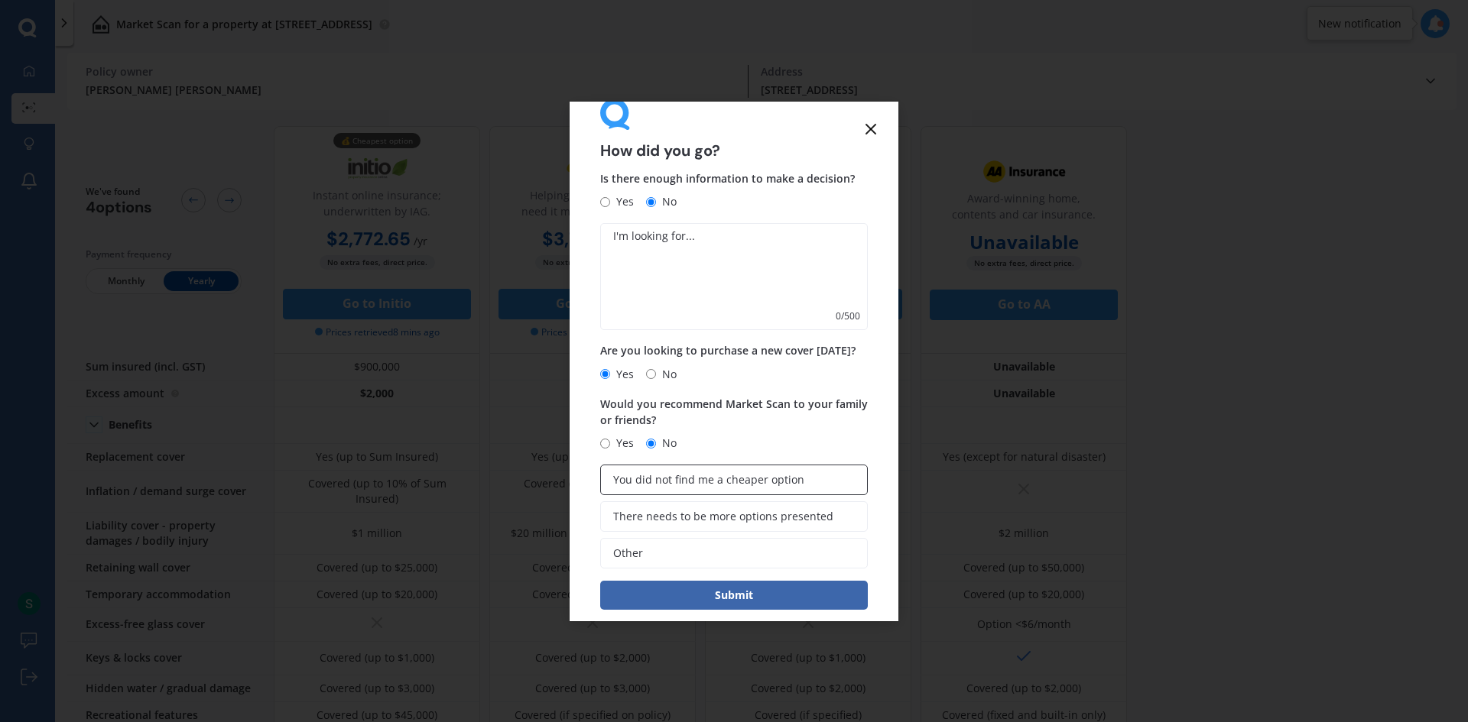
scroll to position [53, 0]
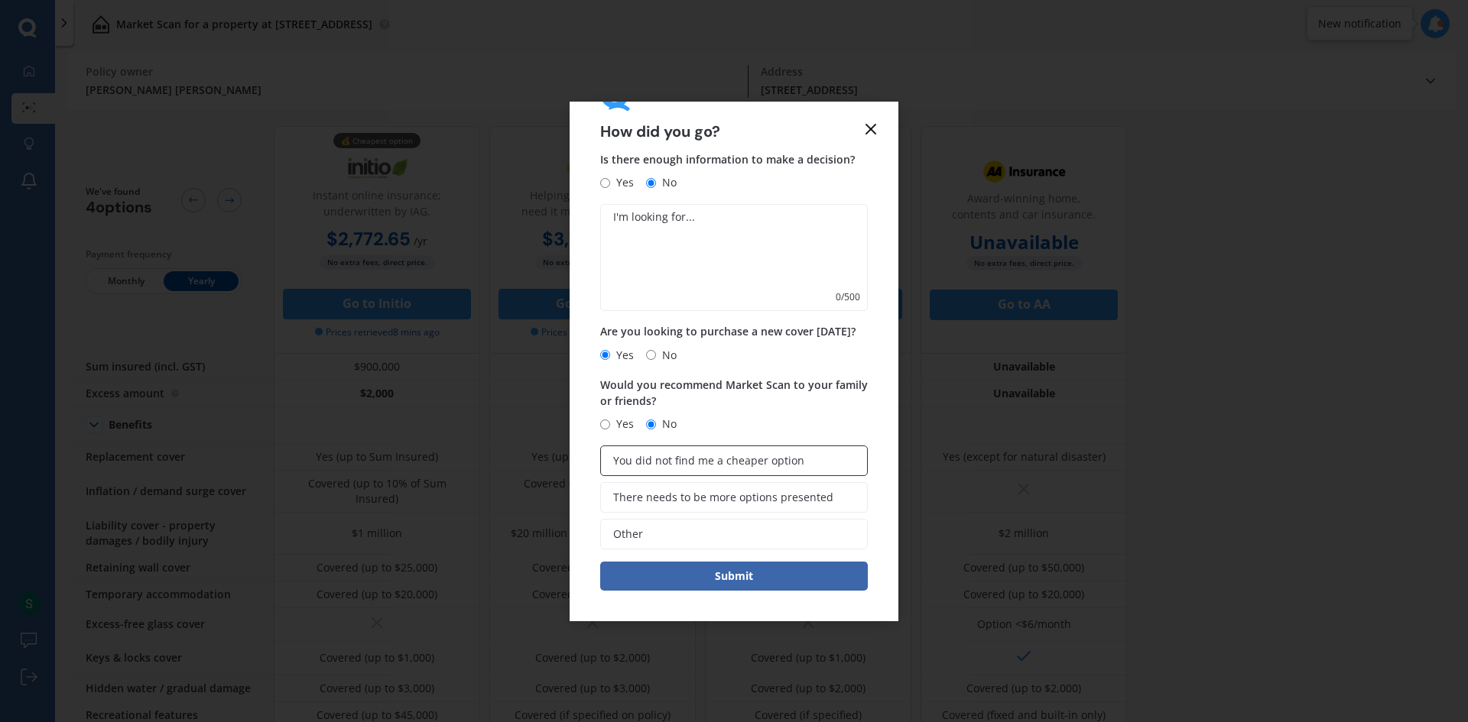
click at [691, 455] on span "You did not find me a cheaper option" at bounding box center [708, 461] width 191 height 13
click at [0, 0] on input "You did not find me a cheaper option" at bounding box center [0, 0] width 0 height 0
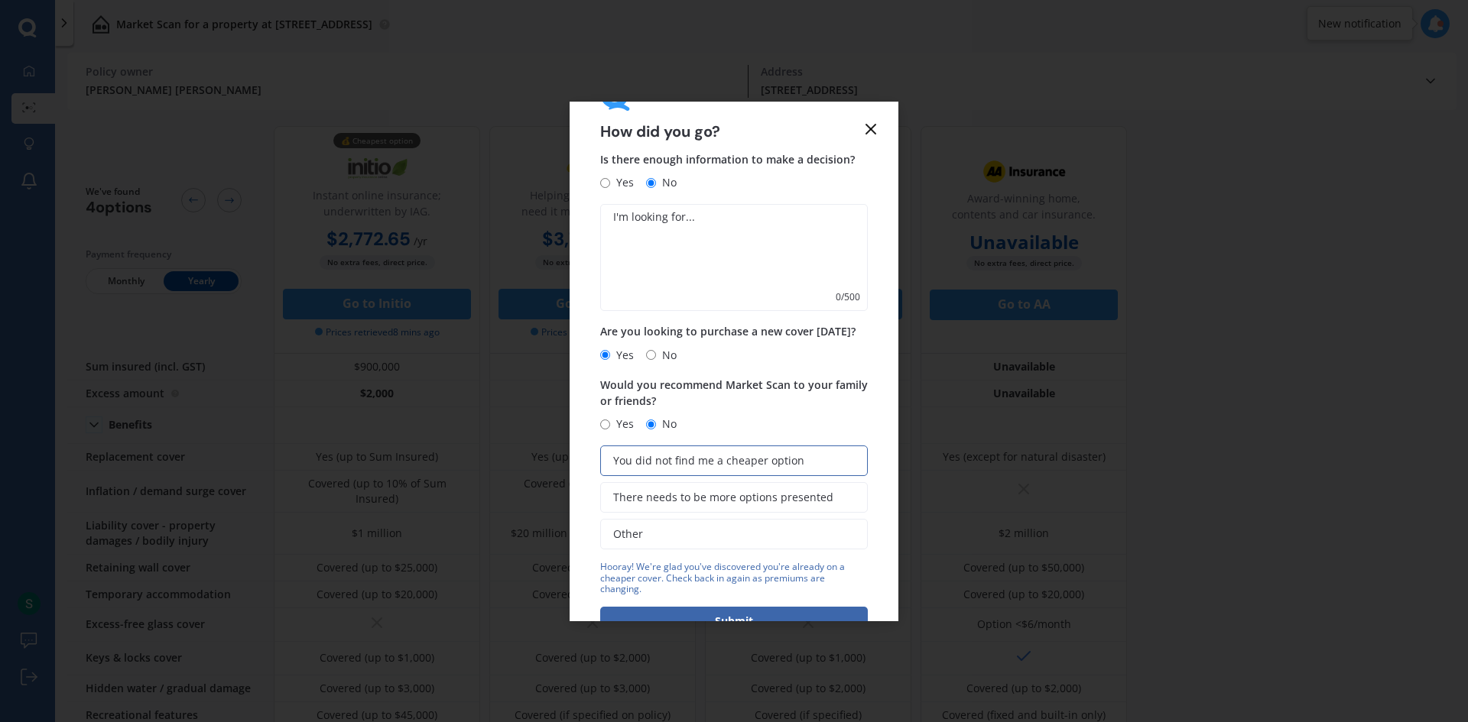
click at [761, 230] on textarea at bounding box center [734, 257] width 268 height 107
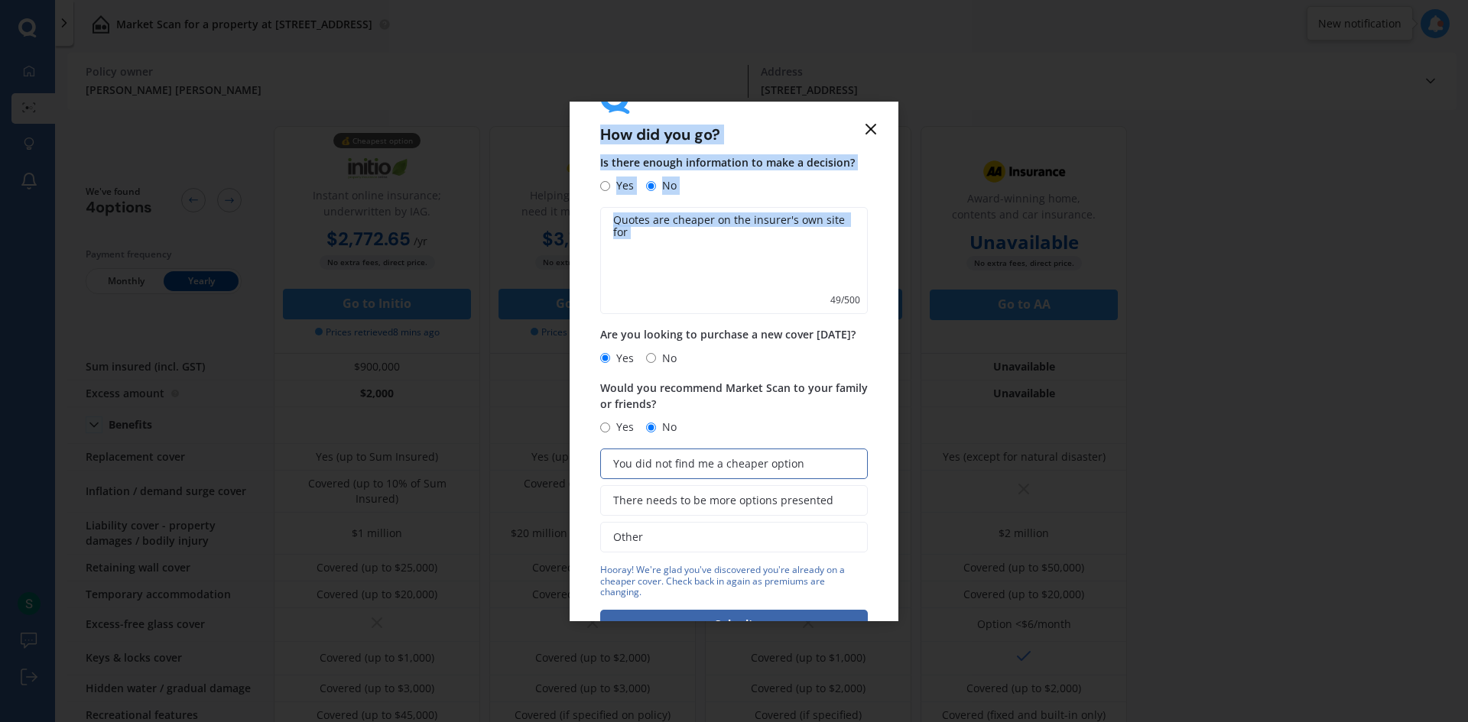
drag, startPoint x: 767, startPoint y: 111, endPoint x: 735, endPoint y: 203, distance: 97.9
click at [735, 203] on div "How did you go? Is there enough information to make a decision? Yes No Quotes a…" at bounding box center [734, 318] width 268 height 471
click at [654, 243] on textarea "Quotes are cheaper on the insurer's own site for" at bounding box center [734, 260] width 268 height 107
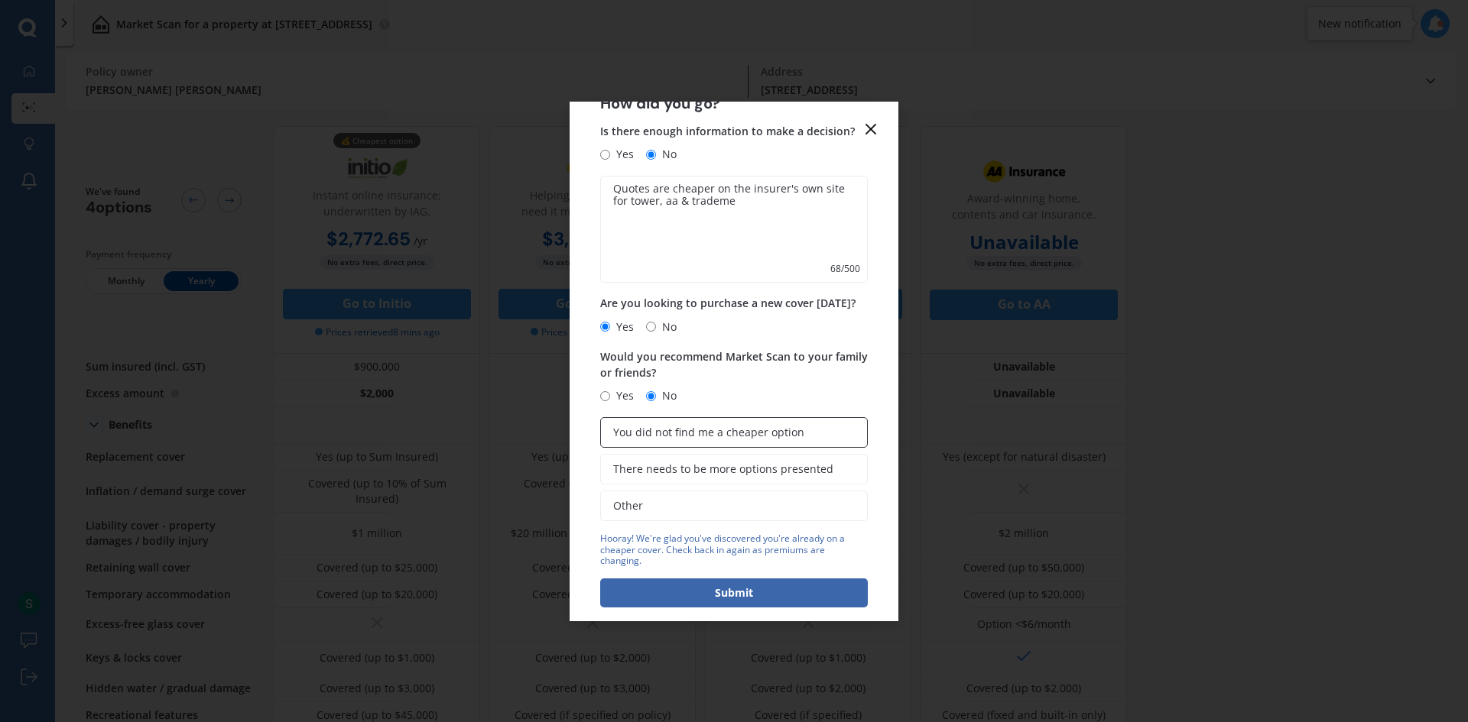
scroll to position [98, 0]
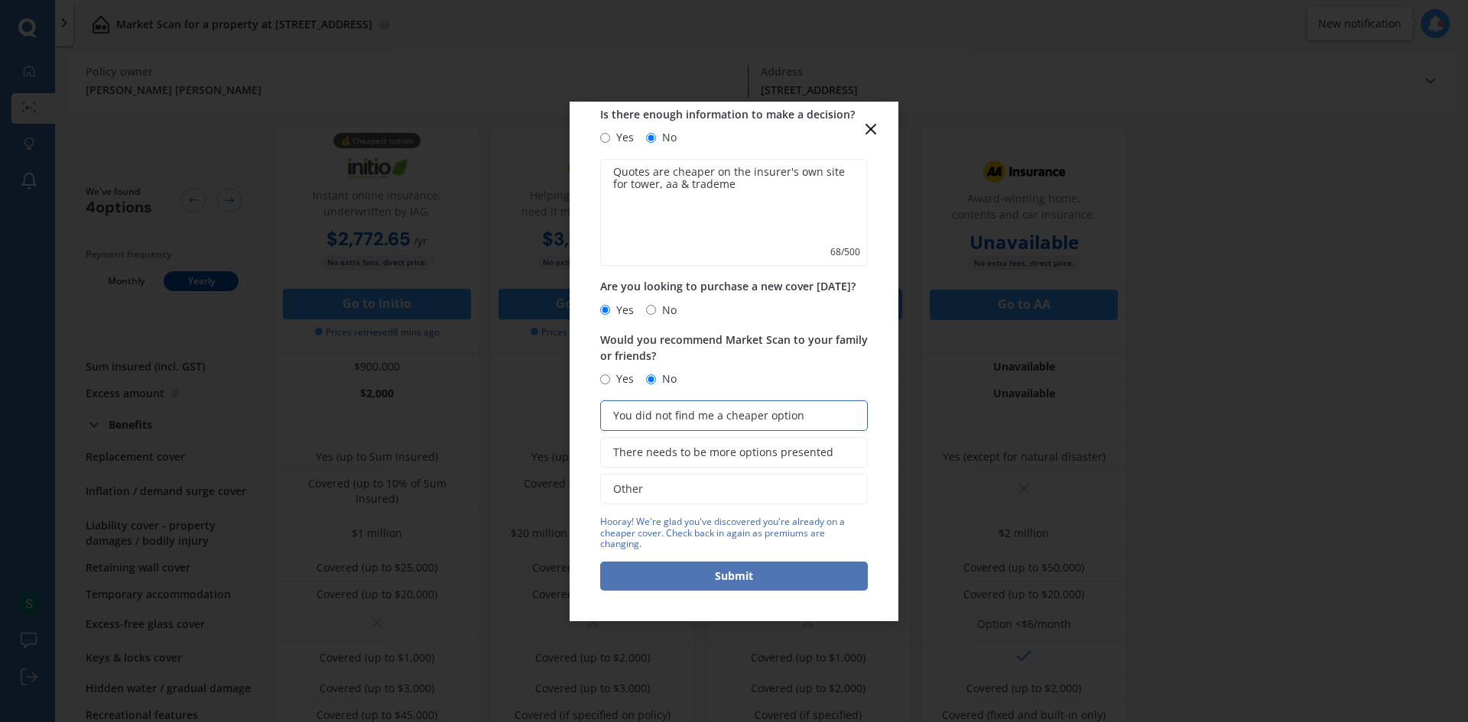
type textarea "Quotes are cheaper on the insurer's own site for tower, aa & trademe"
click at [745, 566] on button "Submit" at bounding box center [734, 576] width 268 height 29
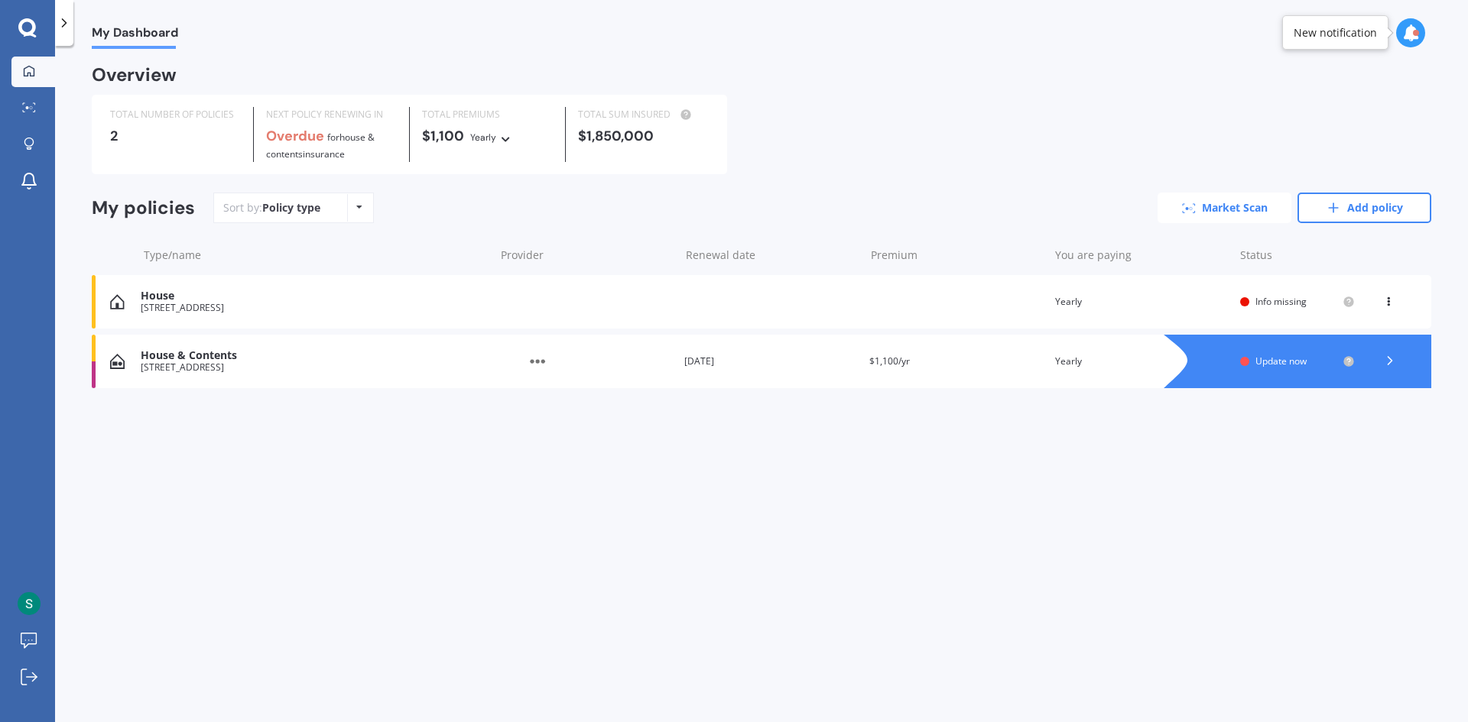
click at [1221, 203] on link "Market Scan" at bounding box center [1224, 208] width 134 height 31
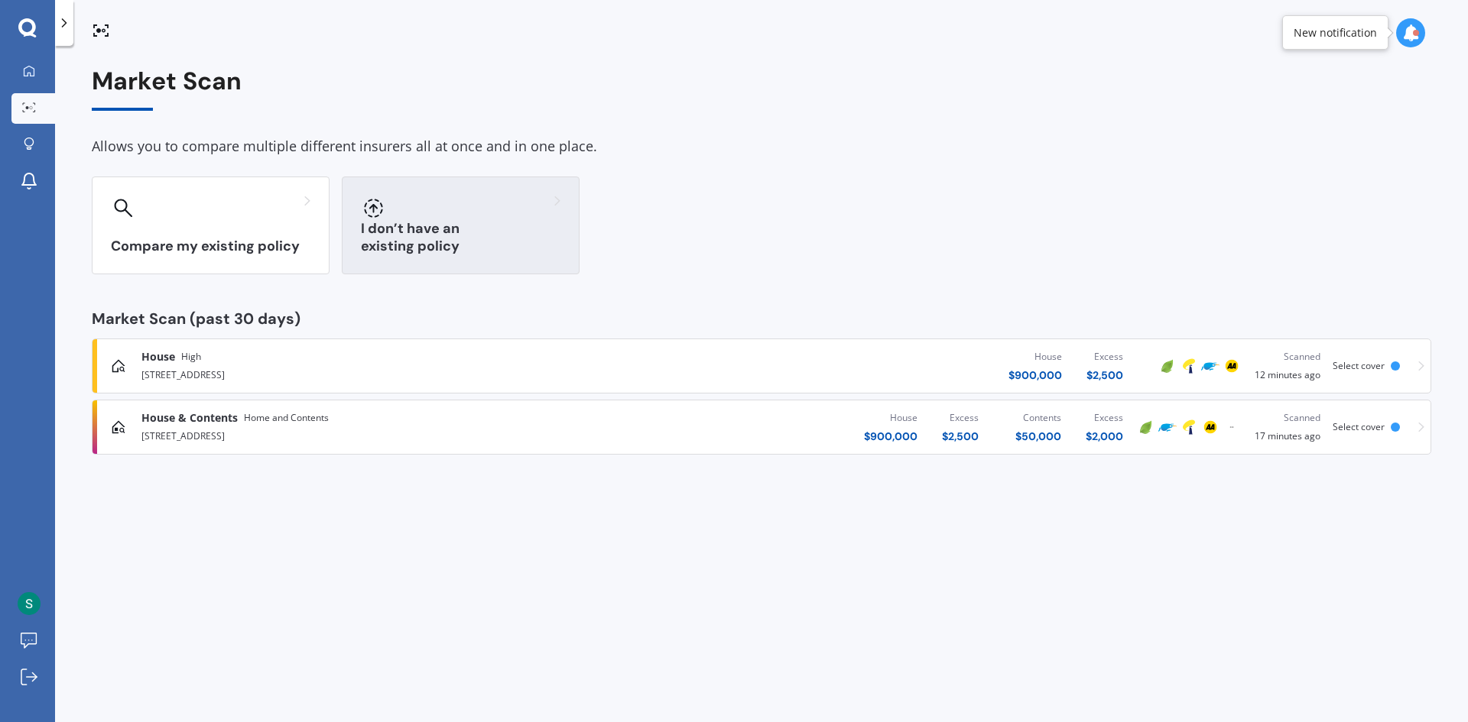
click at [447, 228] on div "I don’t have an existing policy" at bounding box center [461, 226] width 238 height 98
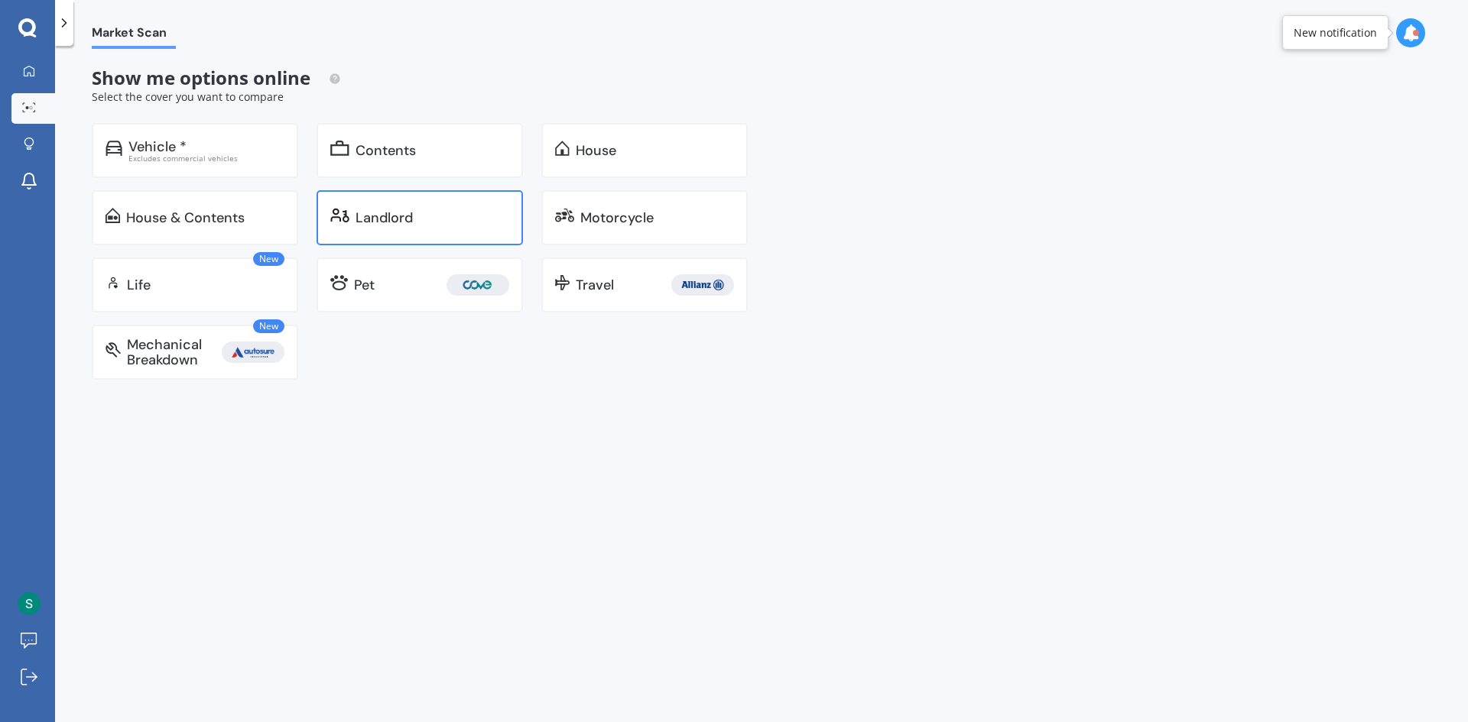
click at [387, 219] on div "Landlord" at bounding box center [383, 217] width 57 height 15
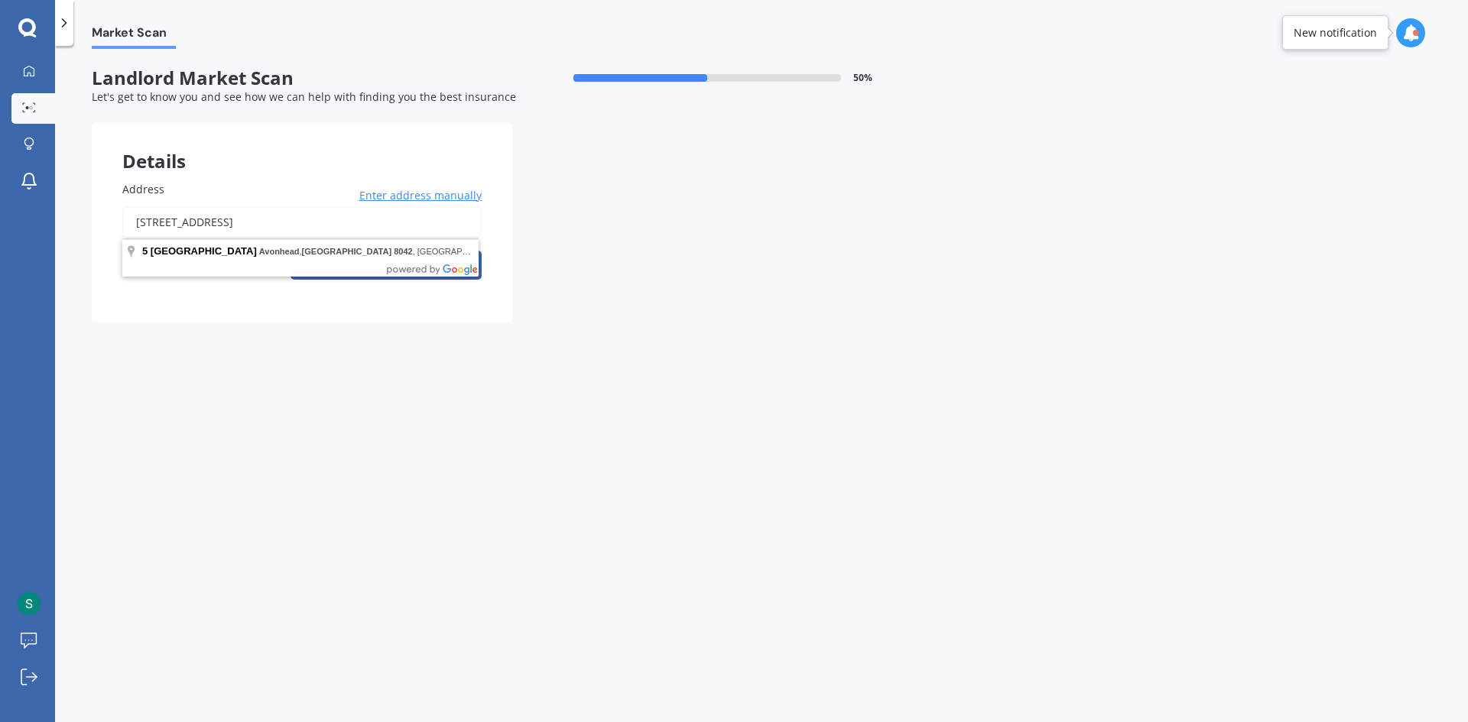
drag, startPoint x: 395, startPoint y: 228, endPoint x: 51, endPoint y: 216, distance: 344.2
click at [52, 214] on div "My Dashboard Market Scan Explore insurance Notifications [PERSON_NAME] [PERSON_…" at bounding box center [734, 361] width 1468 height 722
type input "[STREET_ADDRESS][PERSON_NAME]"
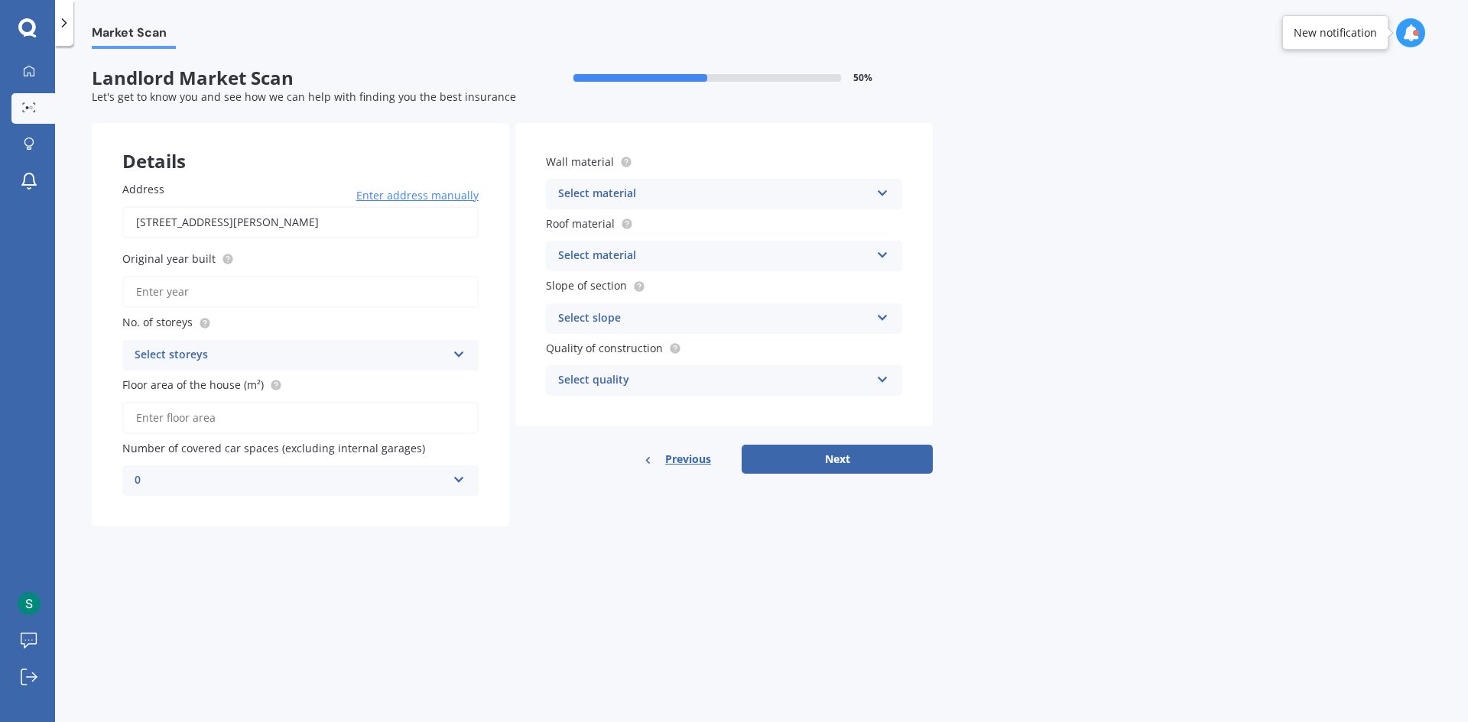
click at [251, 297] on input "Original year built" at bounding box center [300, 292] width 356 height 32
type input "1950"
click at [345, 352] on div "Select storeys" at bounding box center [291, 355] width 312 height 18
click at [222, 379] on div "1" at bounding box center [300, 385] width 355 height 28
click at [298, 415] on input "Floor area of the house (m²)" at bounding box center [300, 418] width 356 height 32
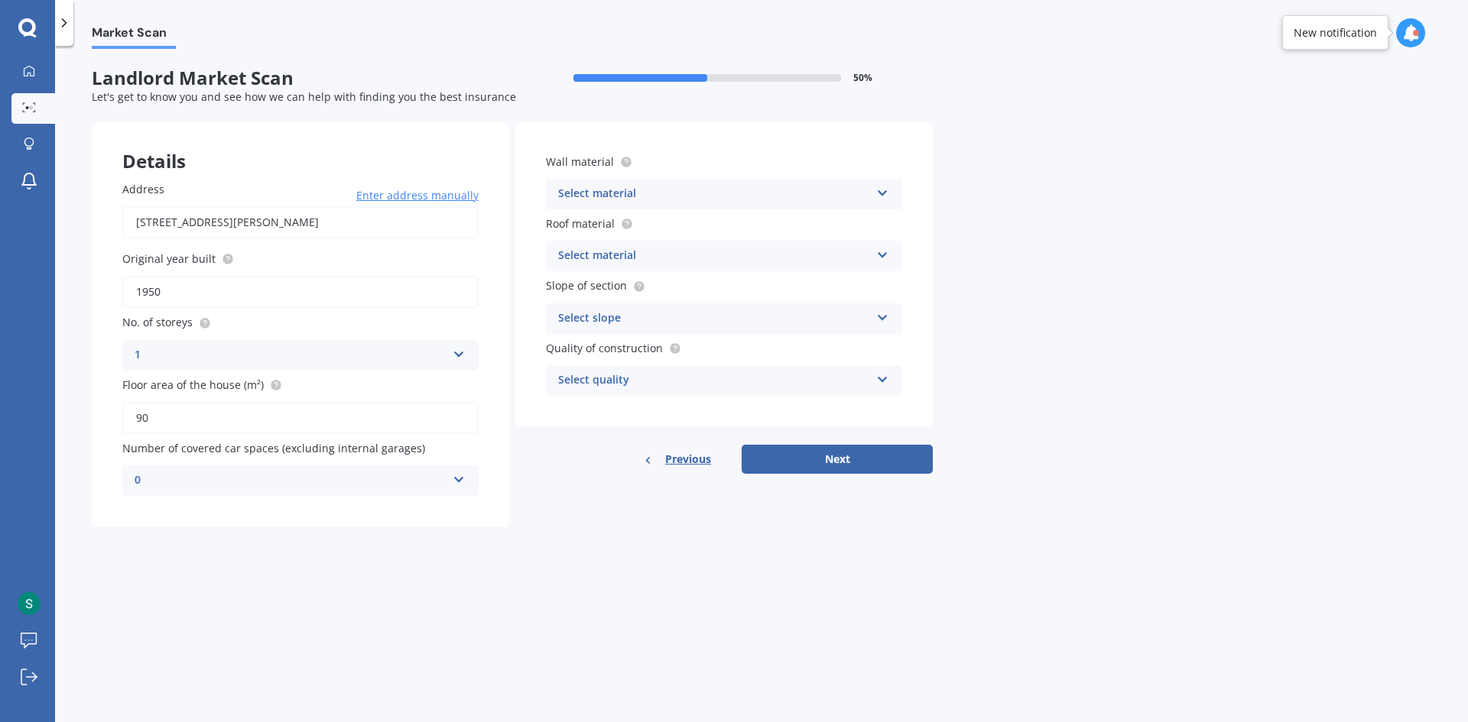
type input "90"
click at [632, 527] on div "Details Address [STREET_ADDRESS][PERSON_NAME] Enter address manually Search Ori…" at bounding box center [512, 325] width 841 height 404
click at [769, 183] on div "Select material Artificial weatherboard/plank cladding Blockwork Brick veneer D…" at bounding box center [724, 194] width 356 height 31
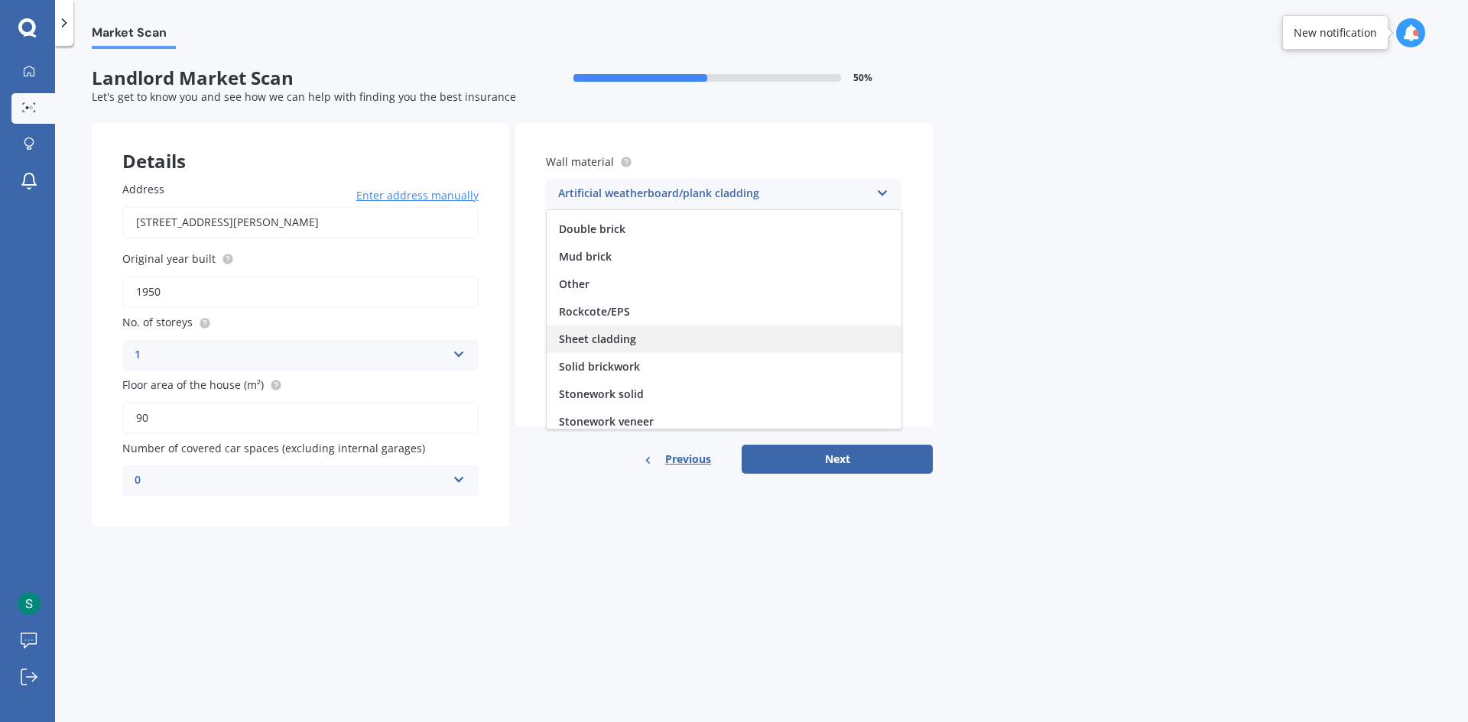
scroll to position [139, 0]
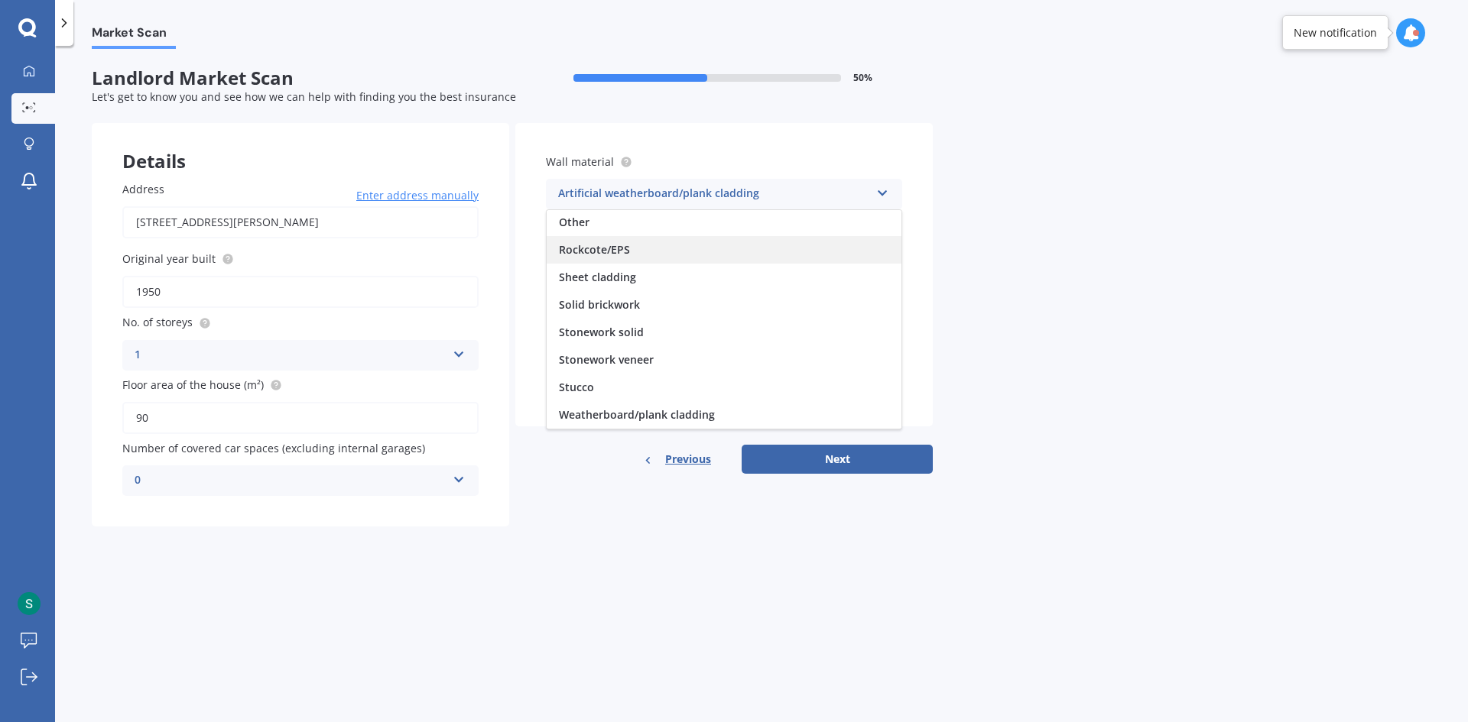
click at [677, 253] on div "Rockcote/EPS" at bounding box center [724, 250] width 355 height 28
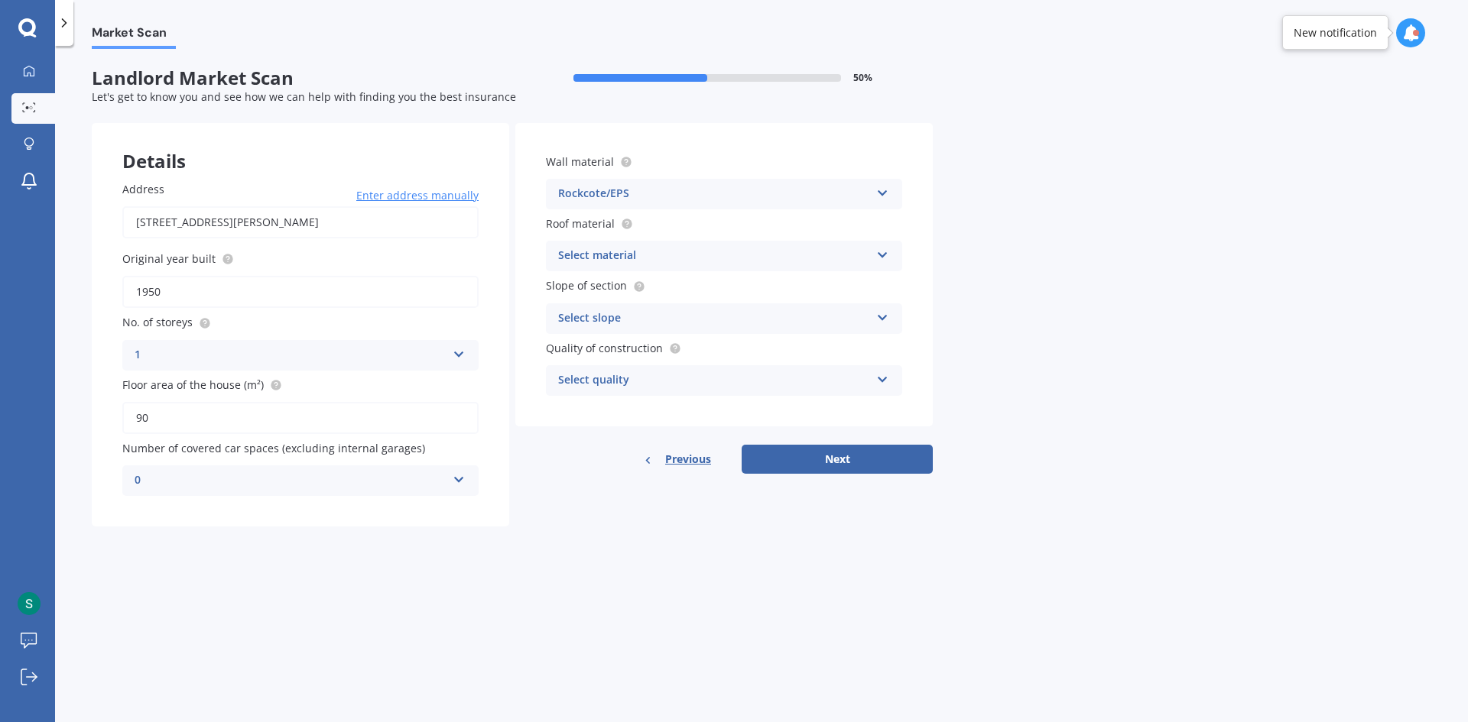
click at [678, 267] on div "Select material Flat fibre cement Flat membrane Flat metal covering Pitched con…" at bounding box center [724, 256] width 356 height 31
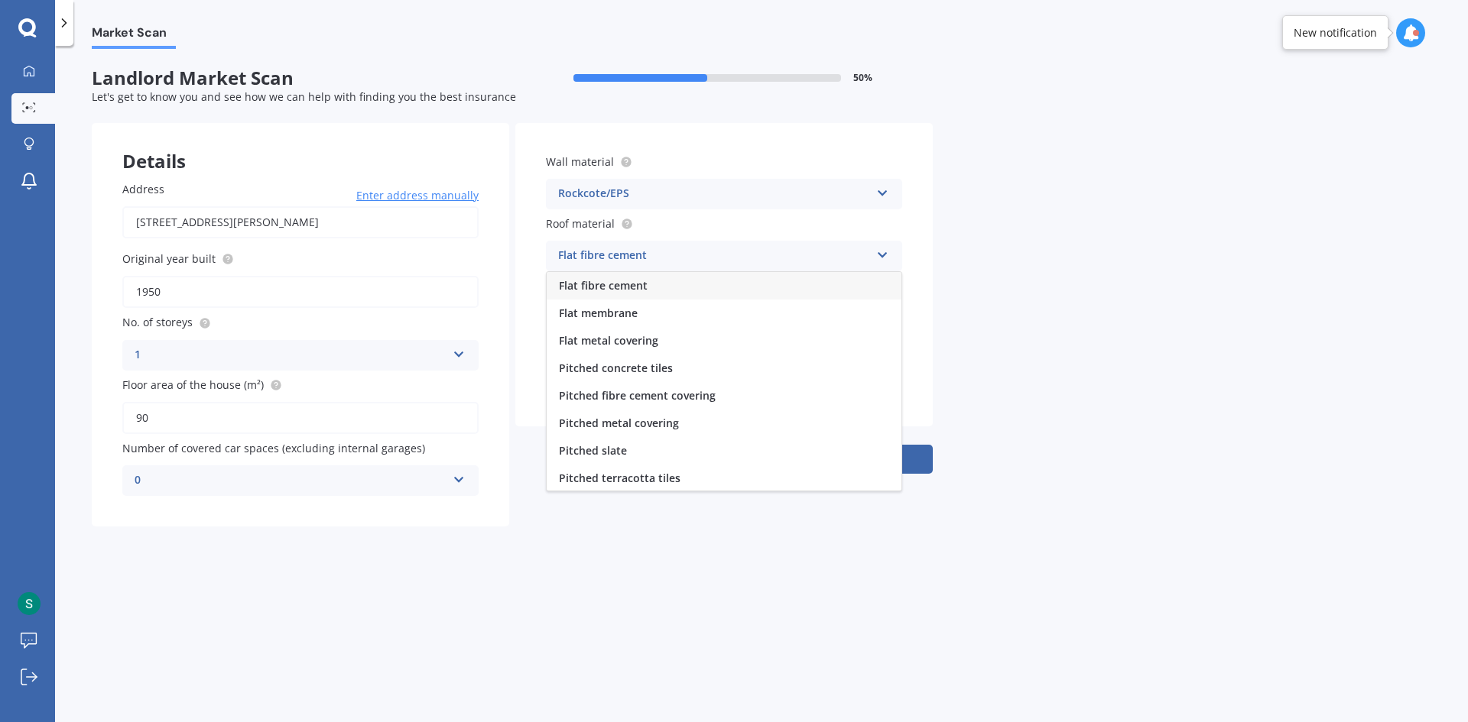
click at [693, 251] on div "Flat fibre cement" at bounding box center [714, 256] width 312 height 18
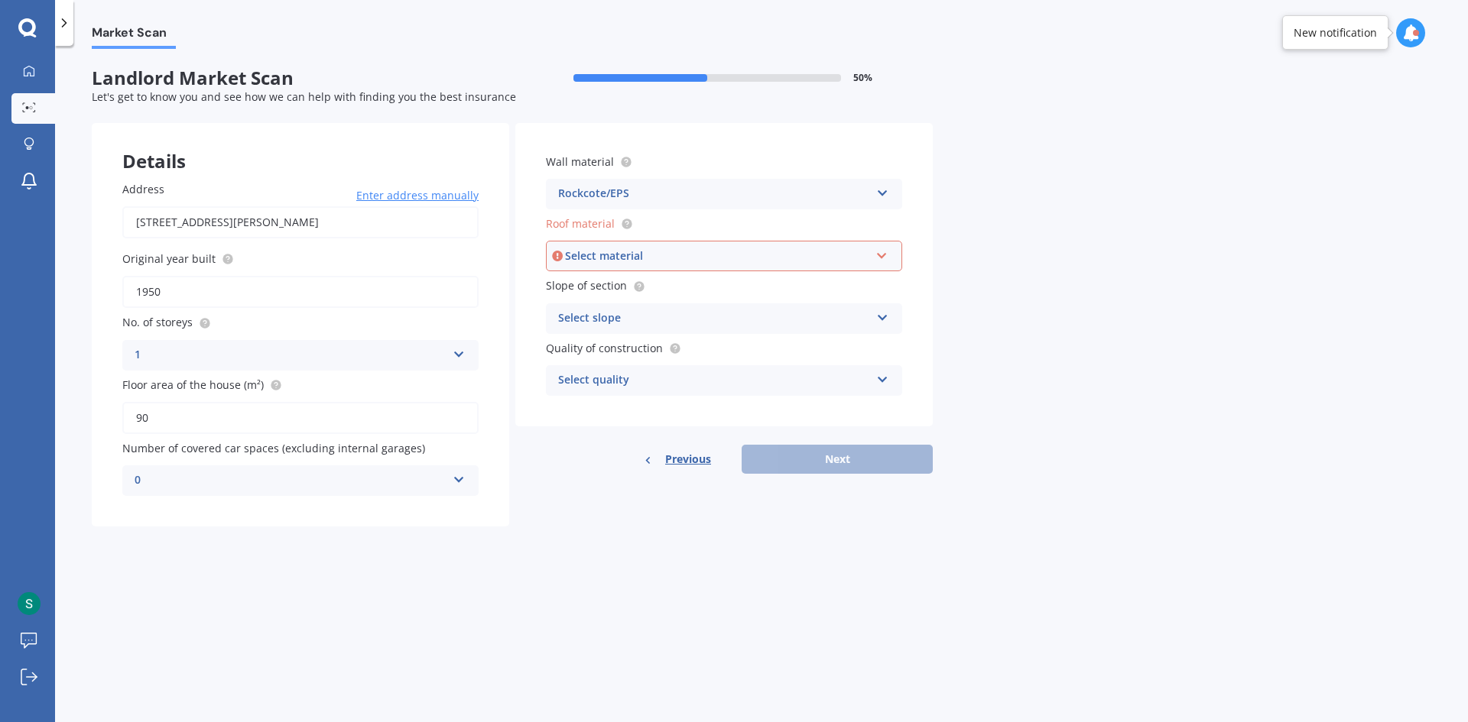
click at [693, 255] on div "Select material" at bounding box center [717, 256] width 304 height 17
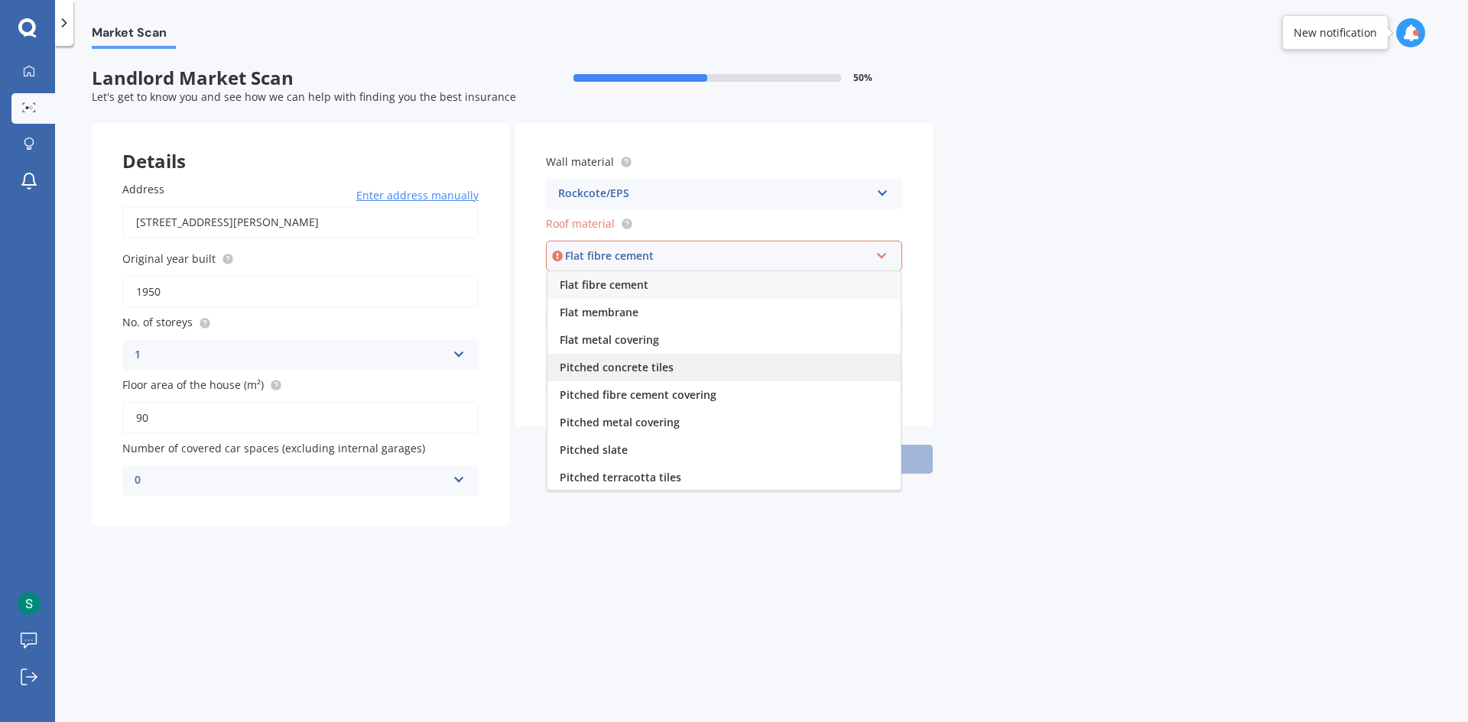
click at [686, 368] on div "Pitched concrete tiles" at bounding box center [723, 368] width 353 height 28
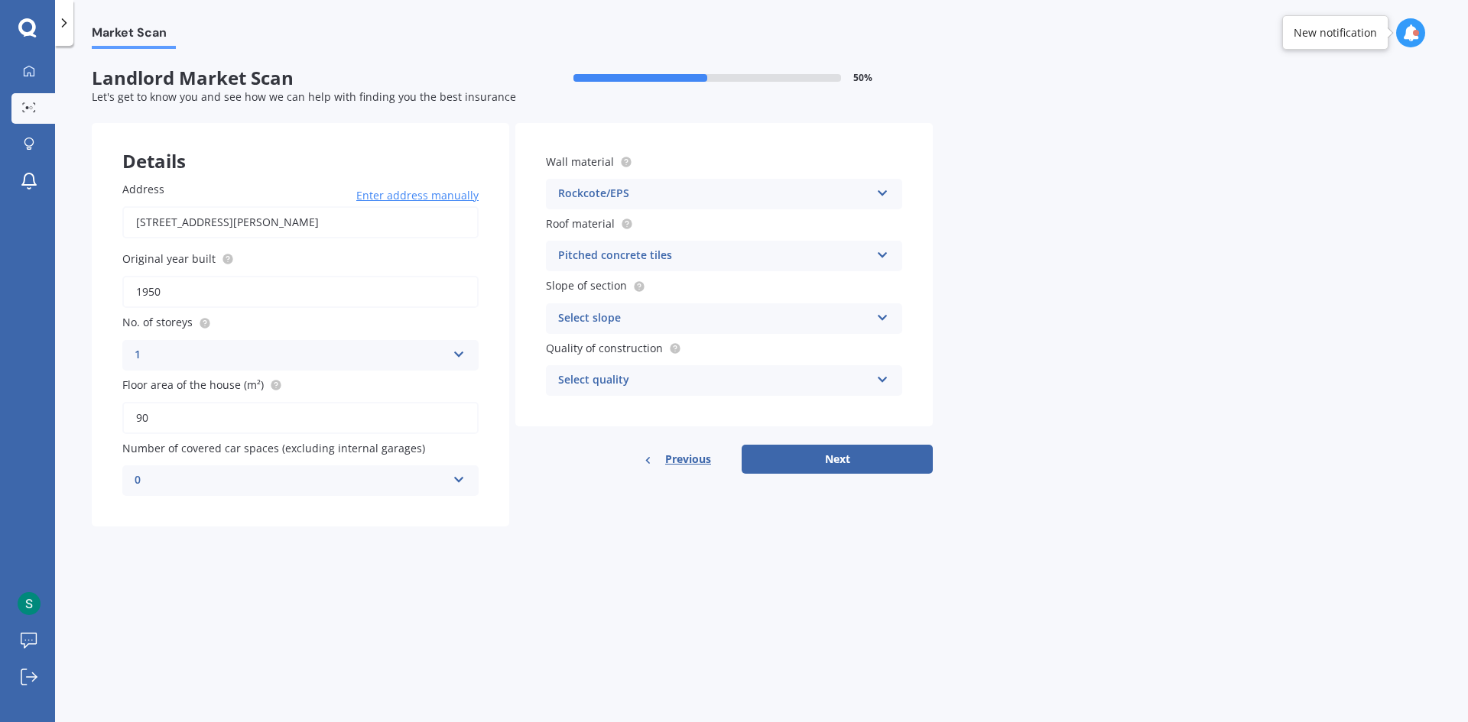
click at [691, 264] on div "Pitched concrete tiles" at bounding box center [714, 256] width 312 height 18
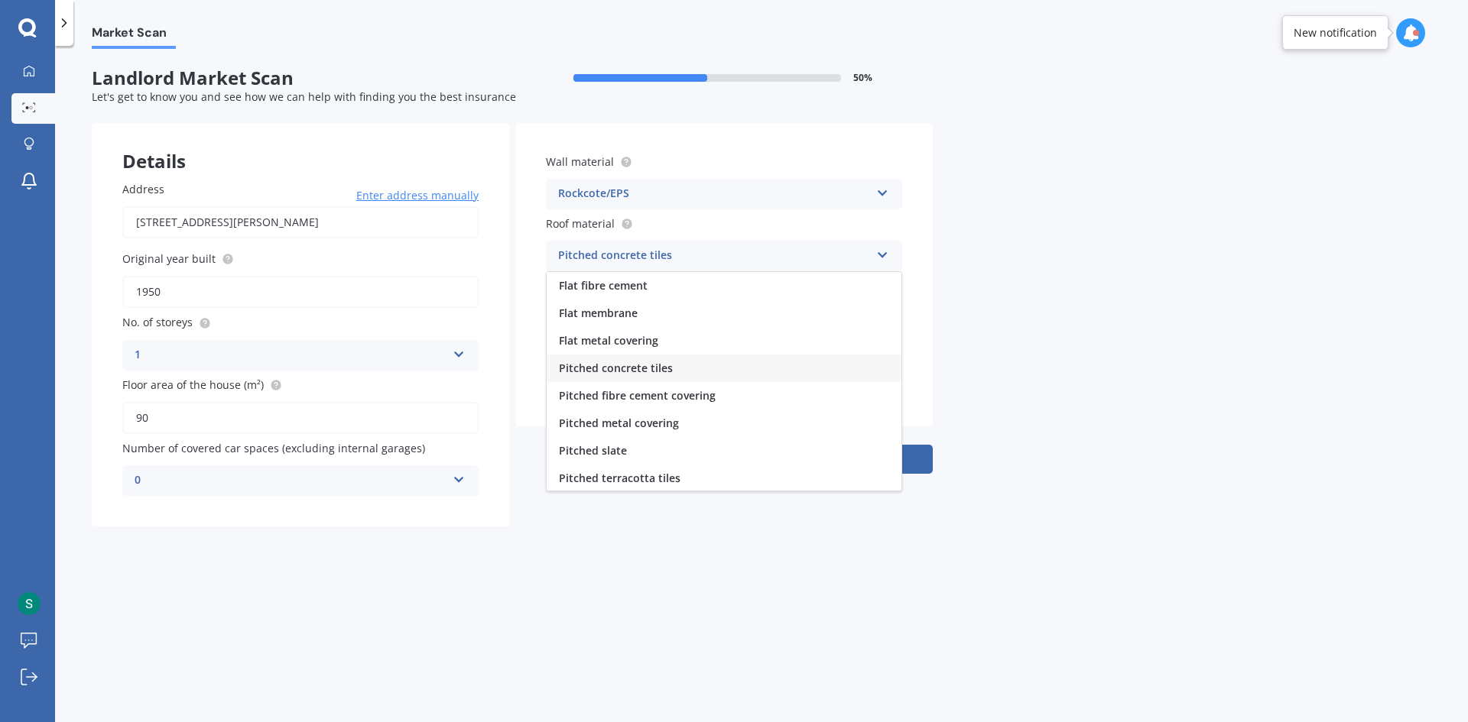
click at [692, 271] on div "Pitched concrete tiles Flat fibre cement Flat membrane Flat metal covering Pitc…" at bounding box center [724, 256] width 356 height 31
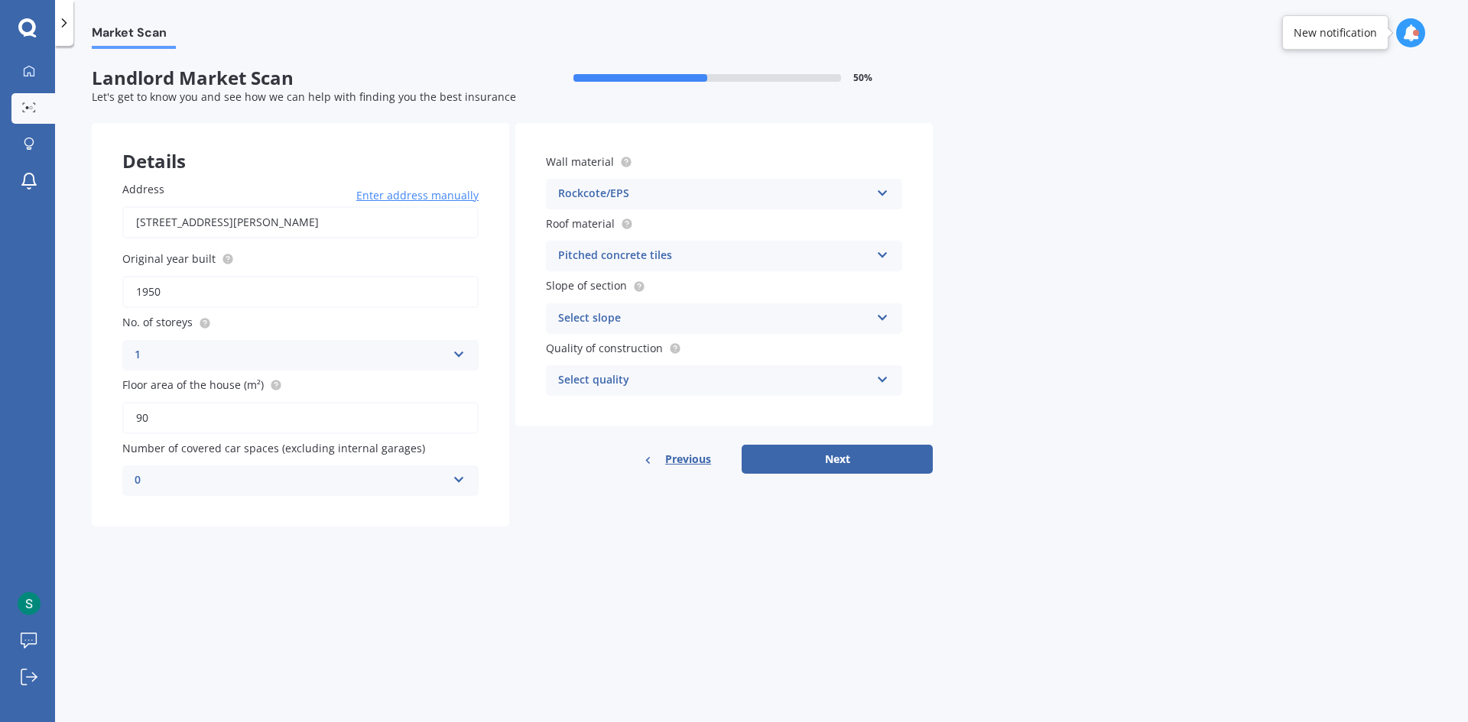
click at [680, 316] on div "Select slope" at bounding box center [714, 319] width 312 height 18
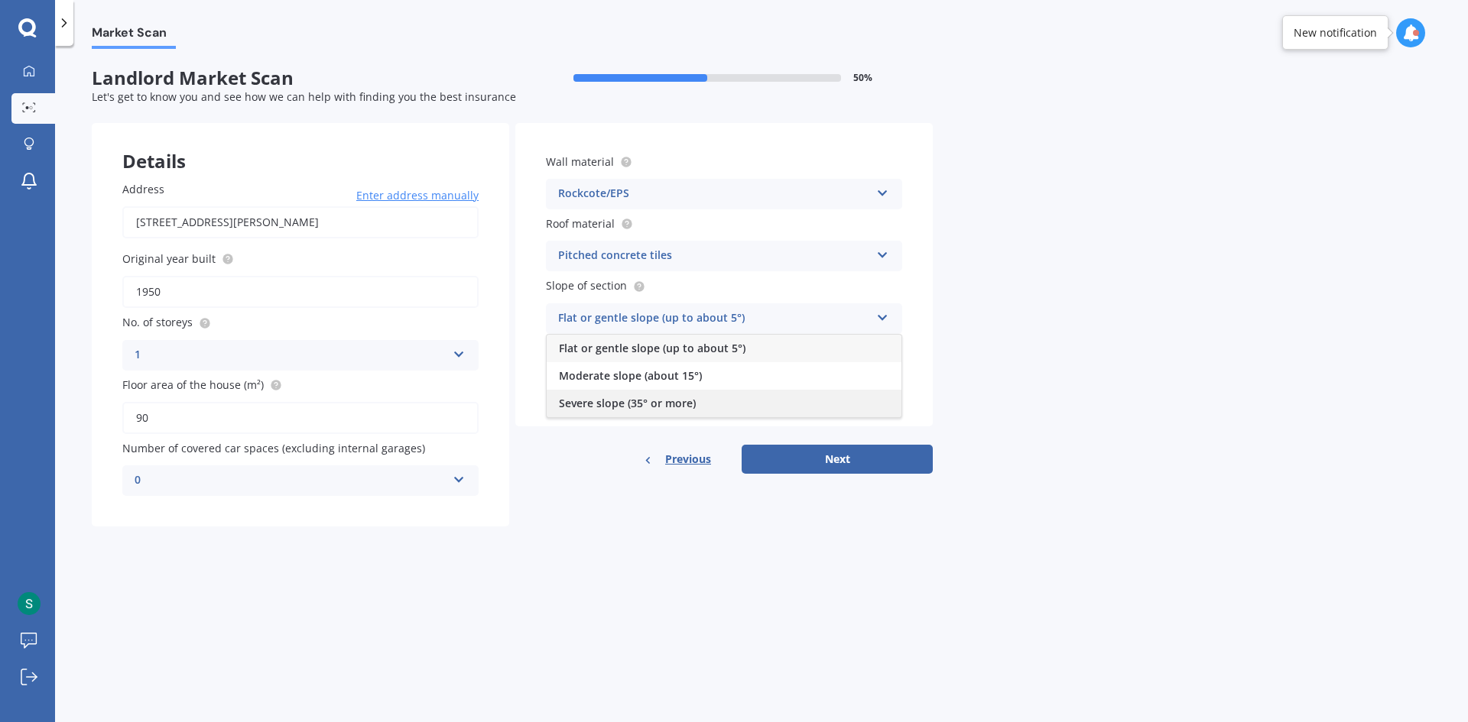
click at [663, 401] on span "Severe slope (35° or more)" at bounding box center [627, 403] width 137 height 15
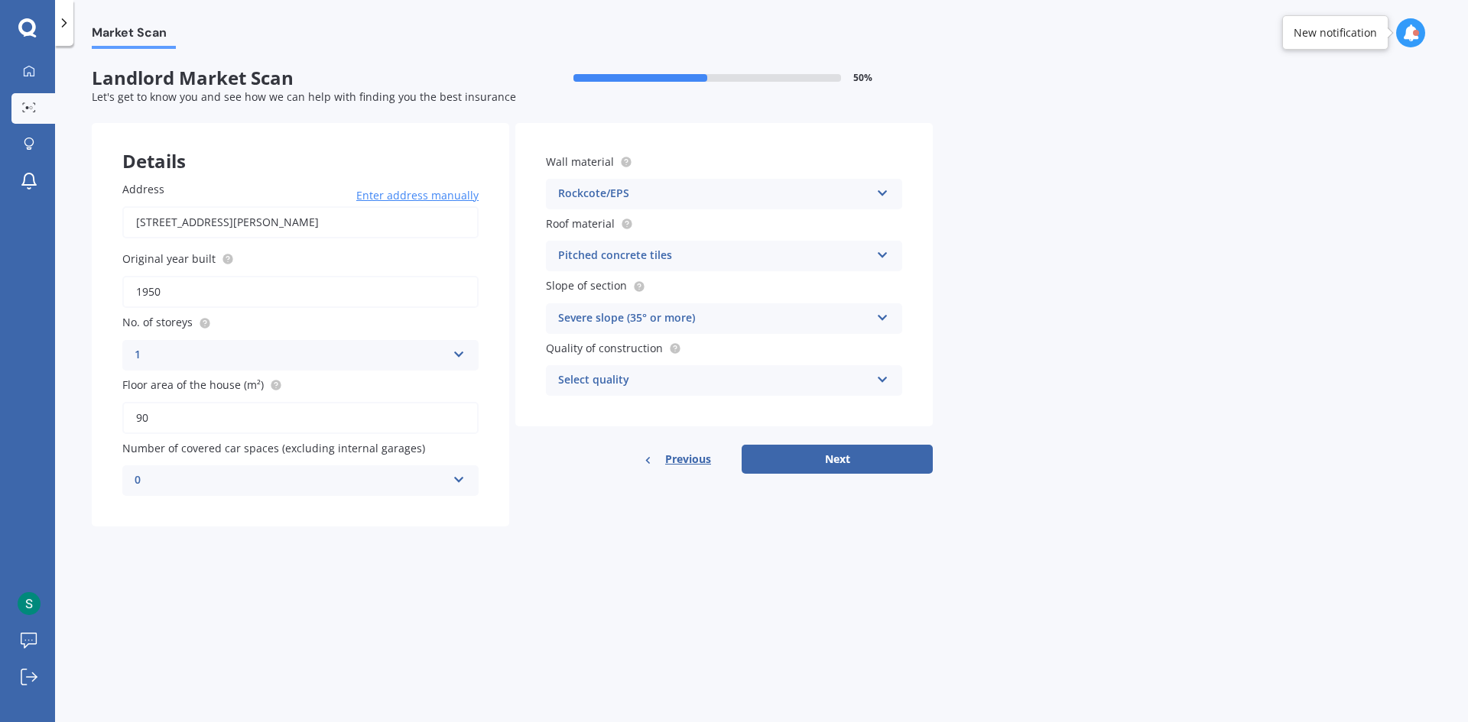
click at [680, 321] on div "Severe slope (35° or more)" at bounding box center [714, 319] width 312 height 18
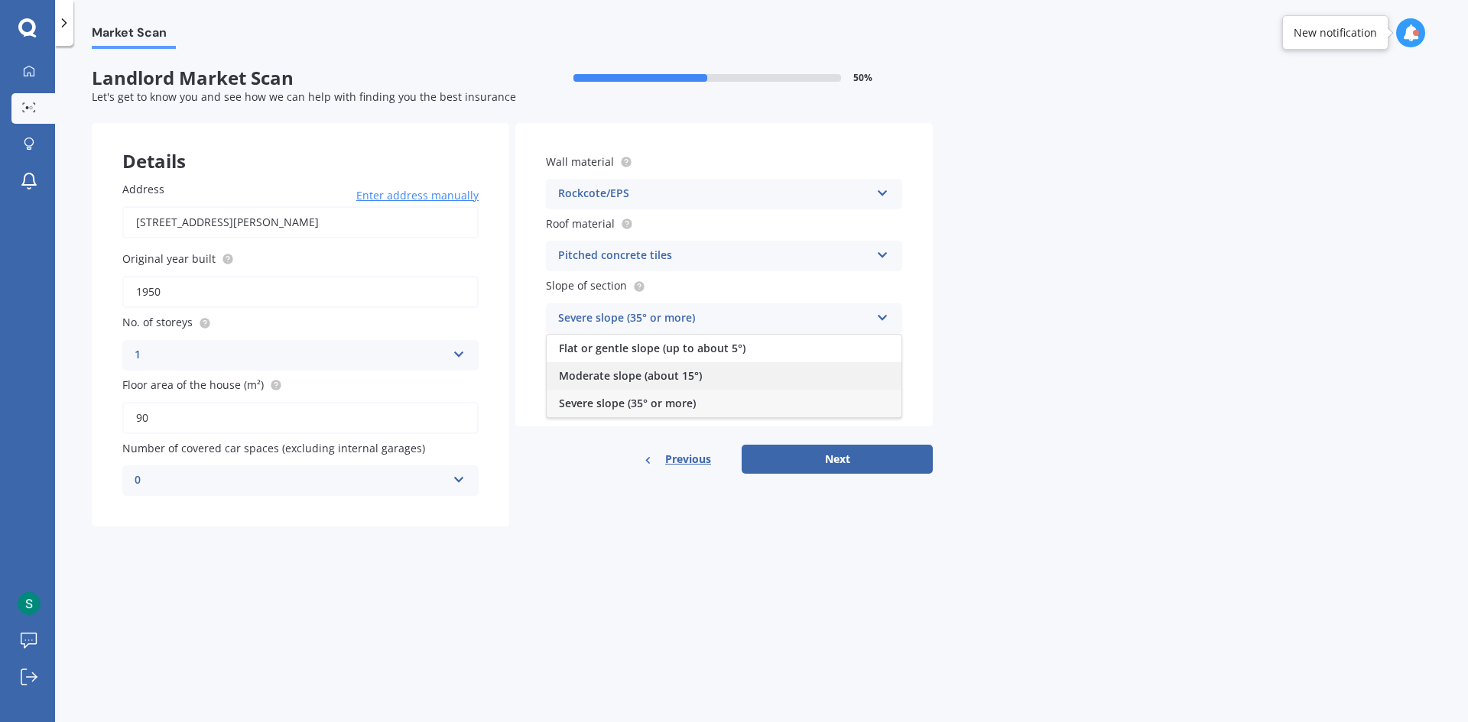
click at [667, 377] on span "Moderate slope (about 15°)" at bounding box center [630, 375] width 143 height 15
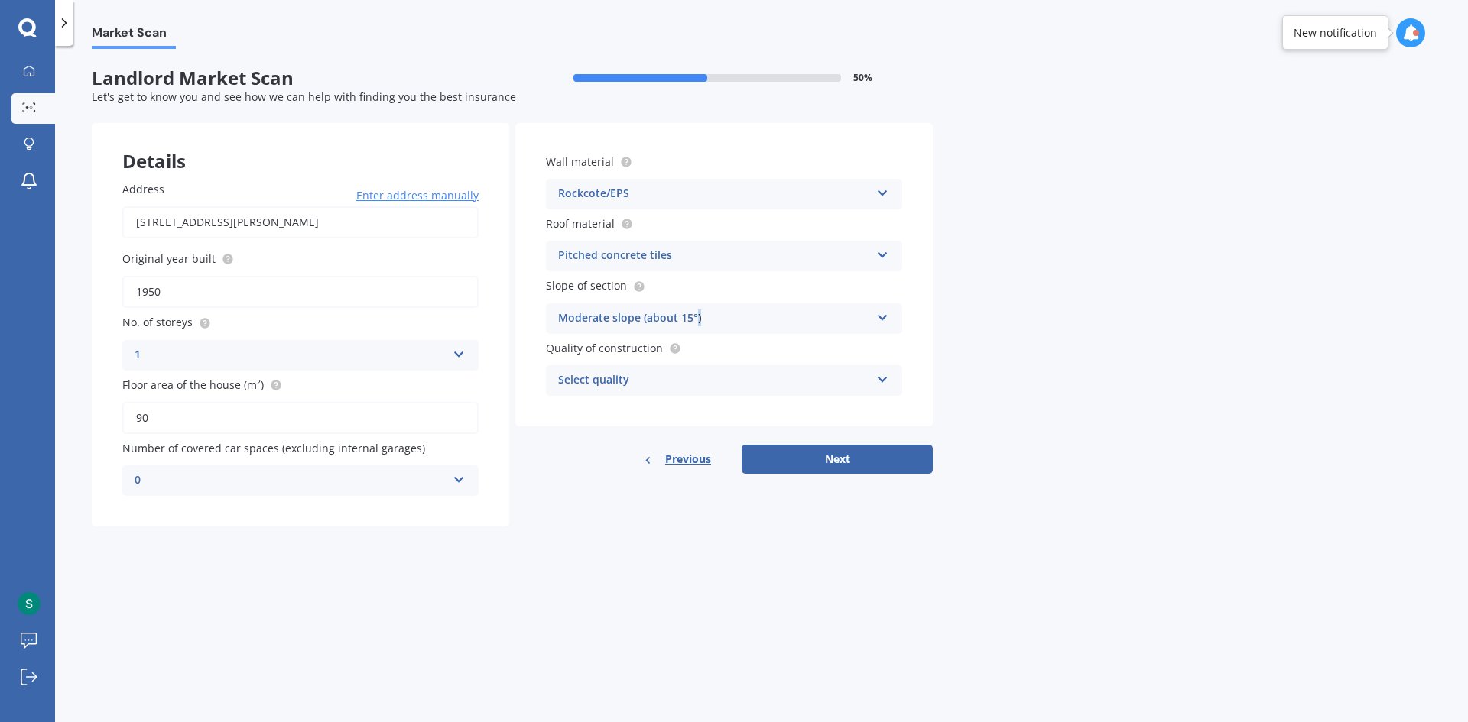
click at [697, 323] on div "Moderate slope (about 15°)" at bounding box center [714, 319] width 312 height 18
click at [990, 347] on div "Market Scan Landlord Market Scan 50 % Let's get to know you and see how we can …" at bounding box center [761, 387] width 1413 height 676
click at [783, 374] on div "Select quality" at bounding box center [714, 380] width 312 height 18
click at [681, 405] on div "Standard" at bounding box center [724, 411] width 355 height 28
click at [822, 459] on button "Next" at bounding box center [836, 459] width 191 height 29
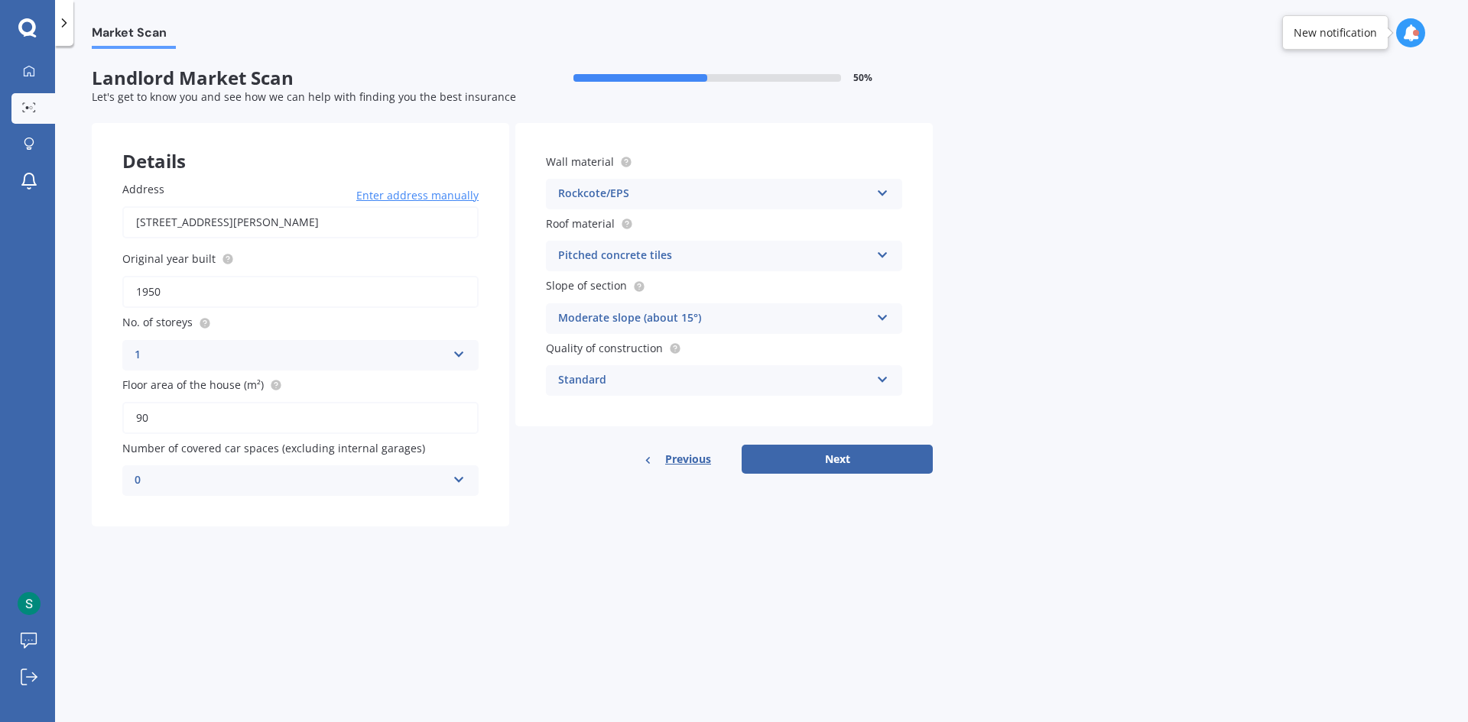
select select "06"
select select "11"
select select "1990"
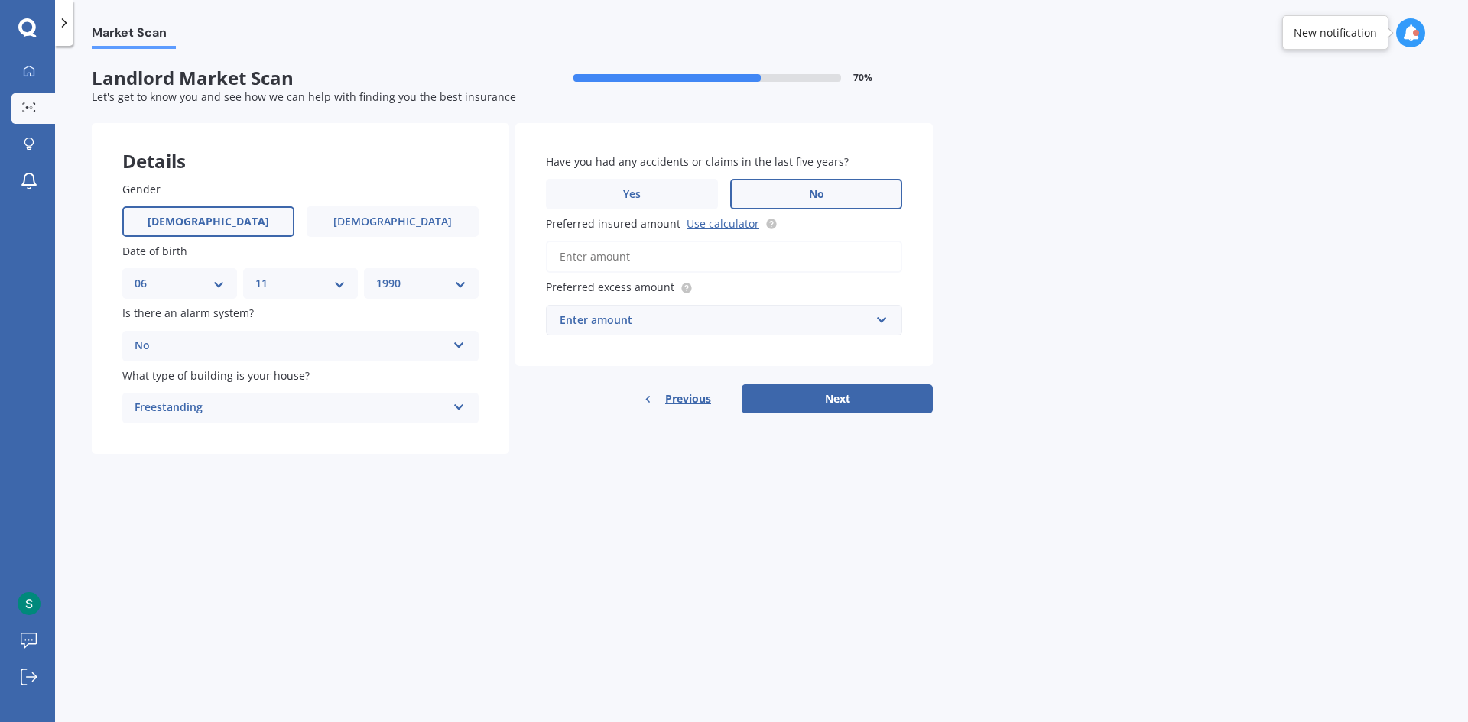
click at [761, 262] on input "Preferred insured amount Use calculator" at bounding box center [724, 257] width 356 height 32
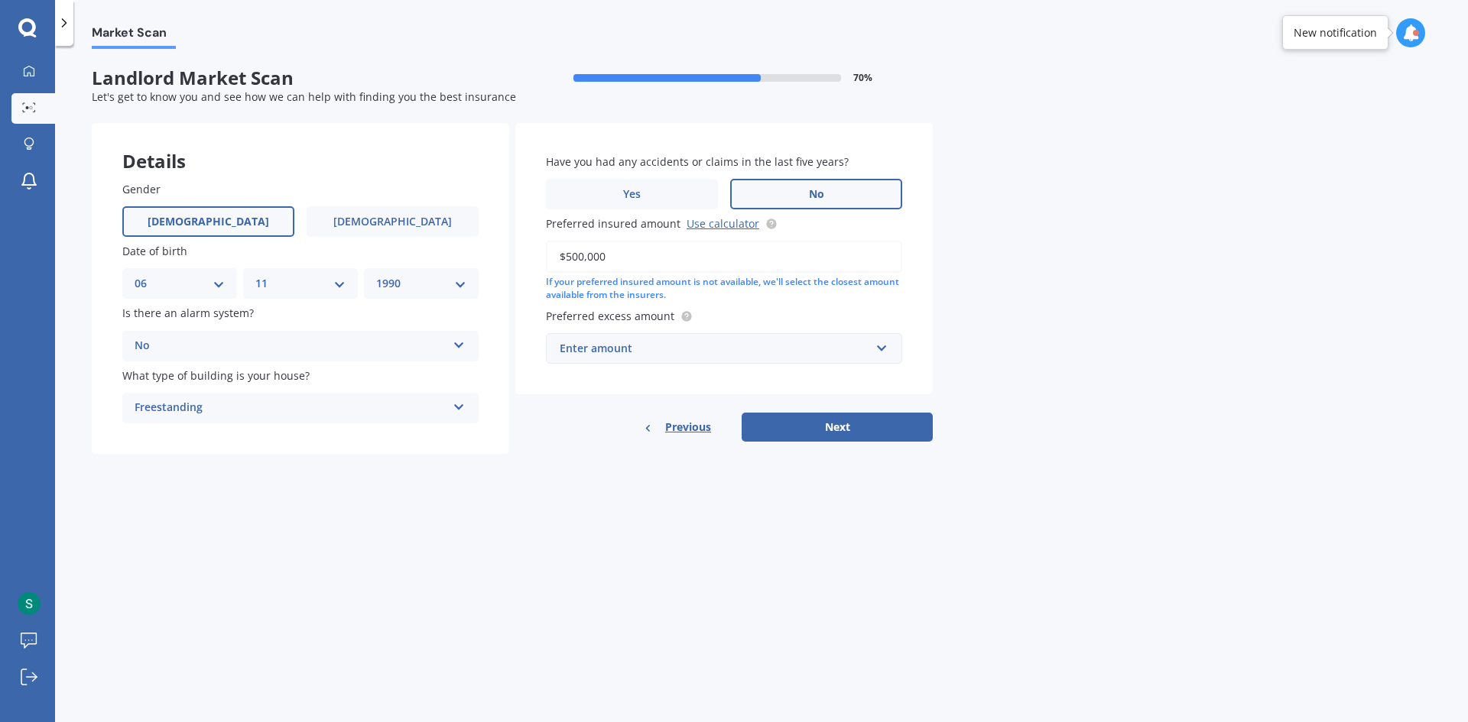
type input "$500,000"
click at [834, 354] on div "Enter amount" at bounding box center [715, 348] width 310 height 17
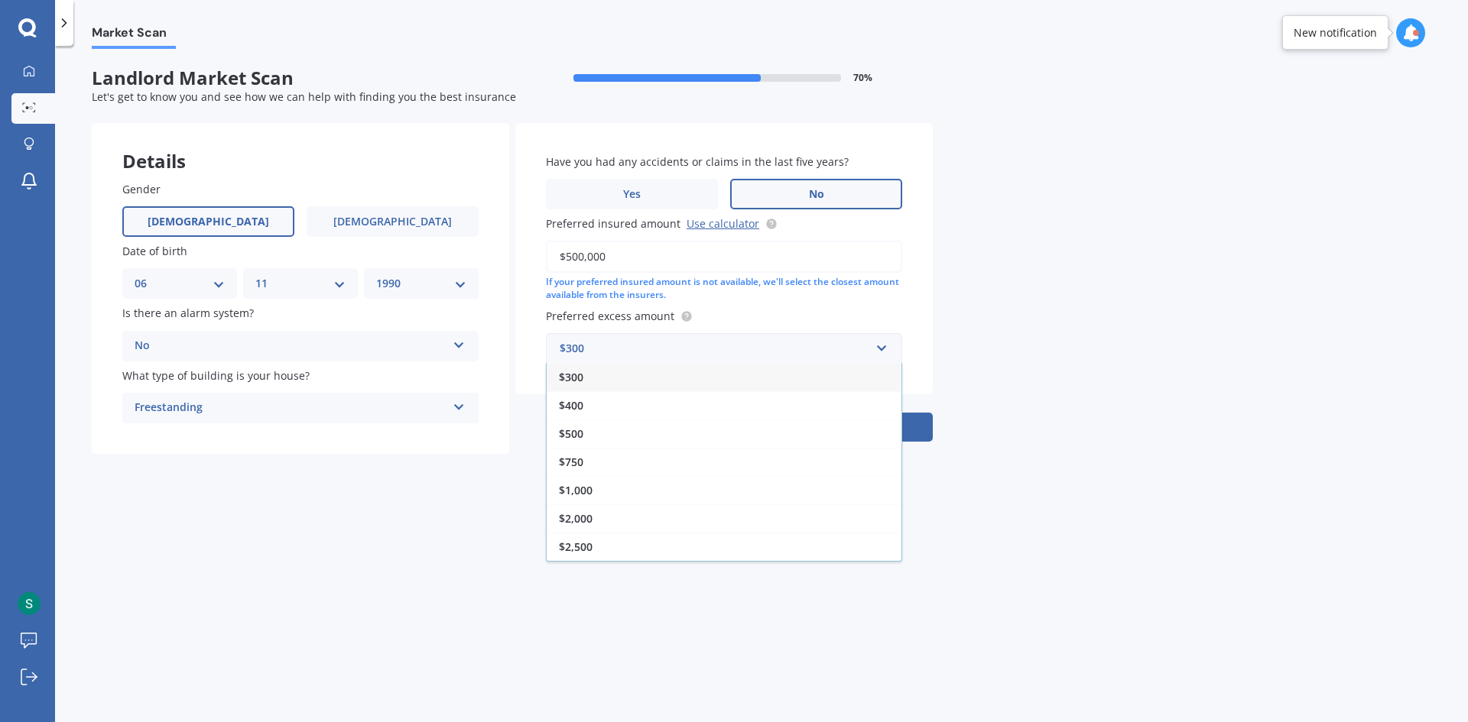
click at [597, 537] on div "$2,500" at bounding box center [724, 547] width 355 height 28
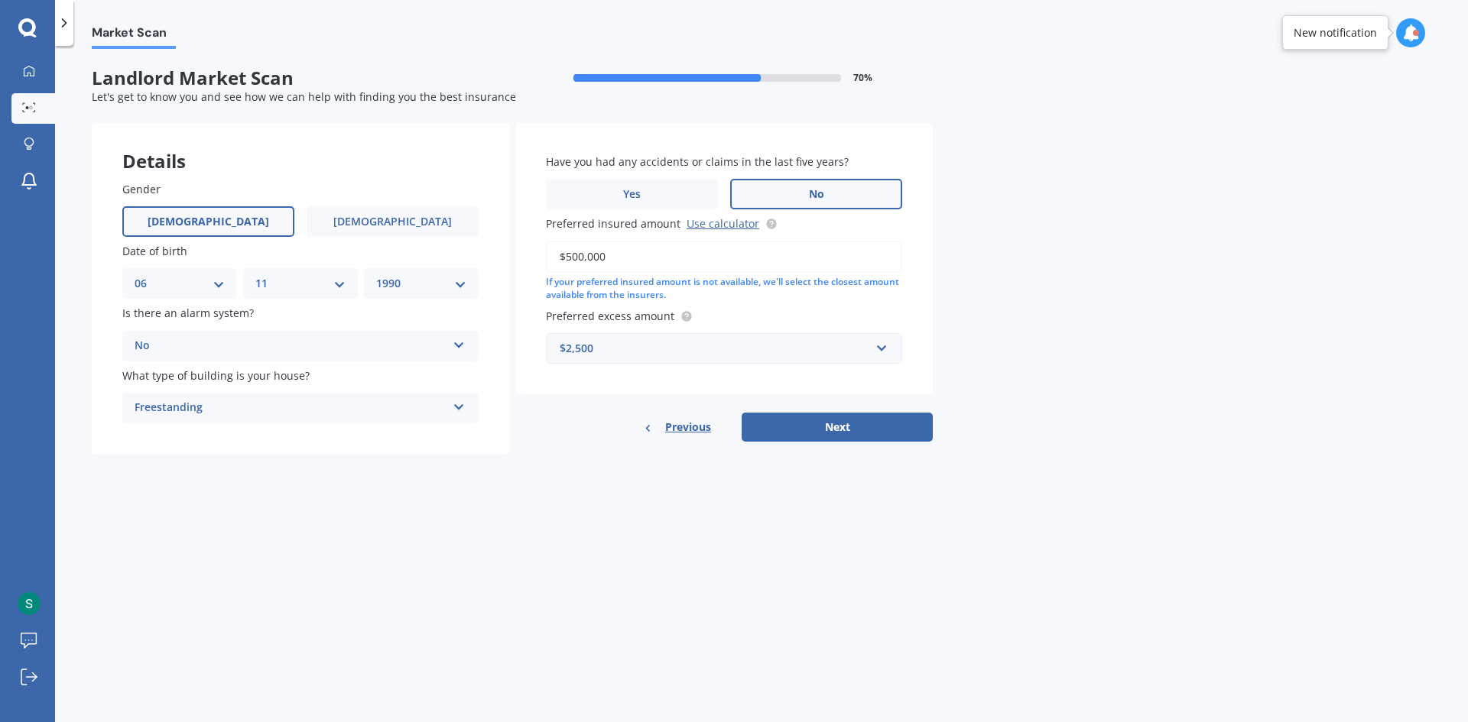
click at [807, 449] on div "Details Gender [DEMOGRAPHIC_DATA] [DEMOGRAPHIC_DATA] Date of birth DD 01 02 03 …" at bounding box center [512, 288] width 841 height 331
click at [822, 422] on button "Next" at bounding box center [836, 427] width 191 height 29
select select "06"
select select "11"
select select "1990"
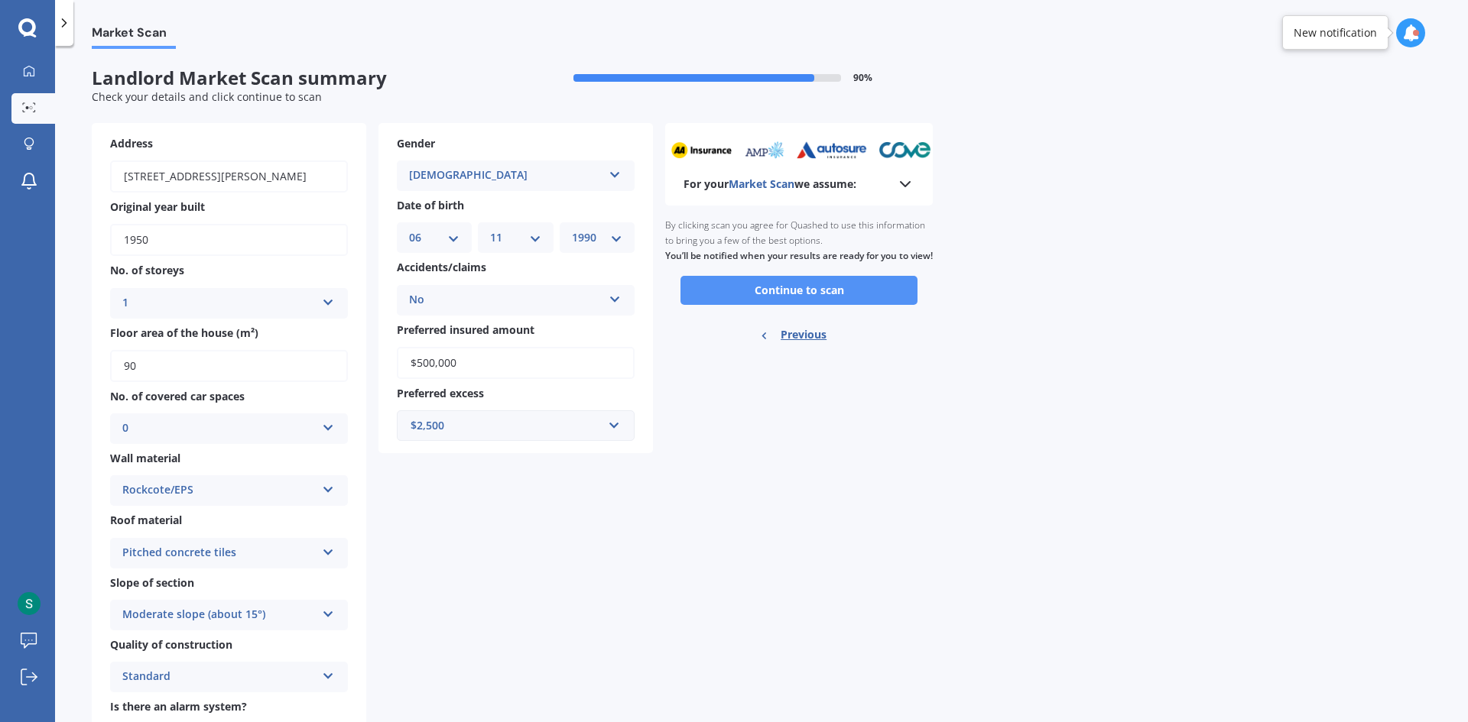
click at [842, 305] on button "Continue to scan" at bounding box center [798, 290] width 237 height 29
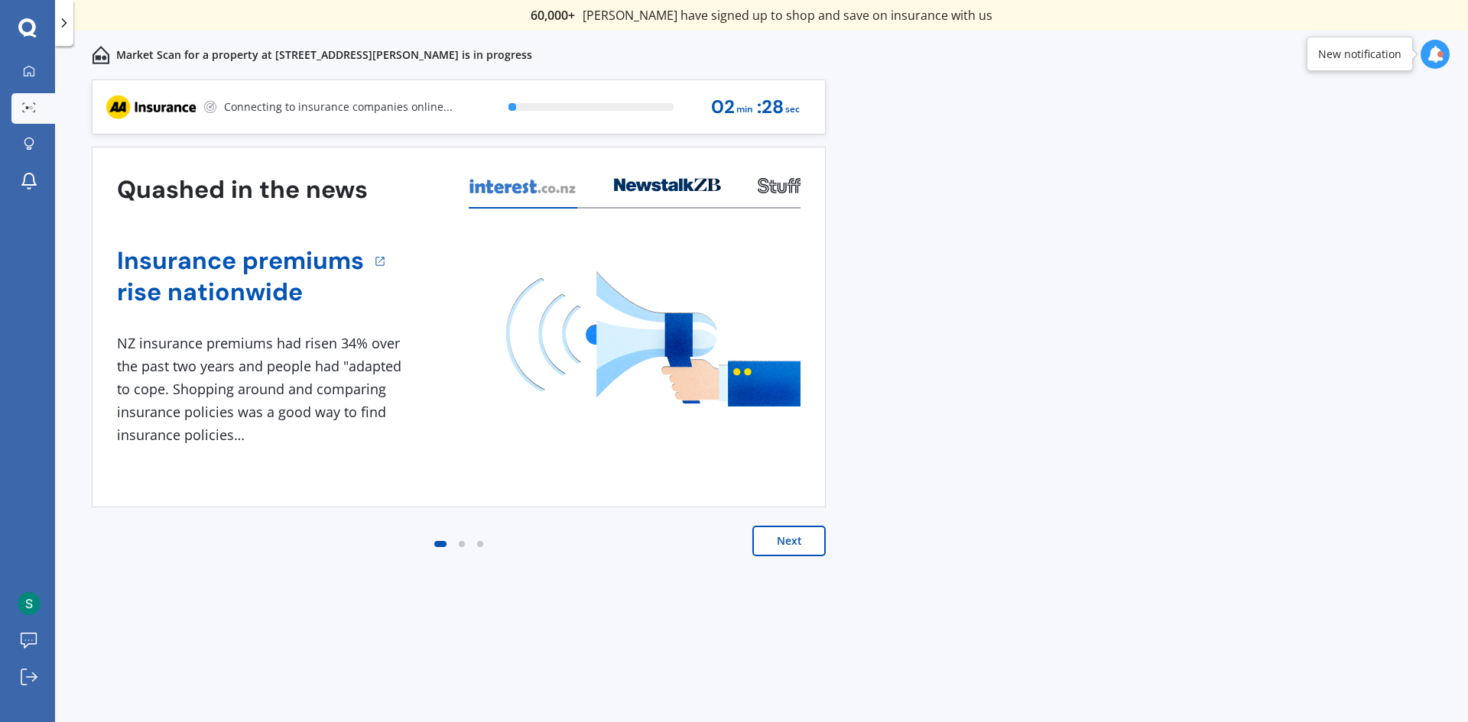
click at [813, 533] on button "Next" at bounding box center [788, 541] width 73 height 31
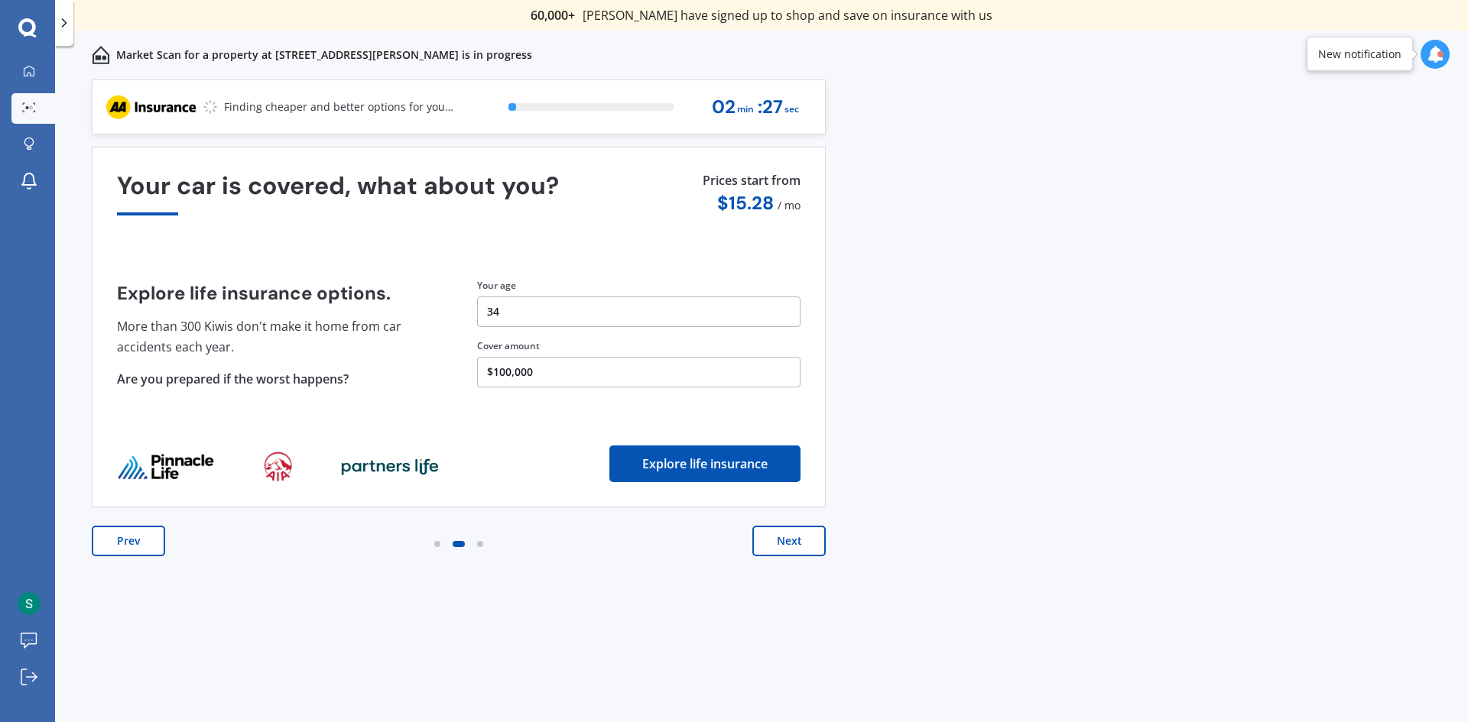
click at [807, 535] on button "Next" at bounding box center [788, 541] width 73 height 31
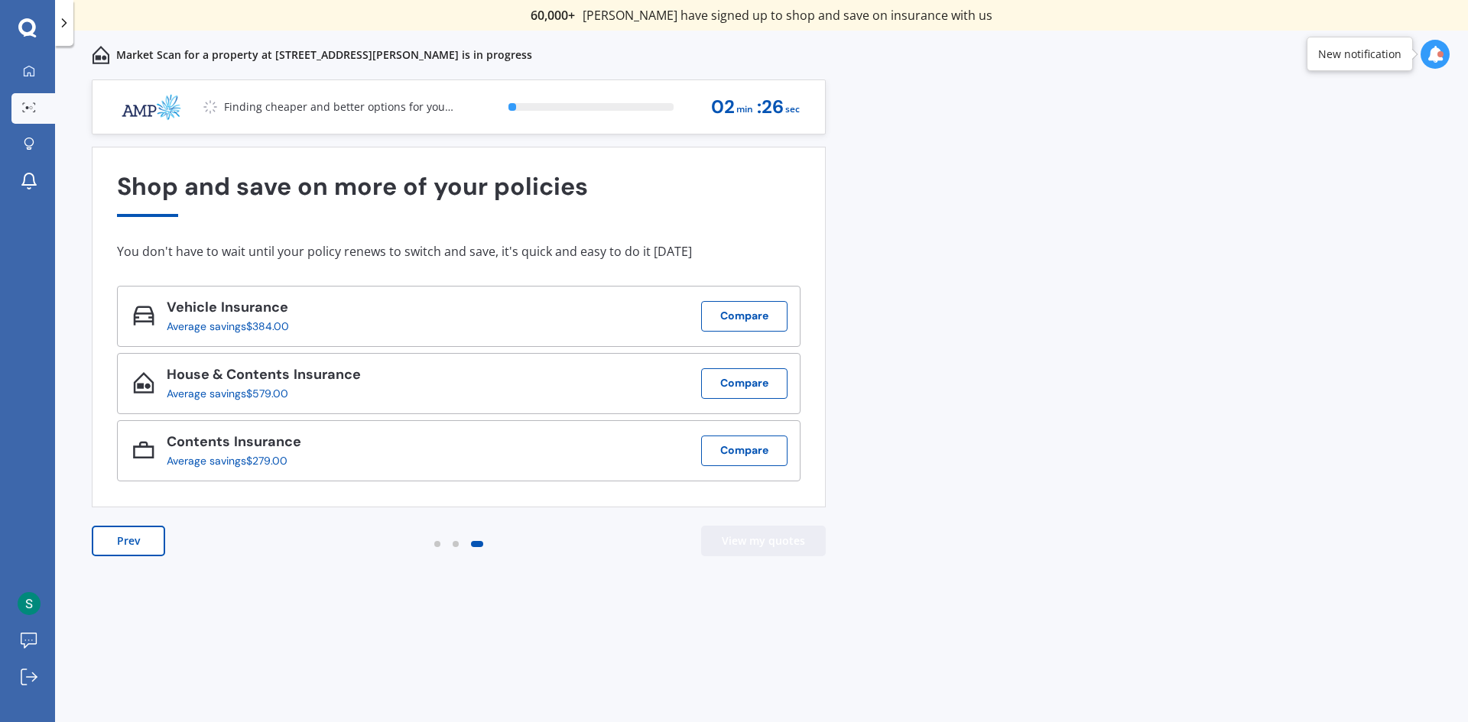
click at [807, 535] on button "View my quotes" at bounding box center [763, 541] width 125 height 31
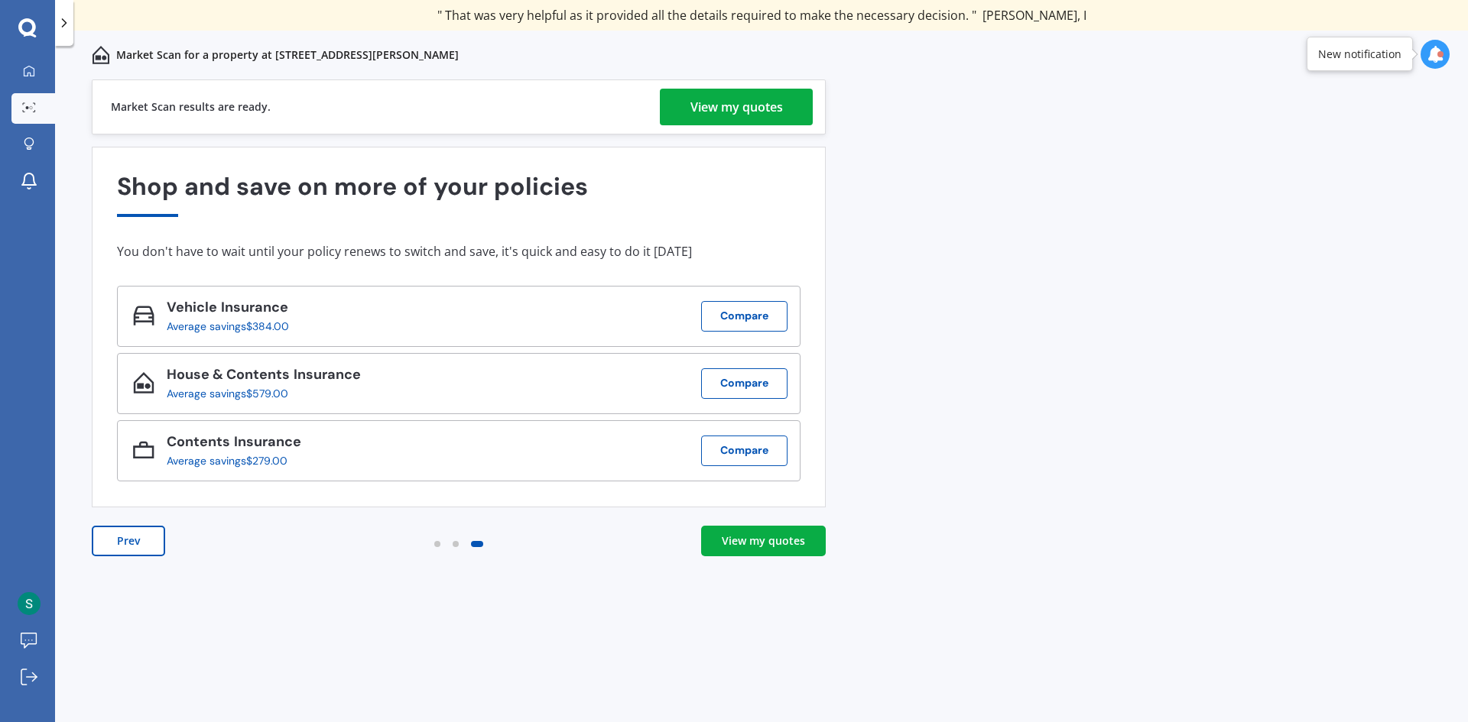
click at [705, 105] on div "View my quotes" at bounding box center [736, 107] width 92 height 37
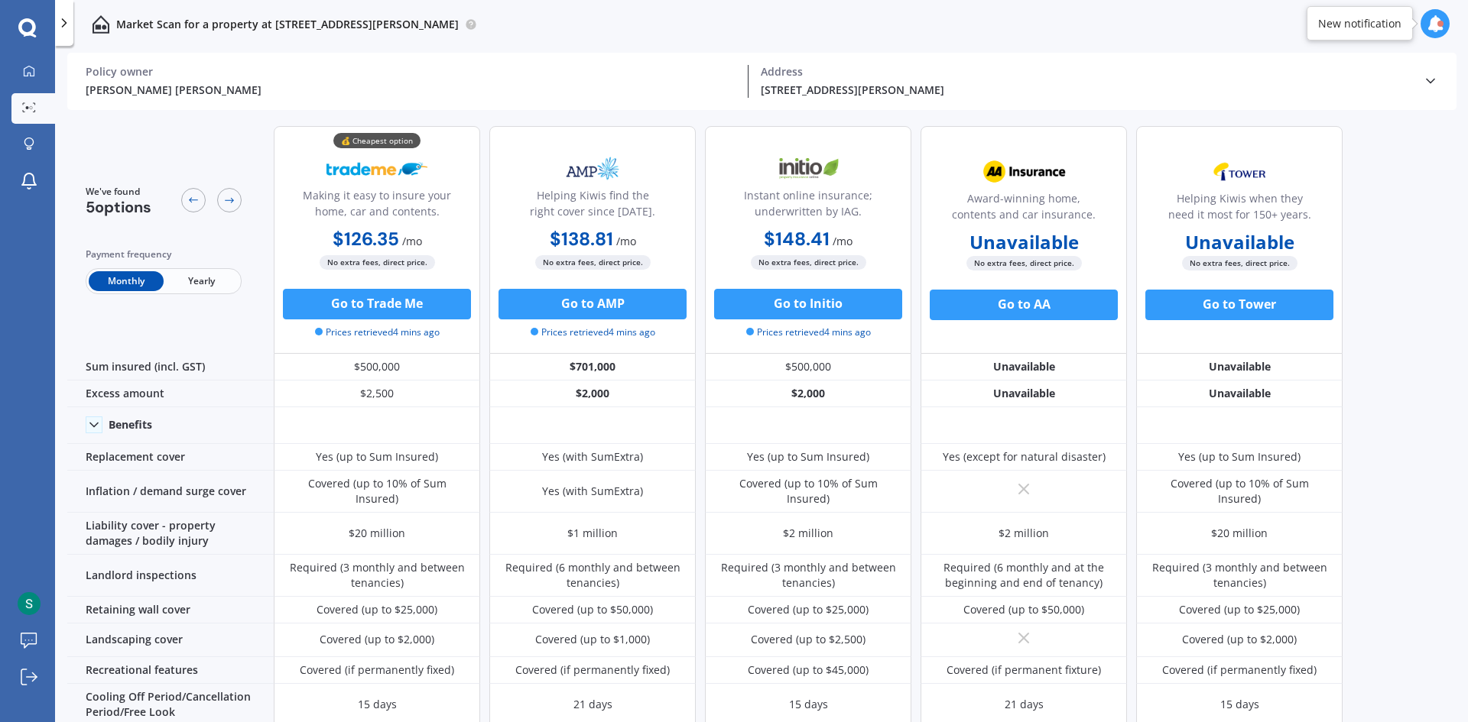
click at [177, 279] on span "Yearly" at bounding box center [201, 281] width 75 height 20
